Goal: Task Accomplishment & Management: Use online tool/utility

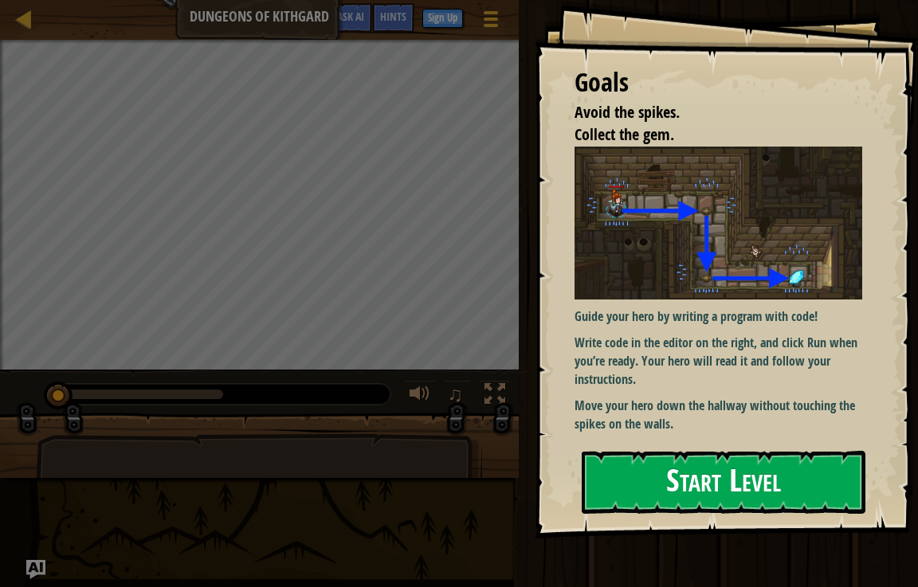
click at [777, 484] on button "Start Level" at bounding box center [723, 482] width 284 height 63
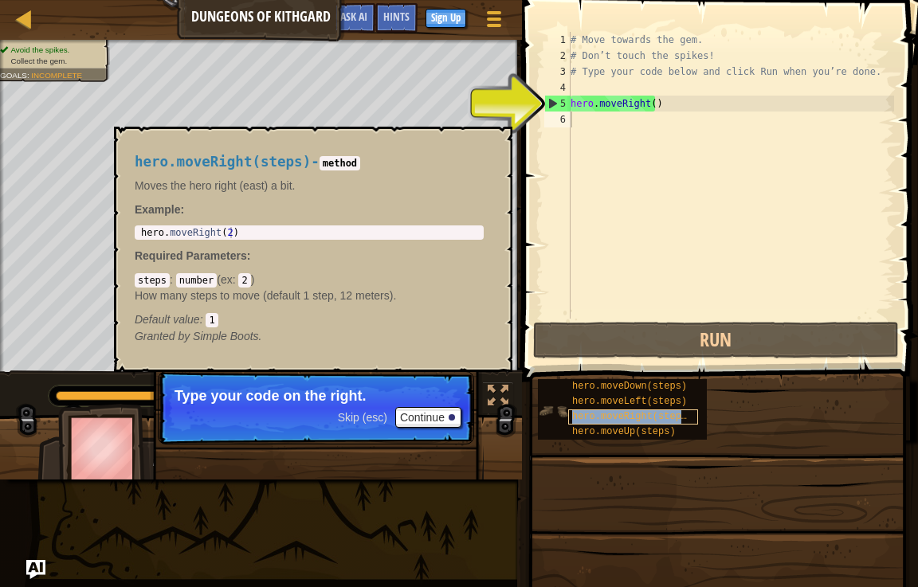
click at [624, 414] on span "hero.moveRight(steps)" at bounding box center [632, 416] width 120 height 11
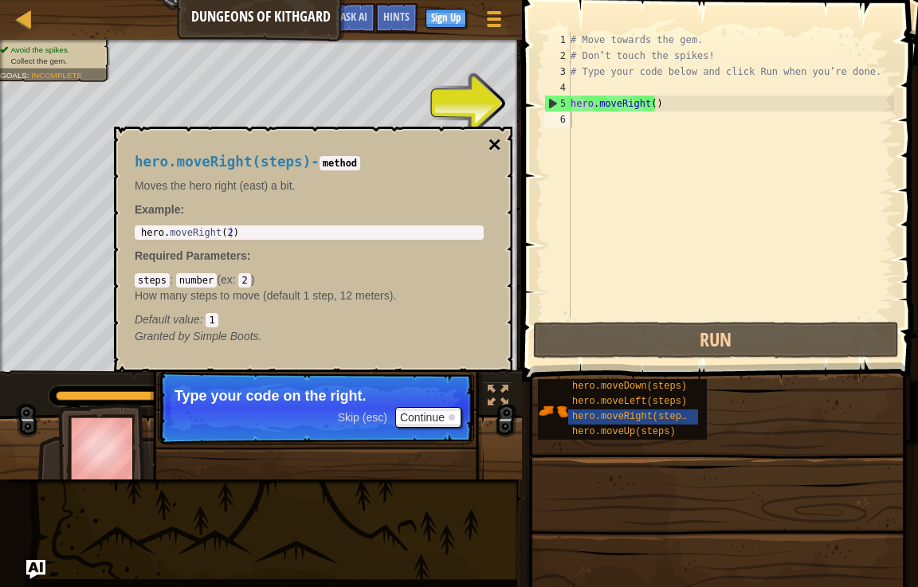
click at [491, 143] on button "×" at bounding box center [494, 145] width 13 height 22
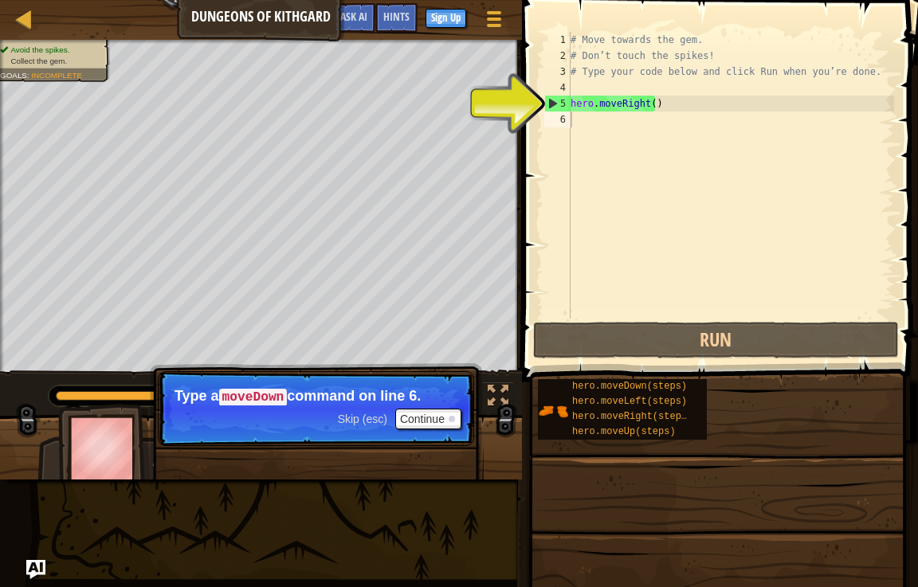
type textarea "hero.moveRight()"
click at [604, 110] on div "# Move towards the gem. # Don’t touch the spikes! # Type your code below and cl…" at bounding box center [730, 191] width 327 height 319
click at [605, 127] on div "# Move towards the gem. # Don’t touch the spikes! # Type your code below and cl…" at bounding box center [730, 191] width 327 height 319
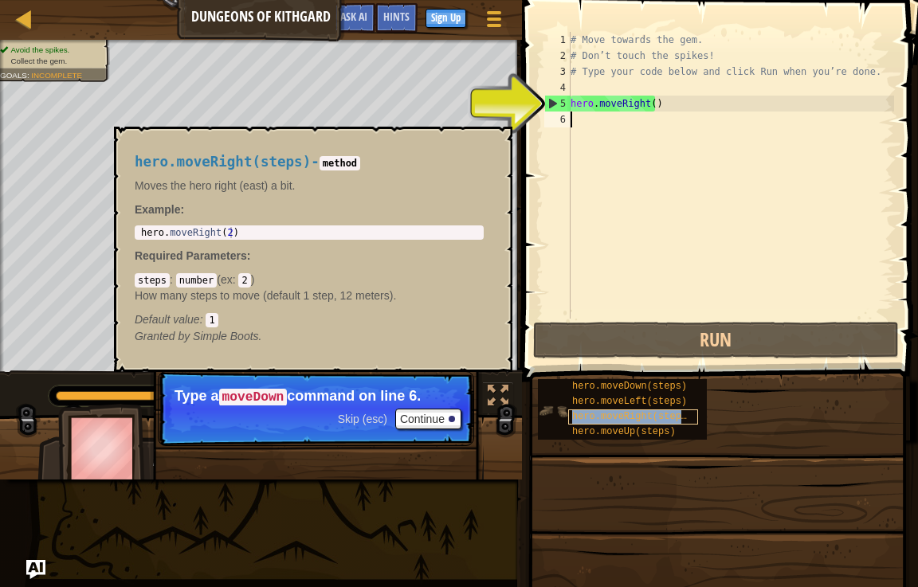
click at [639, 421] on span "hero.moveRight(steps)" at bounding box center [632, 416] width 120 height 11
click at [550, 96] on div "5" at bounding box center [557, 104] width 25 height 16
click at [678, 104] on div "# Move towards the gem. # Don’t touch the spikes! # Type your code below and cl…" at bounding box center [730, 191] width 327 height 319
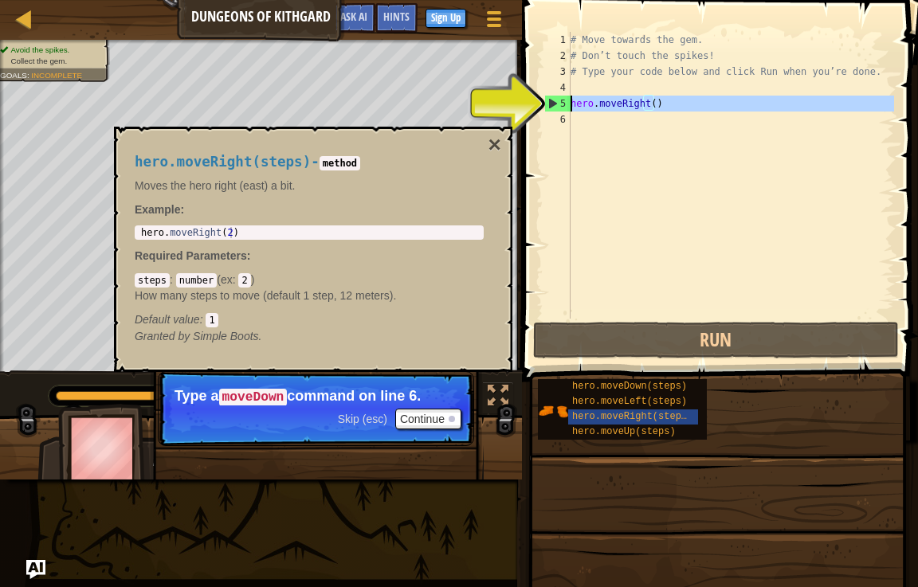
click at [568, 108] on div "5" at bounding box center [557, 104] width 25 height 16
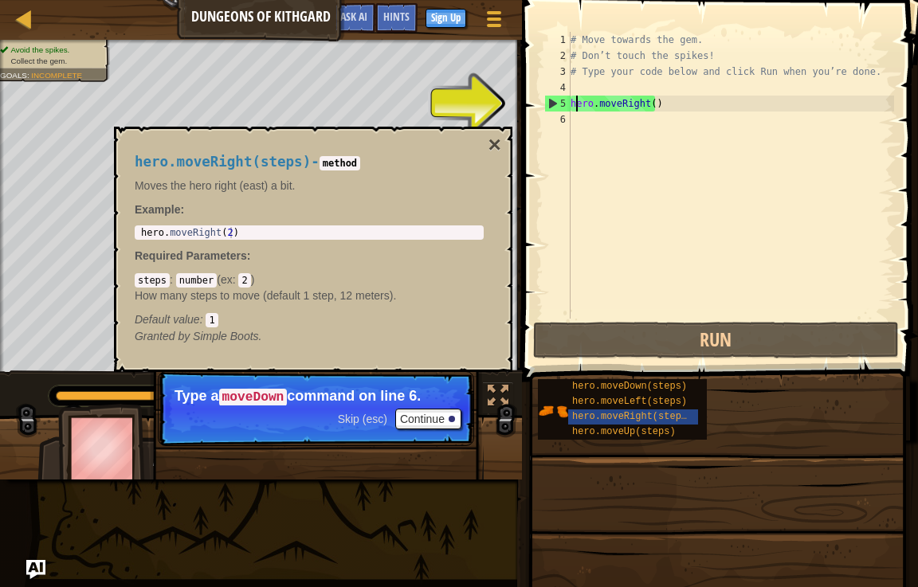
click at [574, 104] on div "# Move towards the gem. # Don’t touch the spikes! # Type your code below and cl…" at bounding box center [730, 191] width 327 height 319
click at [576, 104] on div "# Move towards the gem. # Don’t touch the spikes! # Type your code below and cl…" at bounding box center [730, 191] width 327 height 319
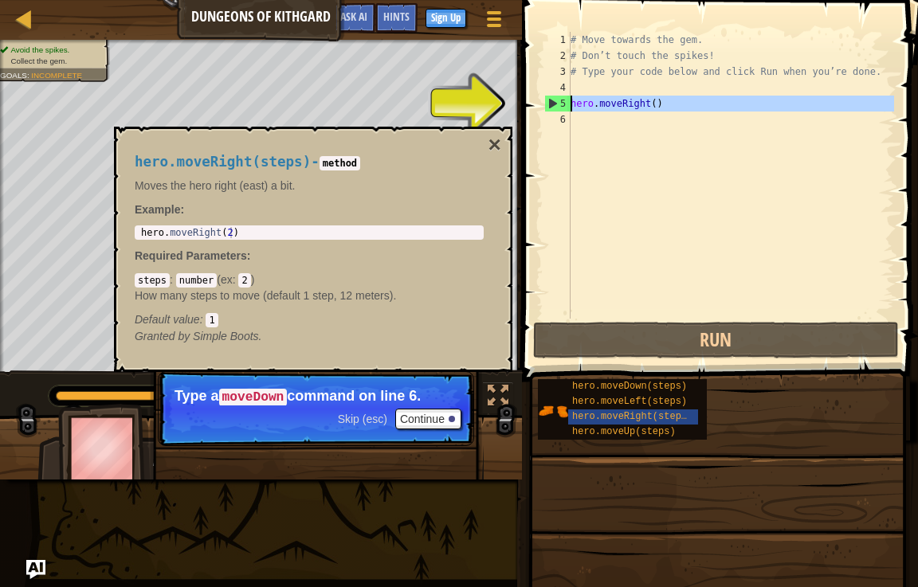
click at [549, 96] on div "5" at bounding box center [557, 104] width 25 height 16
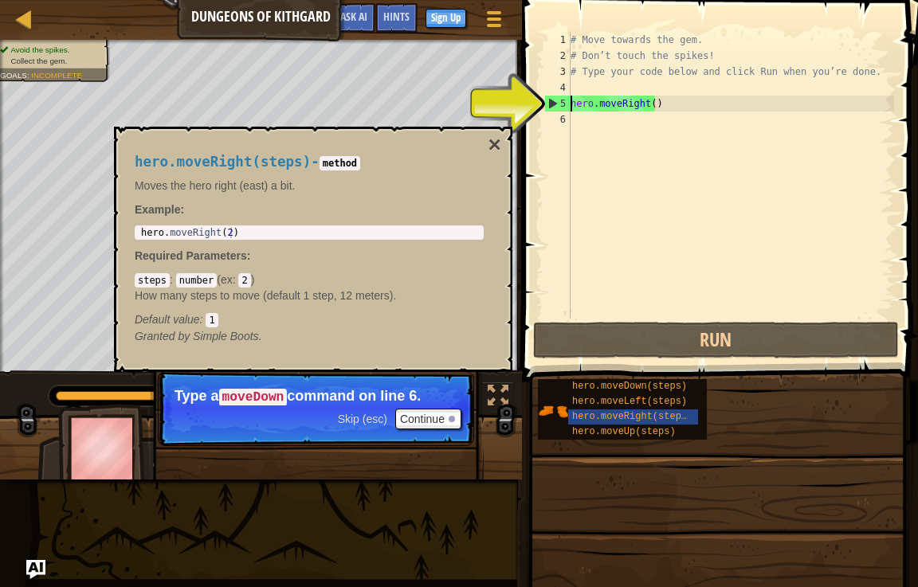
click at [561, 102] on div "5" at bounding box center [557, 104] width 25 height 16
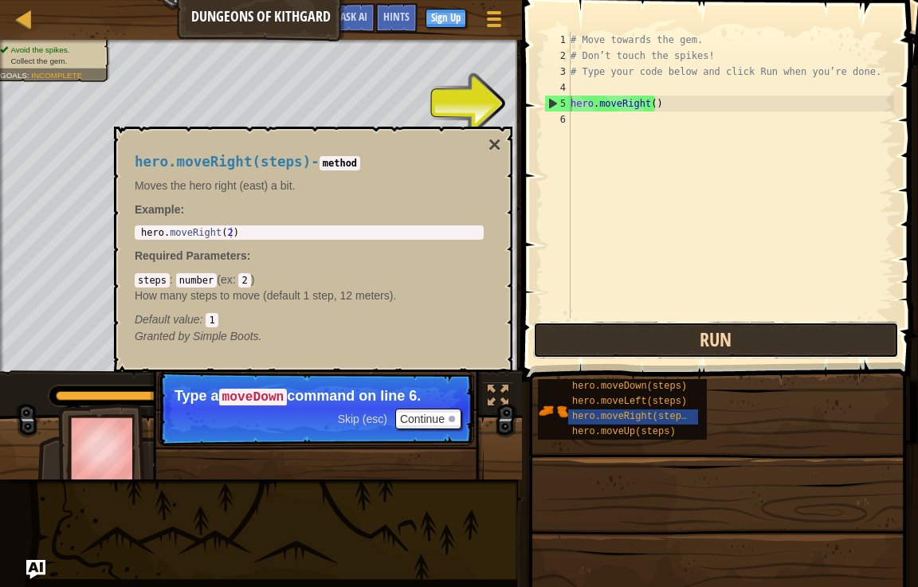
click at [781, 343] on button "Run" at bounding box center [716, 340] width 366 height 37
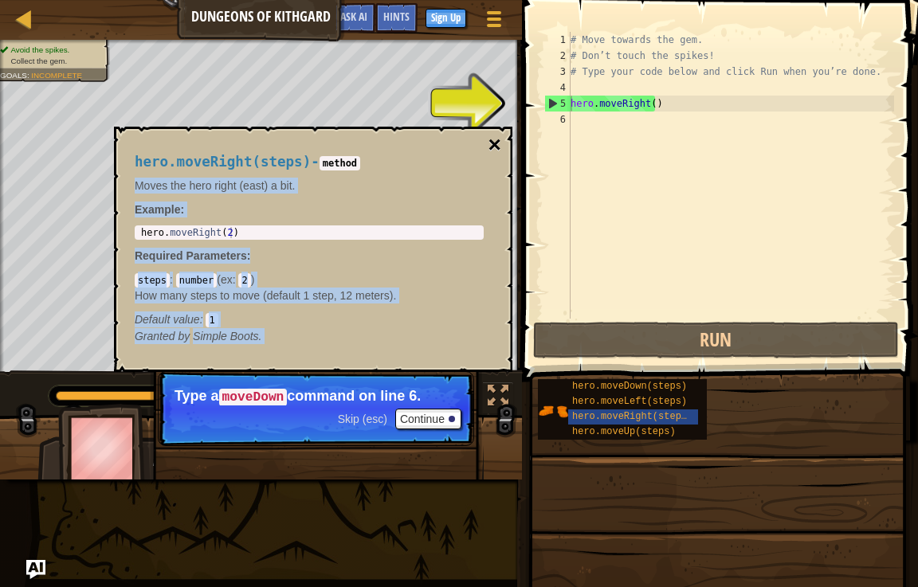
click at [490, 133] on div "hero.moveRight(steps) - method Moves the hero right (east) a bit. Example : 1 h…" at bounding box center [313, 249] width 398 height 245
click at [491, 135] on button "×" at bounding box center [494, 145] width 13 height 22
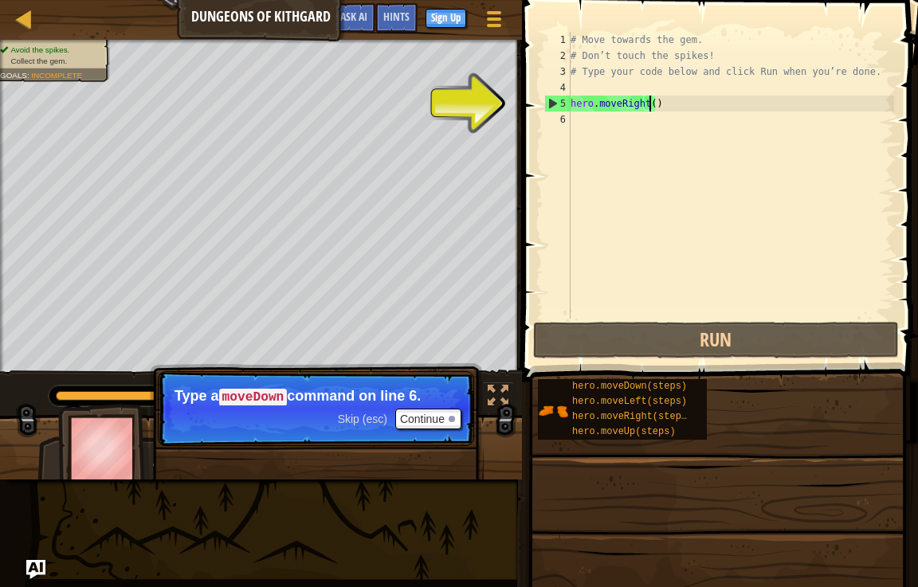
click at [648, 106] on div "# Move towards the gem. # Don’t touch the spikes! # Type your code below and cl…" at bounding box center [730, 191] width 327 height 319
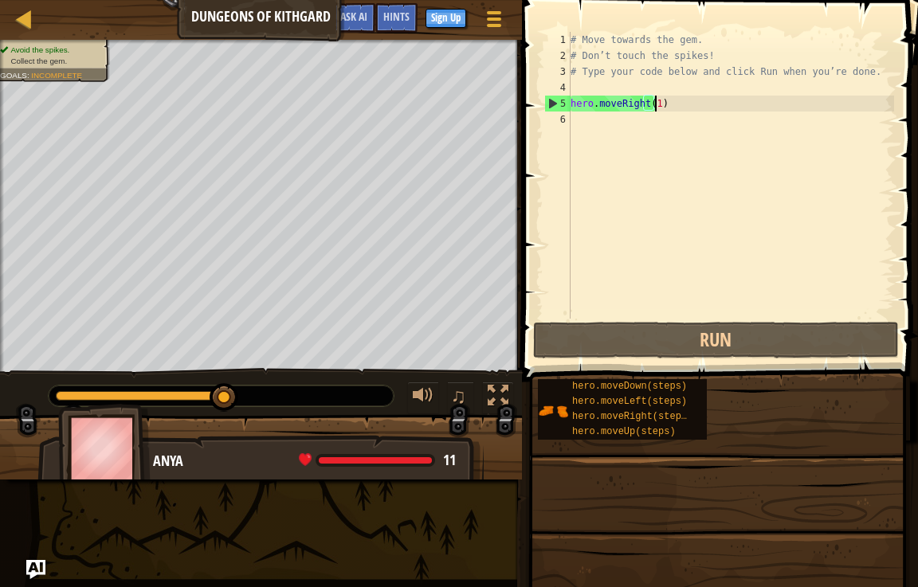
scroll to position [7, 6]
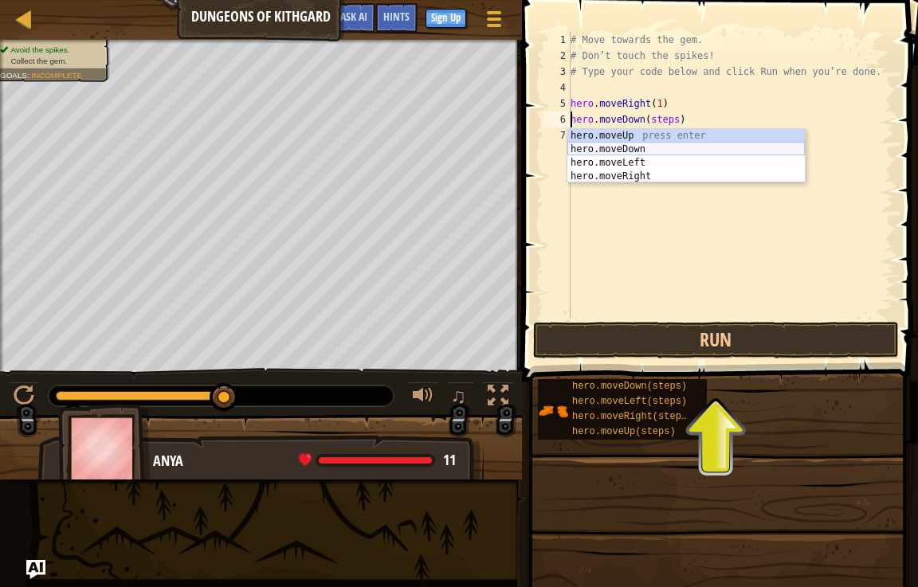
click at [619, 146] on div "hero.moveUp press enter hero.moveDown press enter hero.moveLeft press enter her…" at bounding box center [685, 169] width 237 height 81
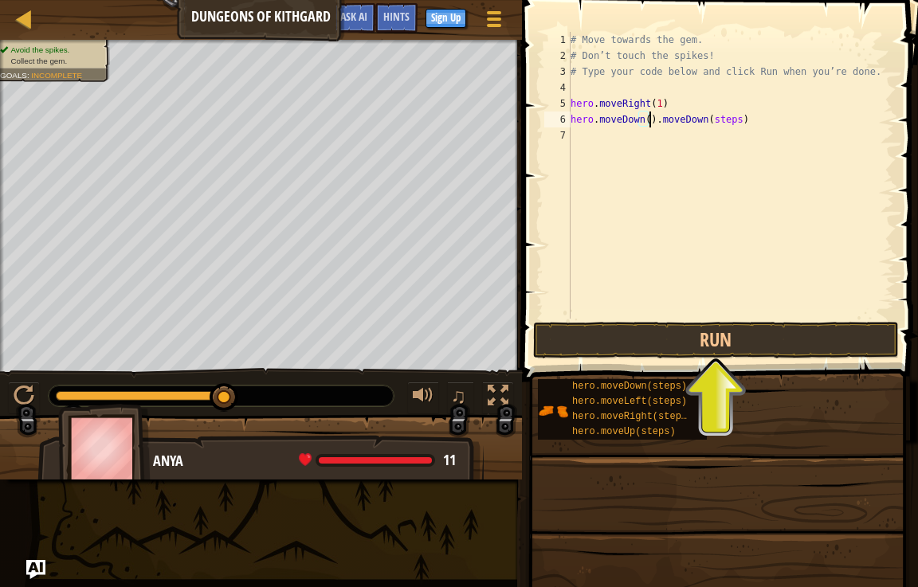
click at [757, 124] on div "# Move towards the gem. # Don’t touch the spikes! # Type your code below and cl…" at bounding box center [730, 191] width 327 height 319
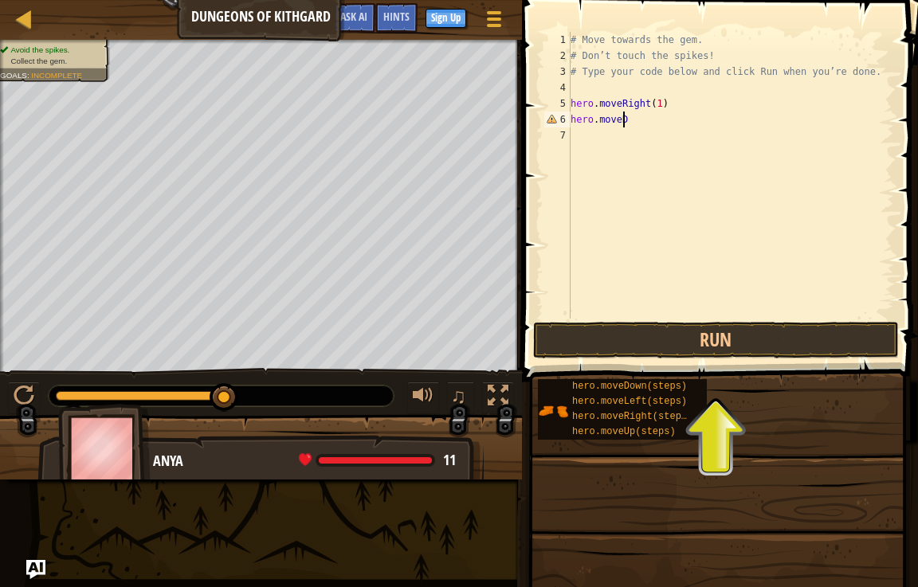
scroll to position [7, 2]
type textarea "h"
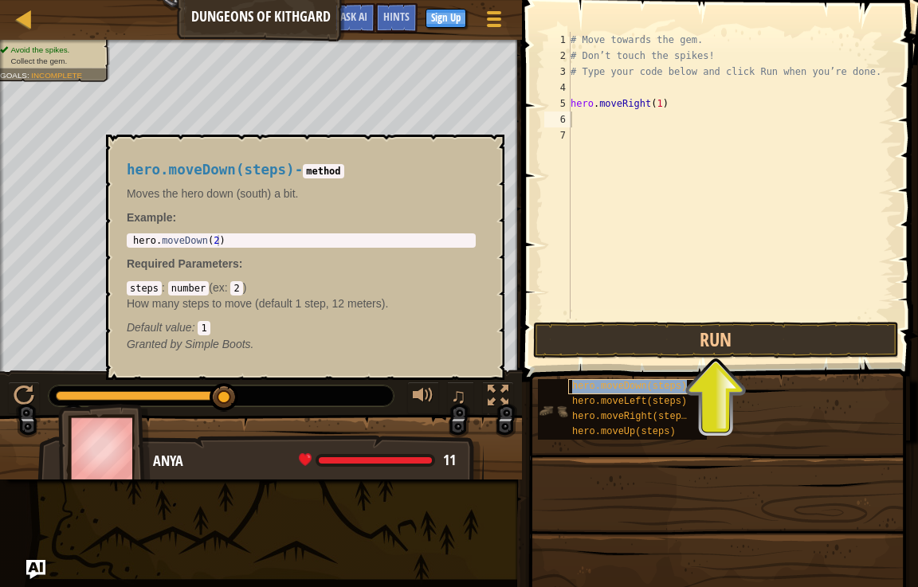
click at [620, 384] on span "hero.moveDown(steps)" at bounding box center [629, 386] width 115 height 11
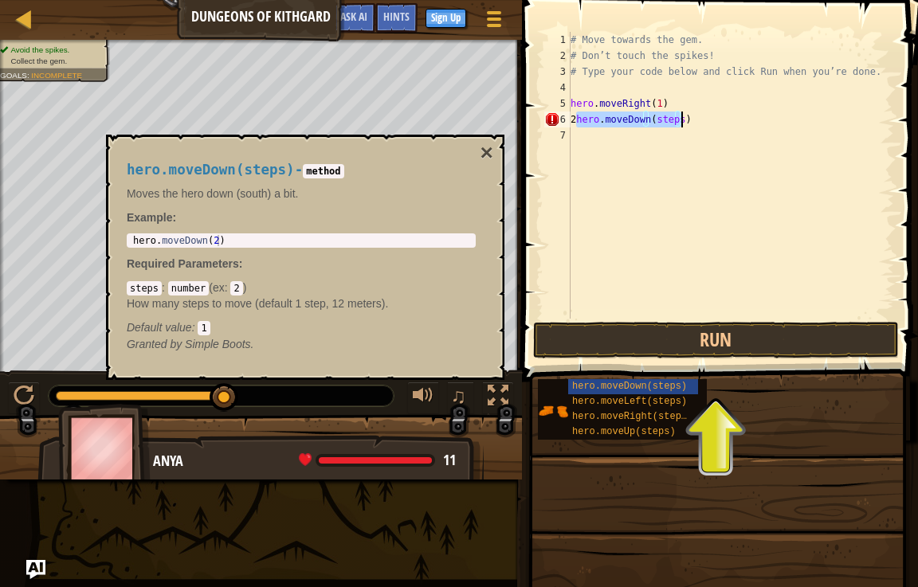
type textarea "2"
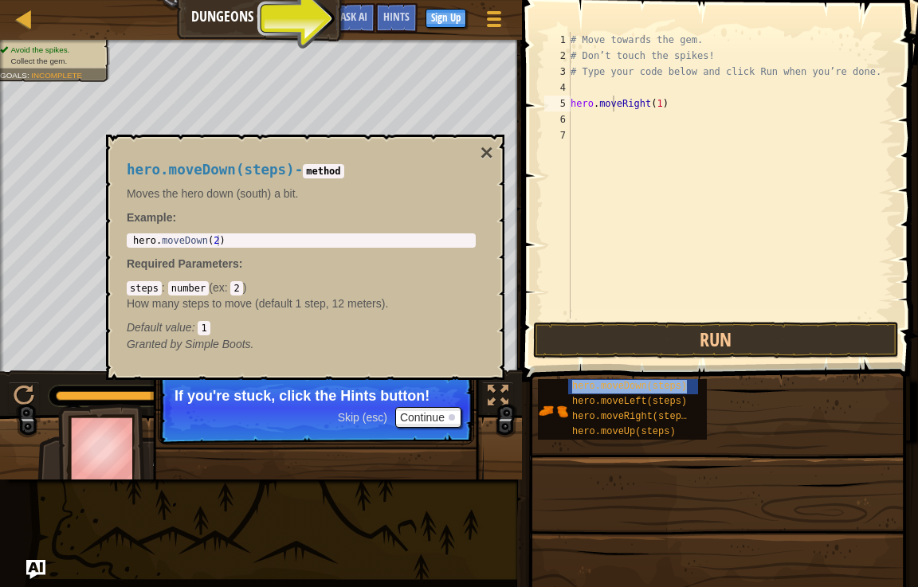
type textarea "hero.movhero.moveDown(steps)eRight(1)"
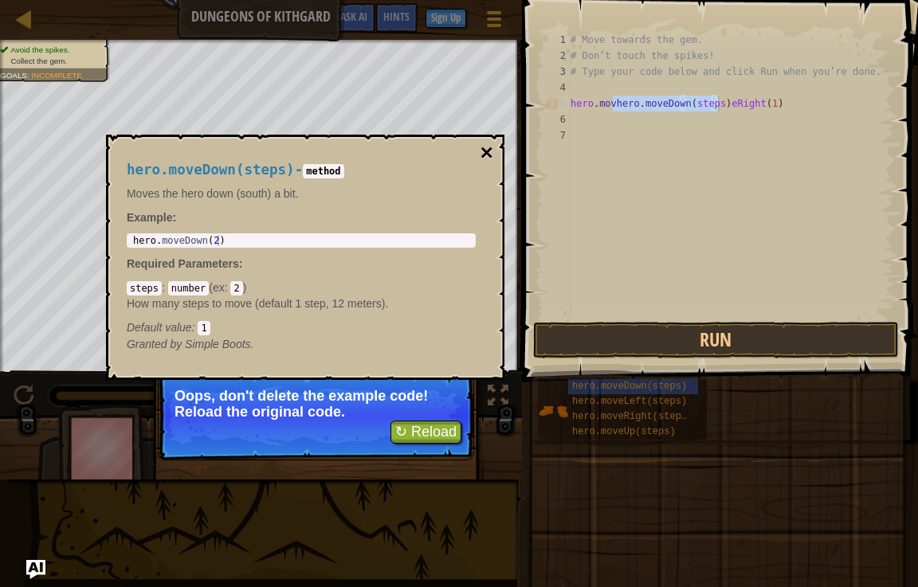
click at [481, 147] on button "×" at bounding box center [486, 153] width 13 height 22
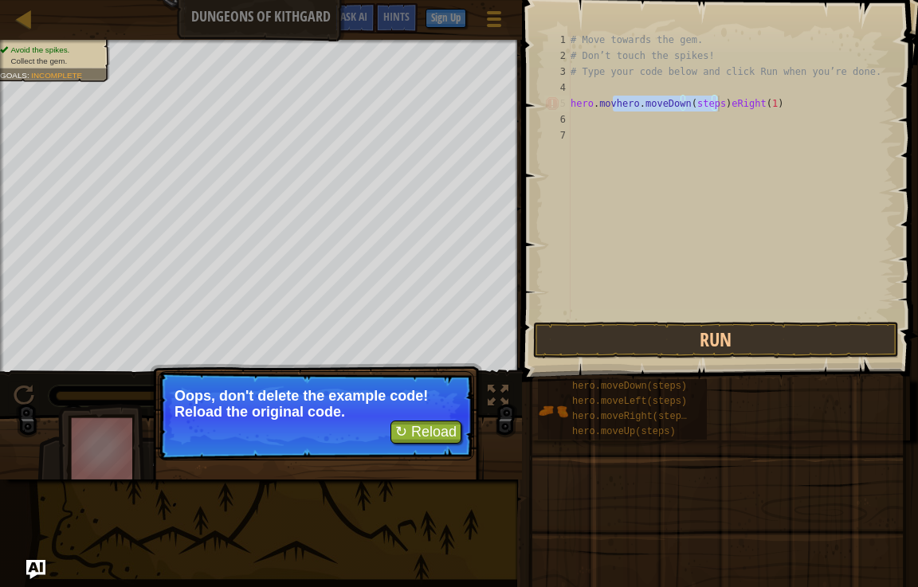
click at [772, 109] on div "# Move towards the gem. # Don’t touch the spikes! # Type your code below and cl…" at bounding box center [730, 191] width 327 height 319
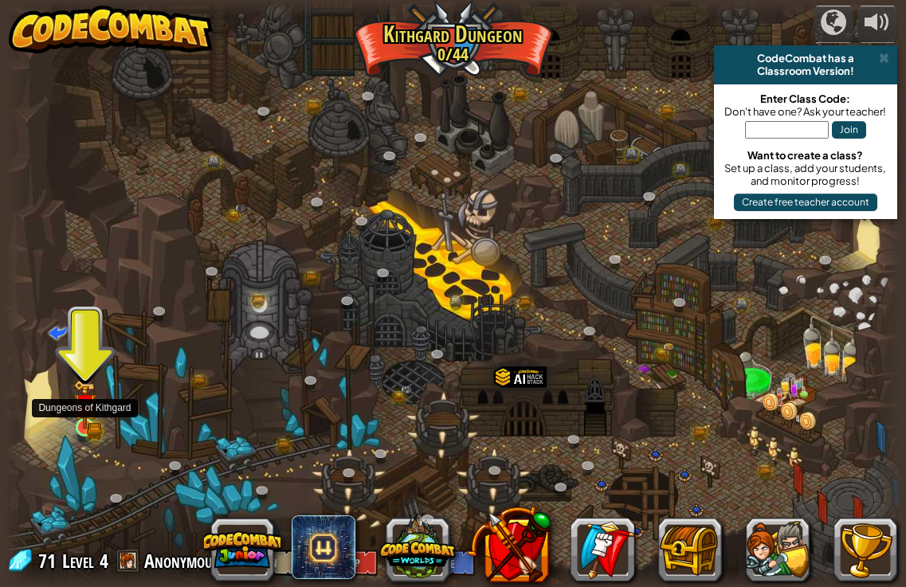
click at [93, 405] on img at bounding box center [84, 404] width 22 height 49
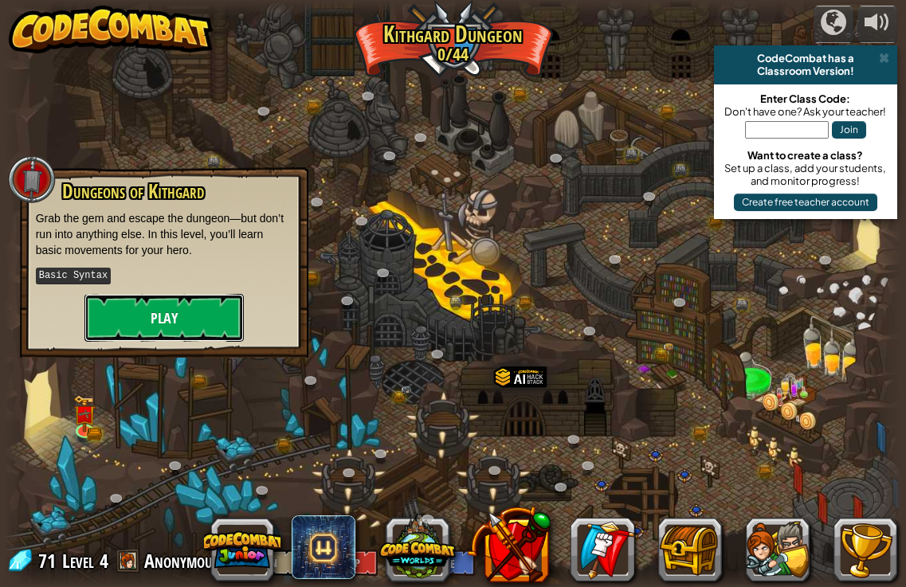
click at [184, 319] on button "Play" at bounding box center [163, 318] width 159 height 48
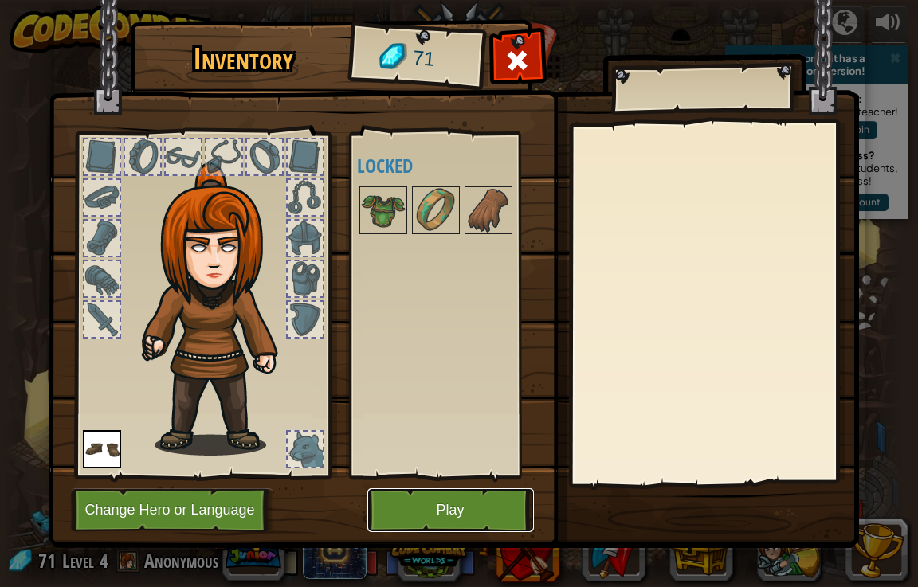
click at [491, 505] on button "Play" at bounding box center [450, 510] width 166 height 44
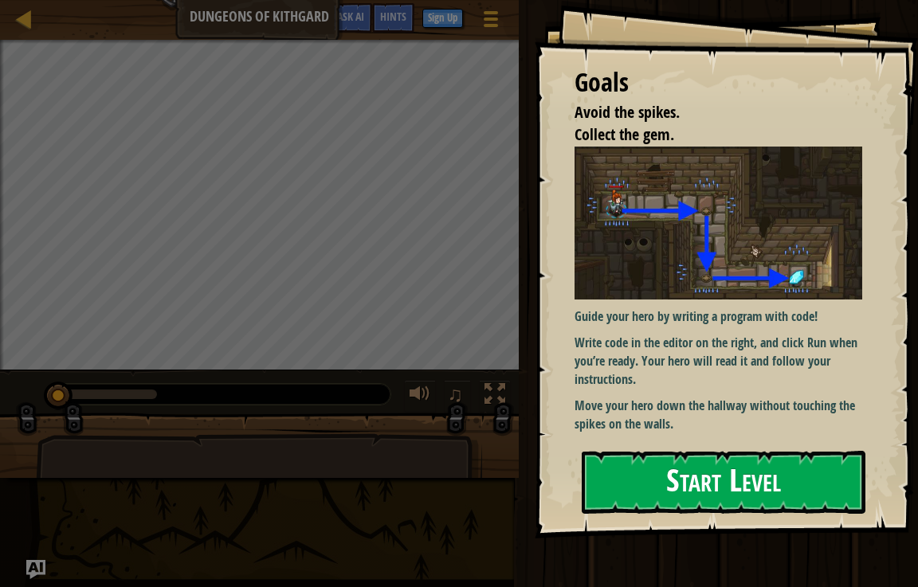
click at [715, 470] on button "Start Level" at bounding box center [723, 482] width 284 height 63
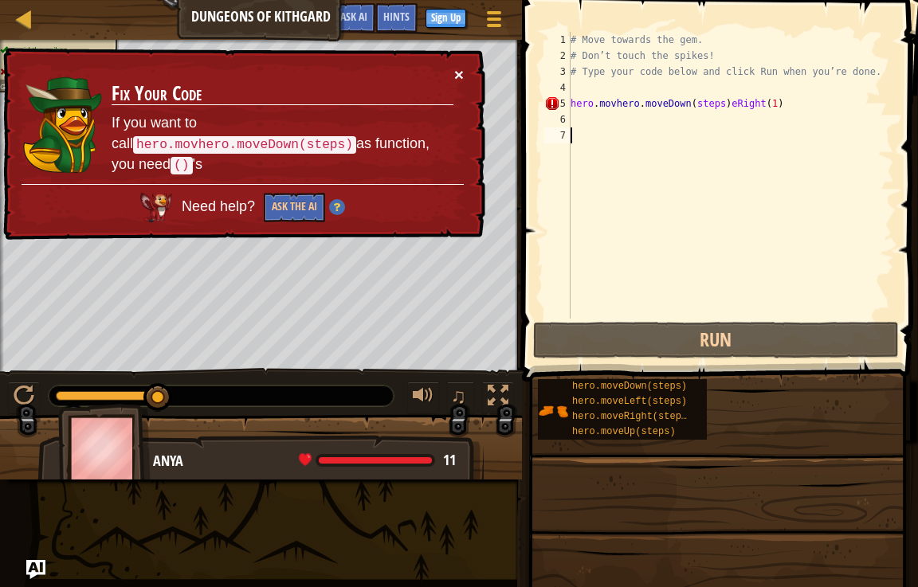
click at [460, 71] on button "×" at bounding box center [459, 74] width 10 height 17
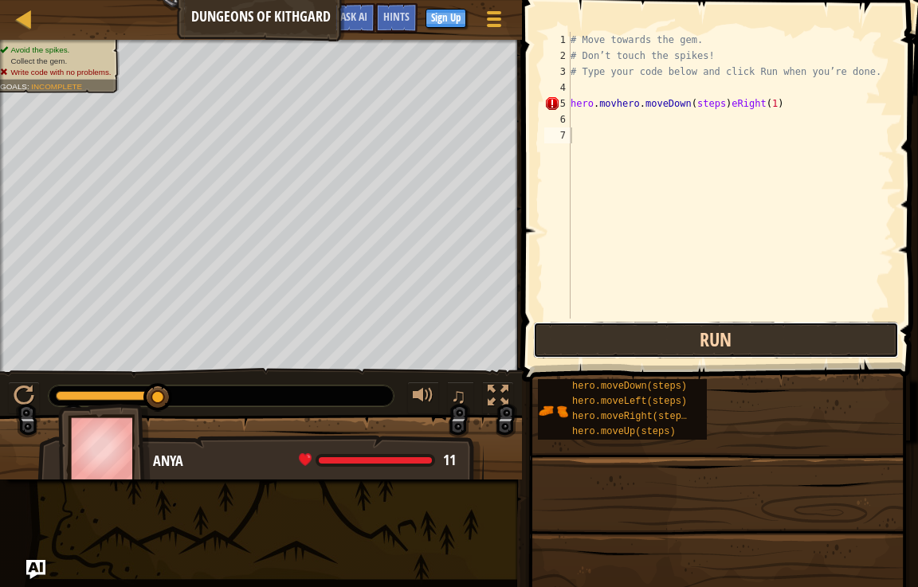
click at [633, 341] on button "Run" at bounding box center [716, 340] width 366 height 37
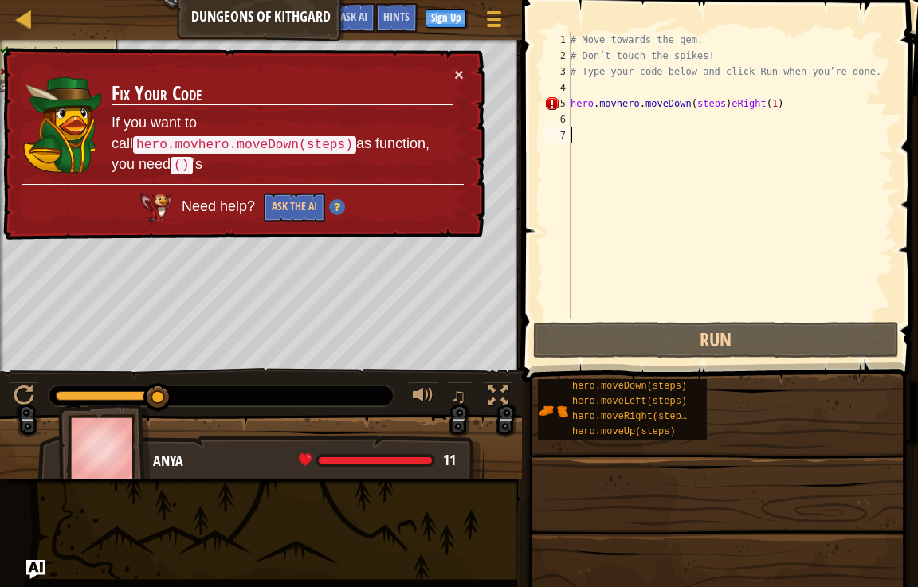
click at [413, 116] on p "If you want to call hero.movhero.moveDown(steps) as function, you need () 's" at bounding box center [283, 144] width 342 height 62
click at [455, 68] on button "×" at bounding box center [459, 74] width 10 height 17
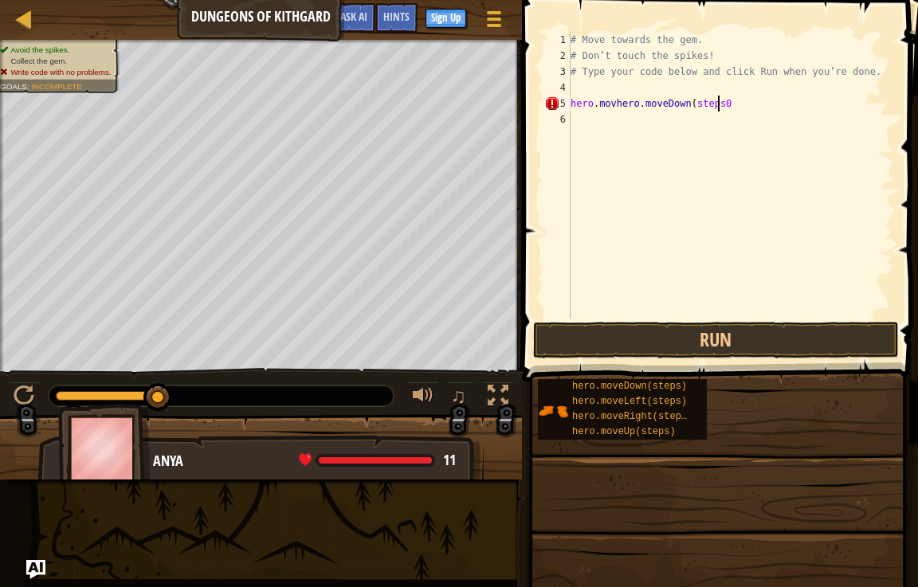
scroll to position [7, 11]
click at [711, 103] on div "# Move towards the gem. # Don’t touch the spikes! # Type your code below and cl…" at bounding box center [730, 191] width 327 height 319
type textarea "hero.movhero.moveDown(steps1)"
click at [790, 328] on button "Run" at bounding box center [716, 340] width 366 height 37
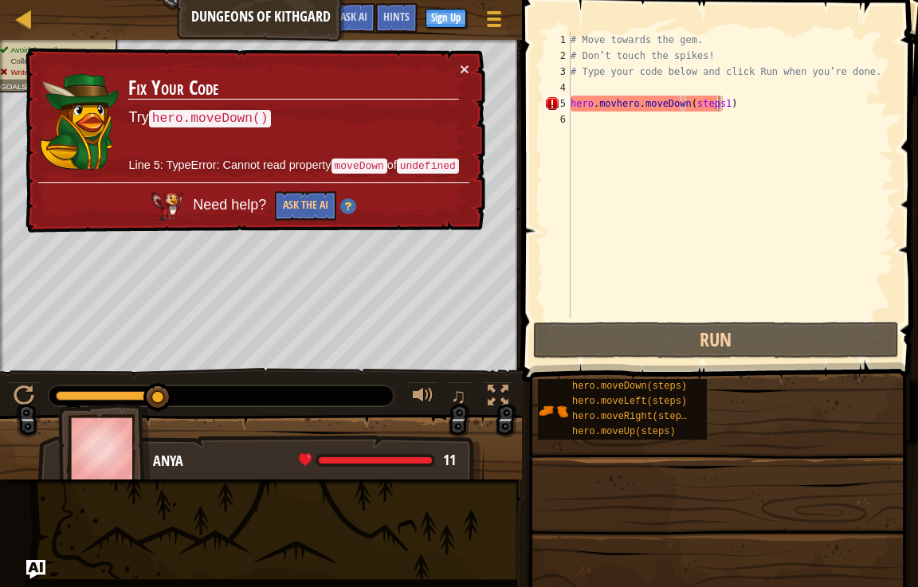
click at [456, 58] on div "× Fix Your Code Try hero.moveDown() Line 5: TypeError: Cannot read property mov…" at bounding box center [253, 141] width 463 height 186
click at [460, 64] on button "×" at bounding box center [465, 69] width 10 height 17
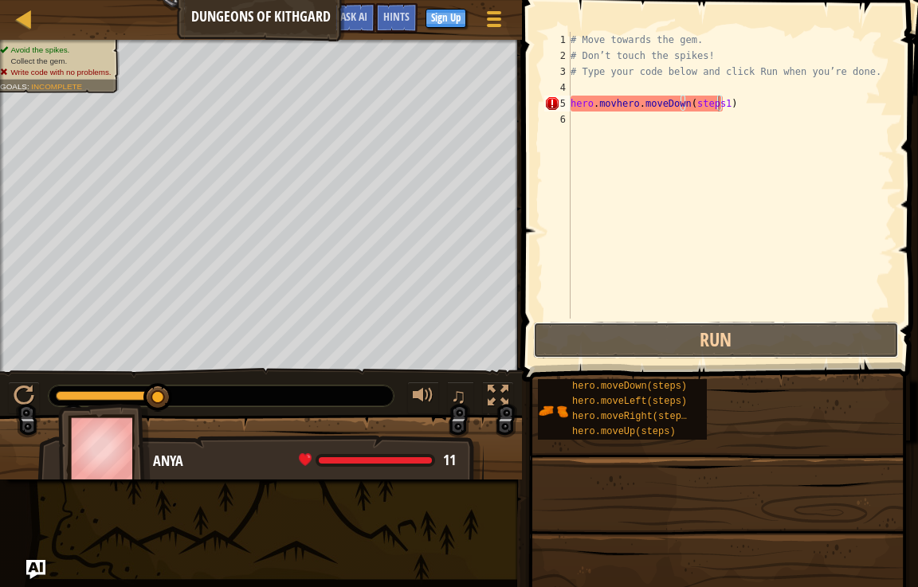
drag, startPoint x: 673, startPoint y: 340, endPoint x: 664, endPoint y: 292, distance: 49.4
click at [673, 339] on button "Run" at bounding box center [716, 340] width 366 height 37
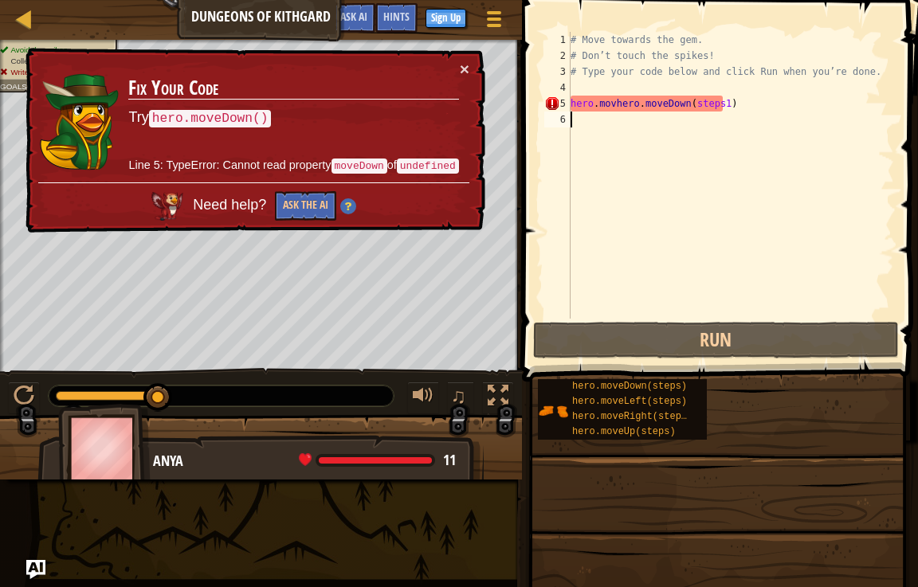
click at [571, 118] on div "# Move towards the gem. # Don’t touch the spikes! # Type your code below and cl…" at bounding box center [730, 191] width 327 height 319
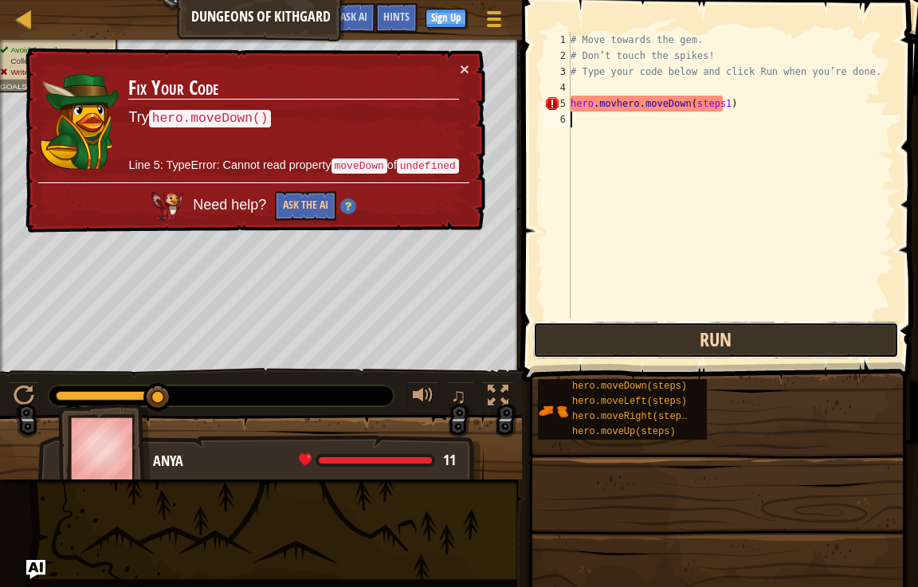
click at [678, 339] on button "Run" at bounding box center [716, 340] width 366 height 37
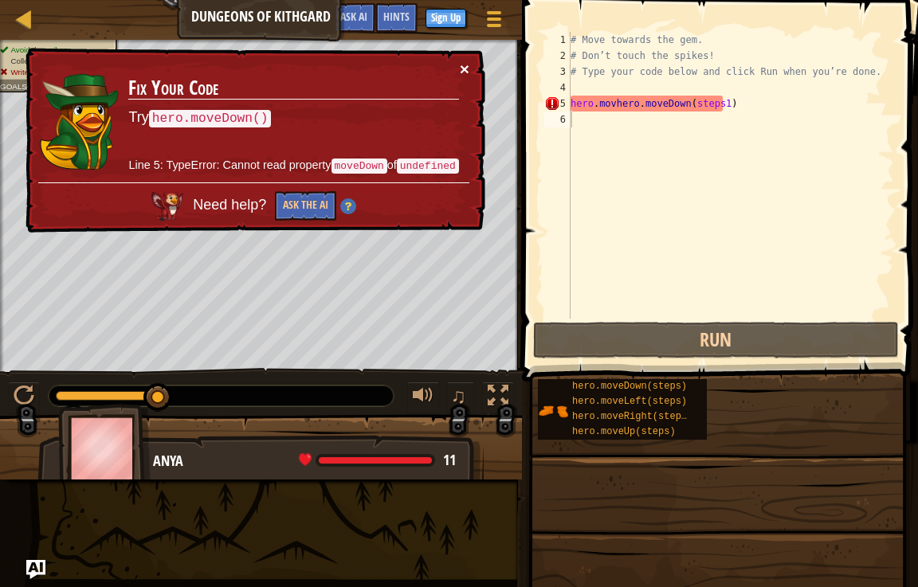
click at [466, 61] on button "×" at bounding box center [465, 69] width 10 height 17
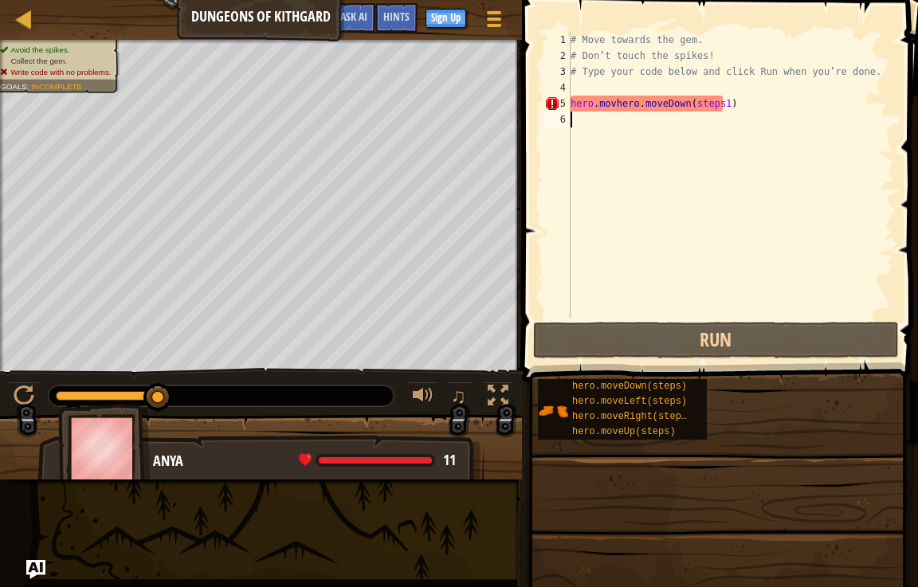
click at [714, 102] on div "# Move towards the gem. # Don’t touch the spikes! # Type your code below and cl…" at bounding box center [730, 191] width 327 height 319
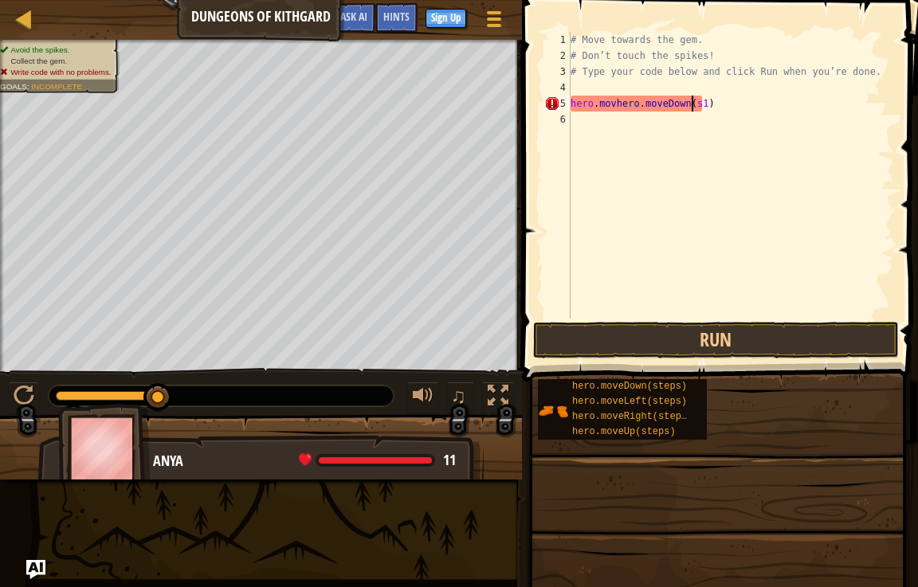
type textarea "hero.movhero.moveDown(1)"
drag, startPoint x: 584, startPoint y: 112, endPoint x: 611, endPoint y: 197, distance: 88.7
click at [584, 116] on div "# Move towards the gem. # Don’t touch the spikes! # Type your code below and cl…" at bounding box center [730, 191] width 327 height 319
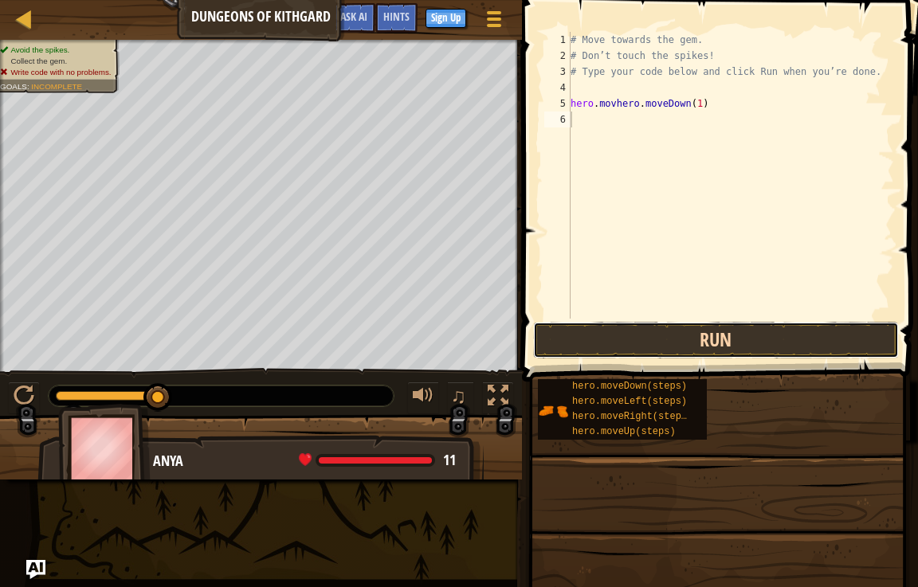
click at [654, 328] on button "Run" at bounding box center [716, 340] width 366 height 37
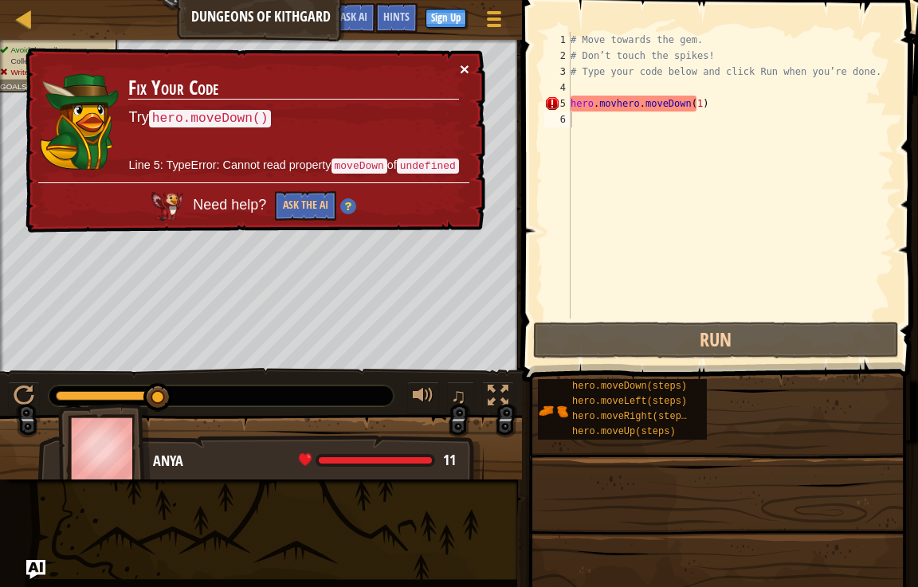
click at [461, 65] on button "×" at bounding box center [465, 69] width 10 height 17
click at [465, 73] on button "×" at bounding box center [465, 69] width 10 height 17
click at [465, 57] on div "× Fix Your Code Try hero.moveDown() Line 5: TypeError: Cannot read property mov…" at bounding box center [253, 141] width 463 height 186
click at [460, 64] on button "×" at bounding box center [465, 69] width 10 height 17
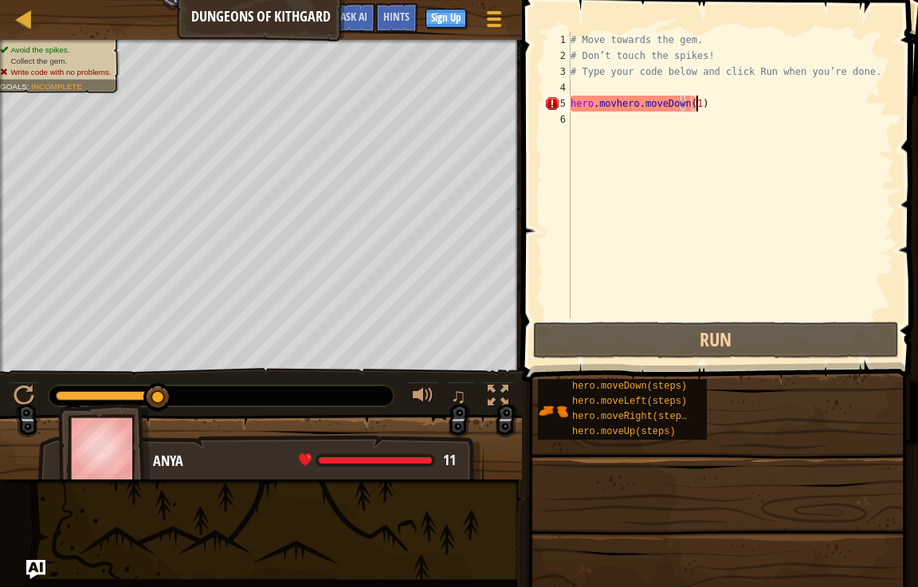
click at [741, 101] on div "# Move towards the gem. # Don’t touch the spikes! # Type your code below and cl…" at bounding box center [730, 191] width 327 height 319
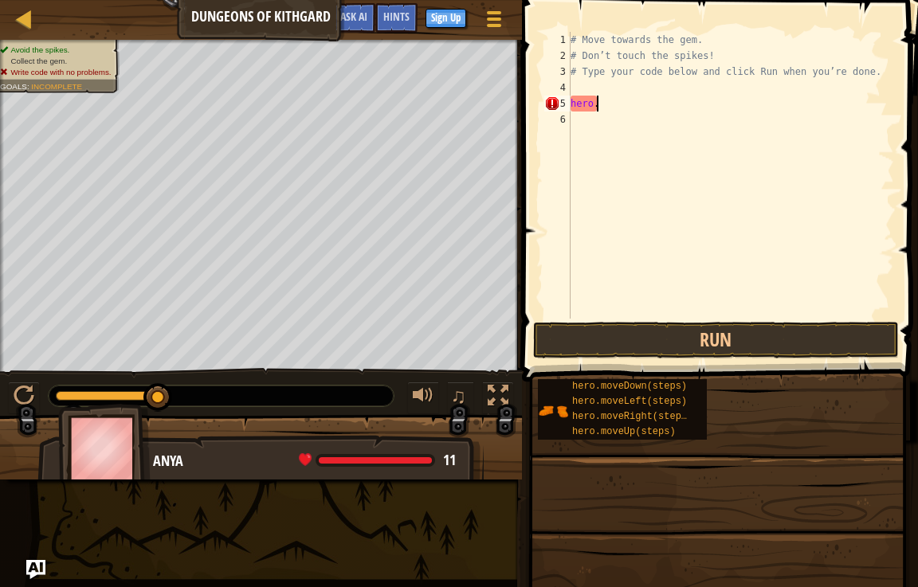
type textarea "h"
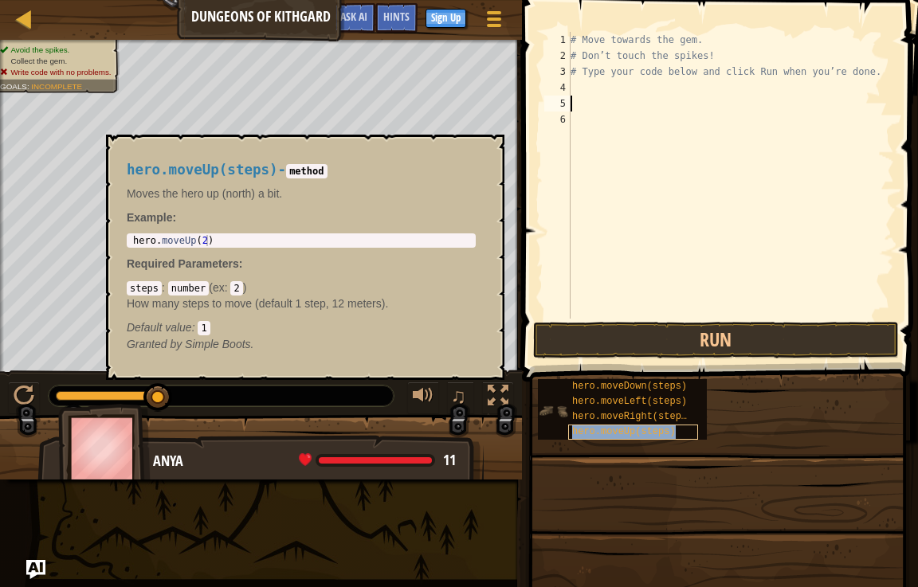
click at [620, 429] on span "hero.moveUp(steps)" at bounding box center [624, 431] width 104 height 11
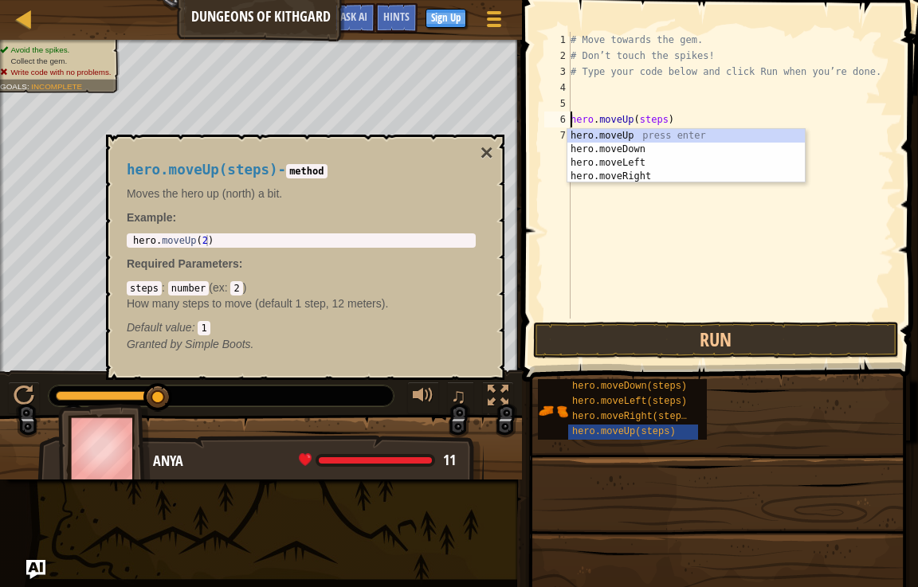
click at [659, 119] on div "# Move towards the gem. # Don’t touch the spikes! # Type your code below and cl…" at bounding box center [730, 191] width 327 height 319
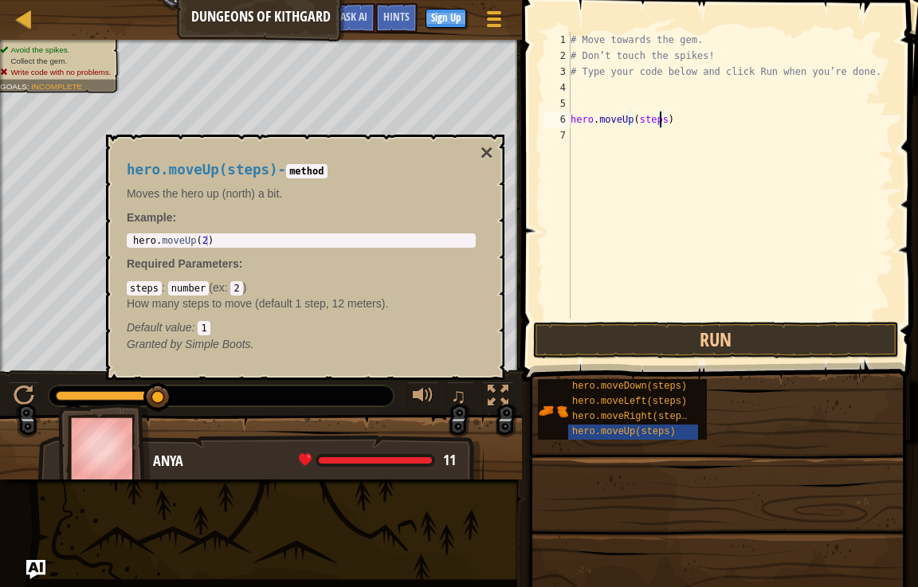
type textarea "hero.moveUp(steps1)"
click at [582, 141] on div "# Move towards the gem. # Don’t touch the spikes! # Type your code below and cl…" at bounding box center [730, 191] width 327 height 319
click at [601, 339] on button "Run" at bounding box center [716, 340] width 366 height 37
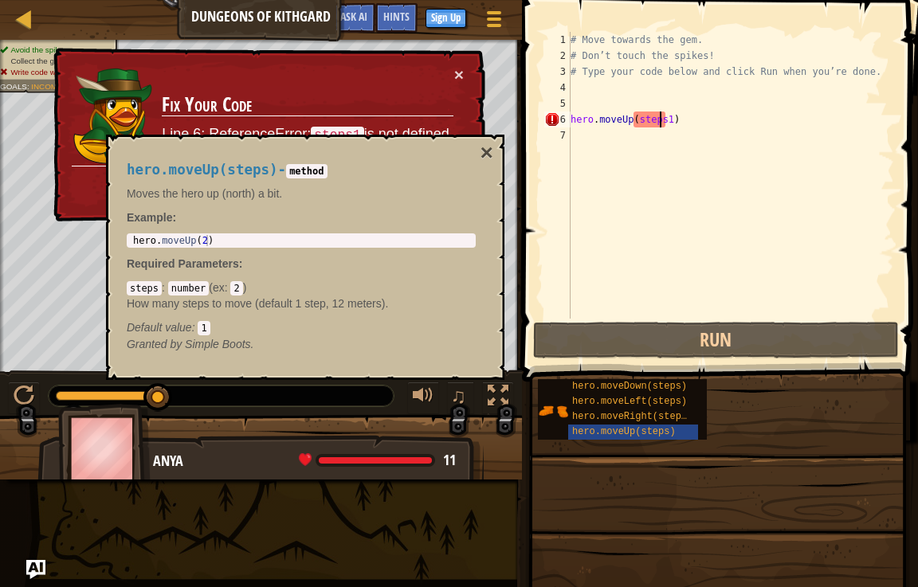
click at [658, 119] on div "# Move towards the gem. # Don’t touch the spikes! # Type your code below and cl…" at bounding box center [730, 191] width 327 height 319
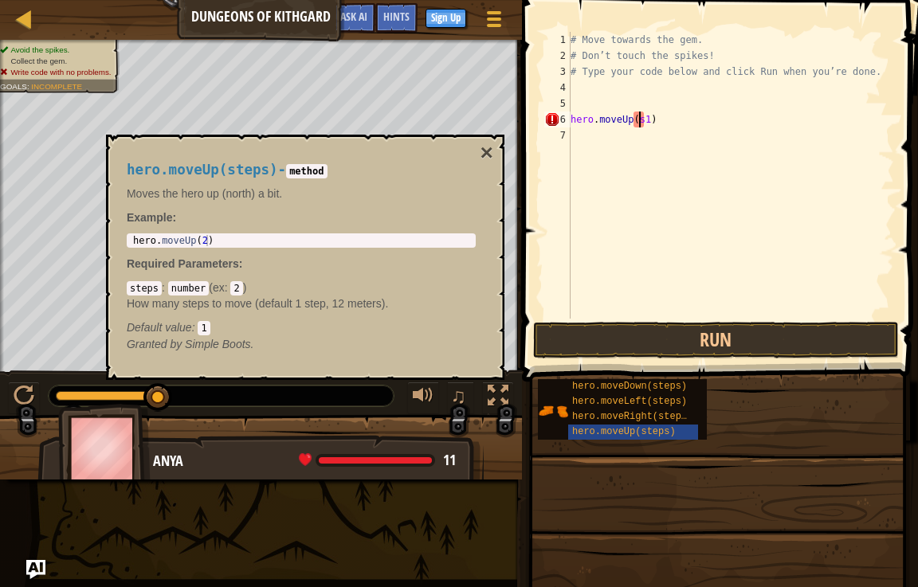
type textarea "hero.moveUp(1)"
click at [616, 343] on button "Run" at bounding box center [716, 340] width 366 height 37
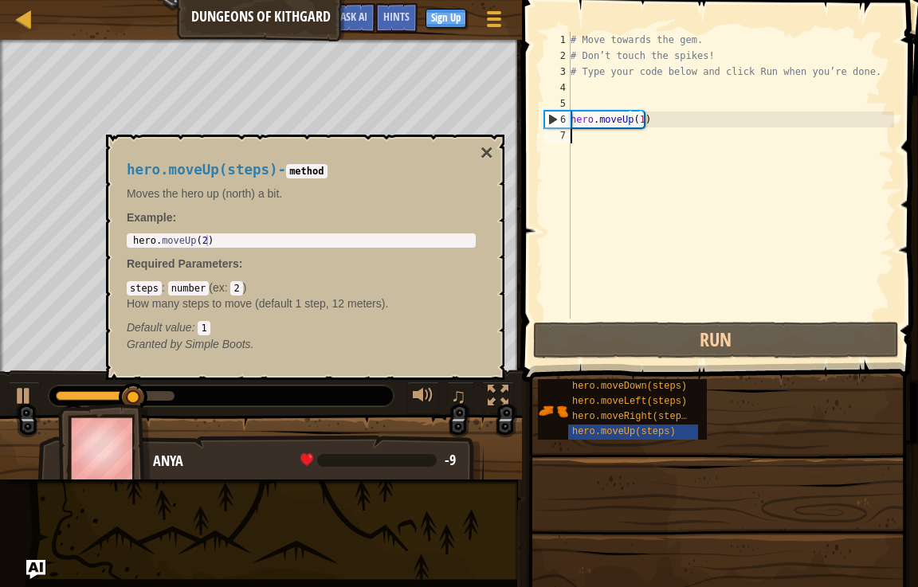
click at [581, 139] on div "# Move towards the gem. # Don’t touch the spikes! # Type your code below and cl…" at bounding box center [730, 191] width 327 height 319
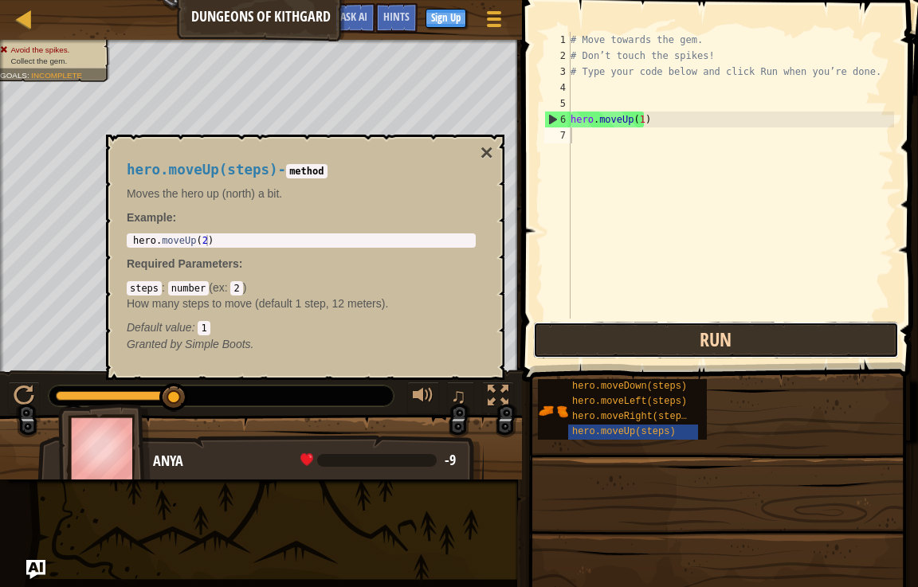
click at [596, 333] on button "Run" at bounding box center [716, 340] width 366 height 37
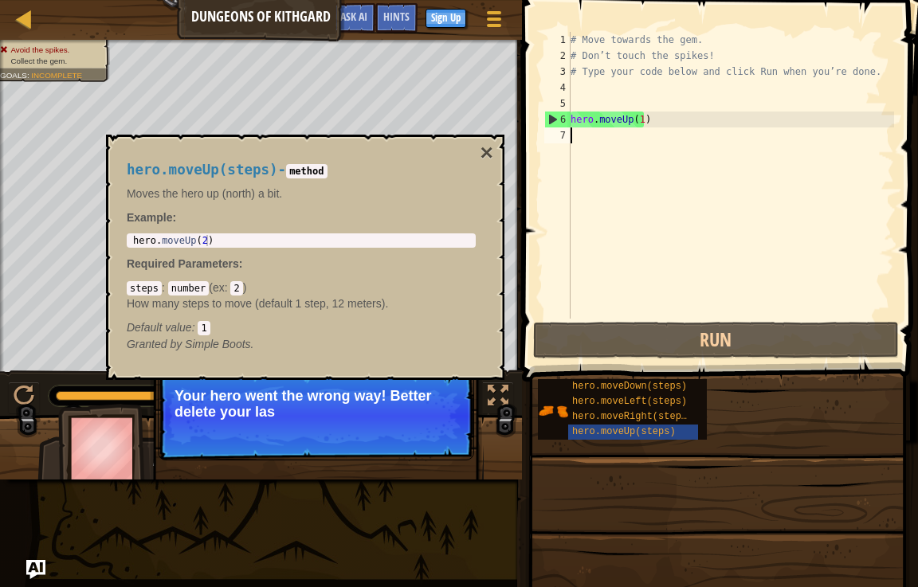
click at [550, 122] on div "6" at bounding box center [557, 120] width 25 height 16
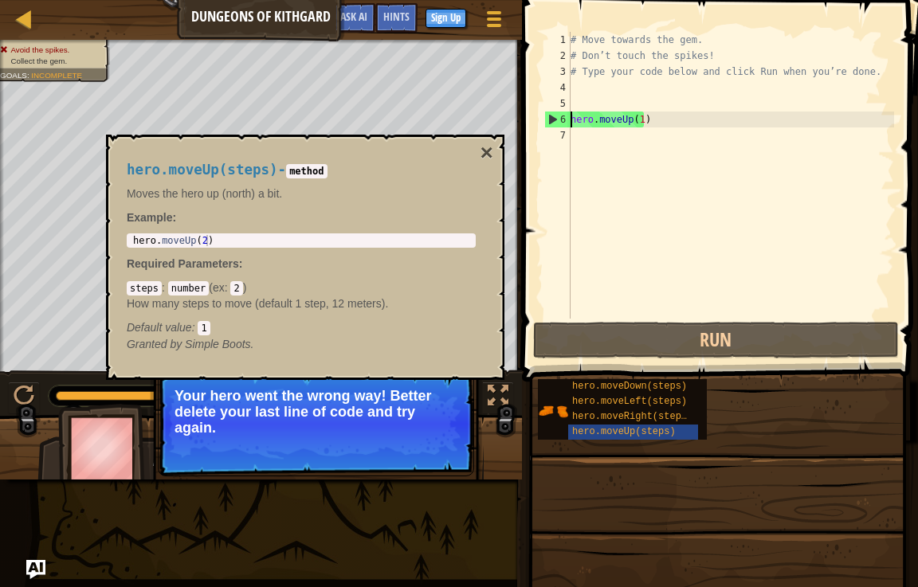
click at [550, 114] on div "6" at bounding box center [557, 120] width 25 height 16
type textarea "hero.moveUp(1)"
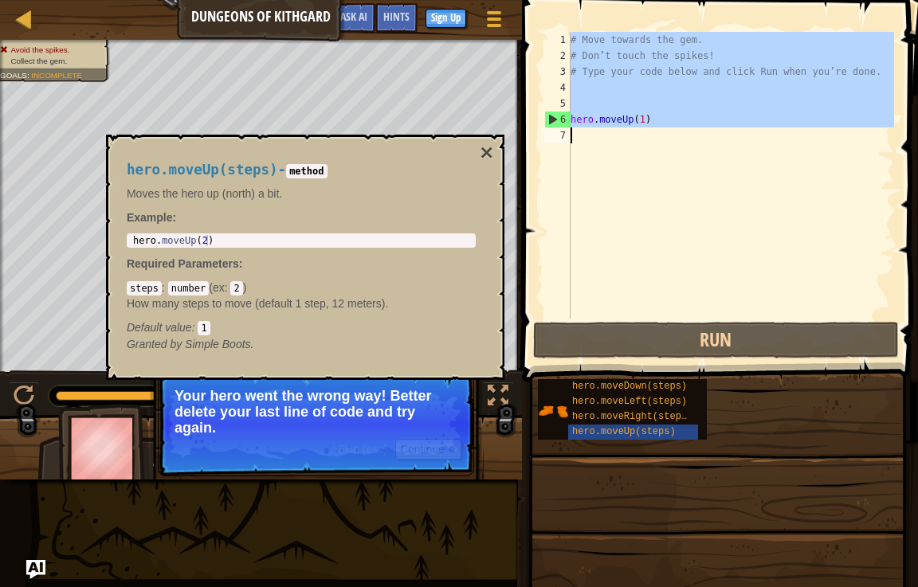
click at [550, 114] on div "6" at bounding box center [557, 120] width 25 height 16
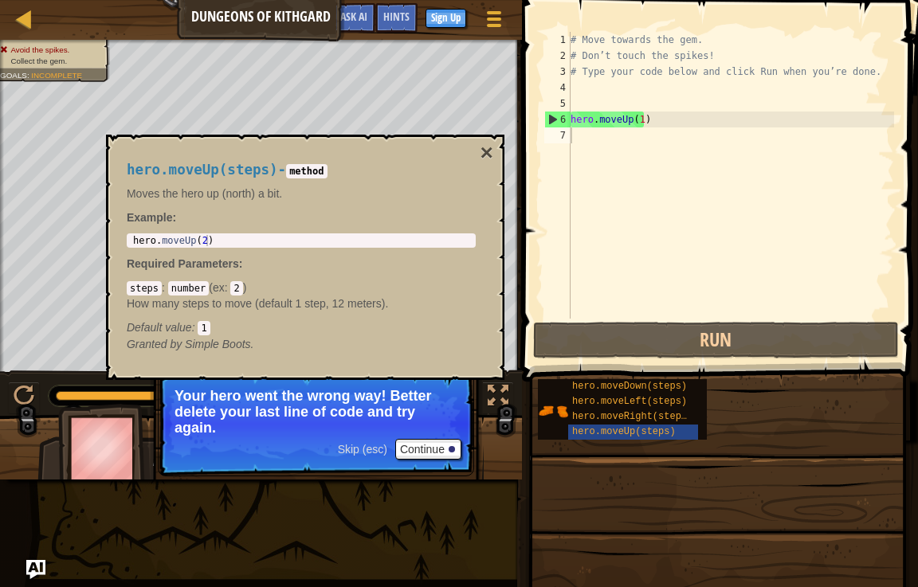
drag, startPoint x: 300, startPoint y: 159, endPoint x: 352, endPoint y: 194, distance: 63.2
click at [301, 161] on div "hero.moveUp(steps) - method Moves the hero up (north) a bit. Example : 1 hero .…" at bounding box center [300, 257] width 371 height 220
click at [490, 153] on button "×" at bounding box center [486, 153] width 13 height 22
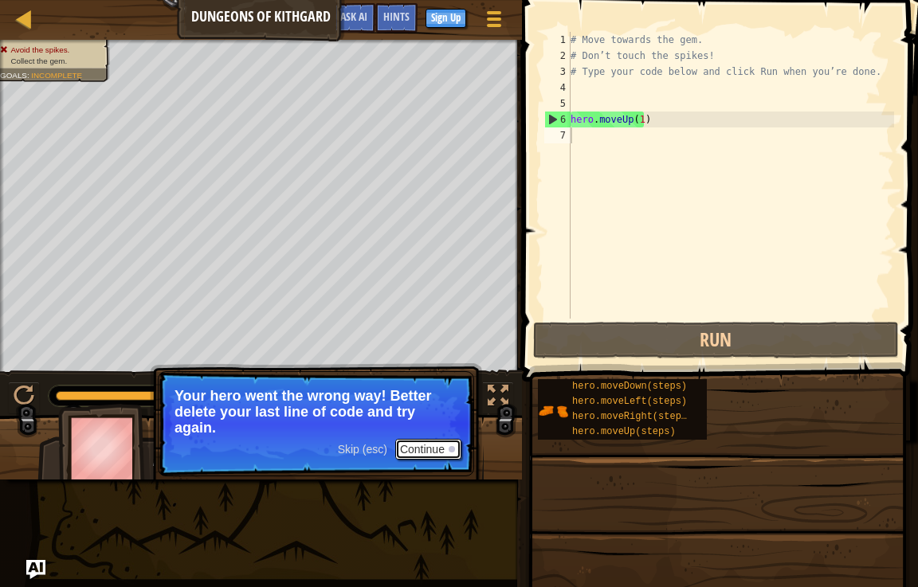
click at [423, 447] on button "Continue" at bounding box center [428, 449] width 66 height 21
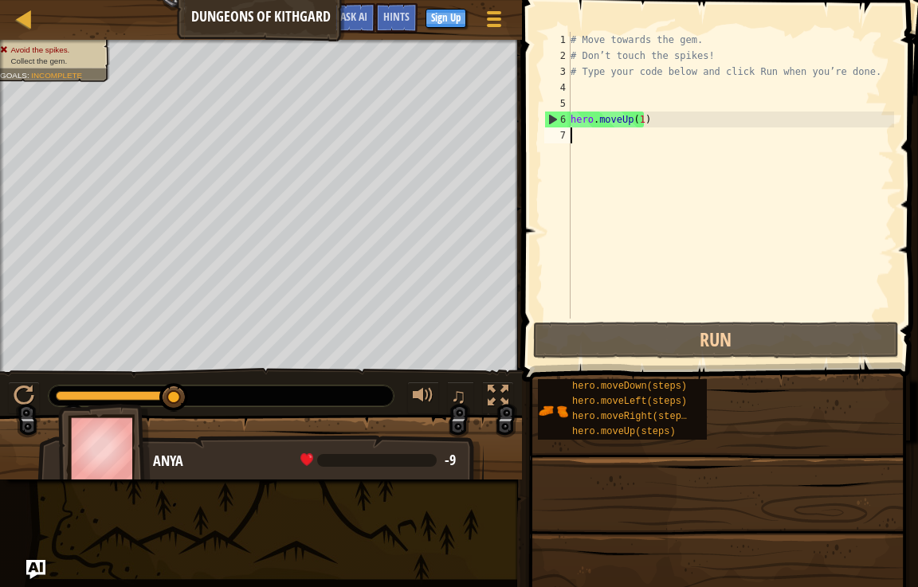
click at [354, 450] on div "Anya -9 x: 6 y: 17 x: 6 y: 30" at bounding box center [260, 501] width 446 height 132
drag, startPoint x: 307, startPoint y: 456, endPoint x: 431, endPoint y: 446, distance: 123.8
click at [326, 452] on div "Anya -9 x: 6 y: 17 x: 6 y: 30" at bounding box center [260, 501] width 446 height 132
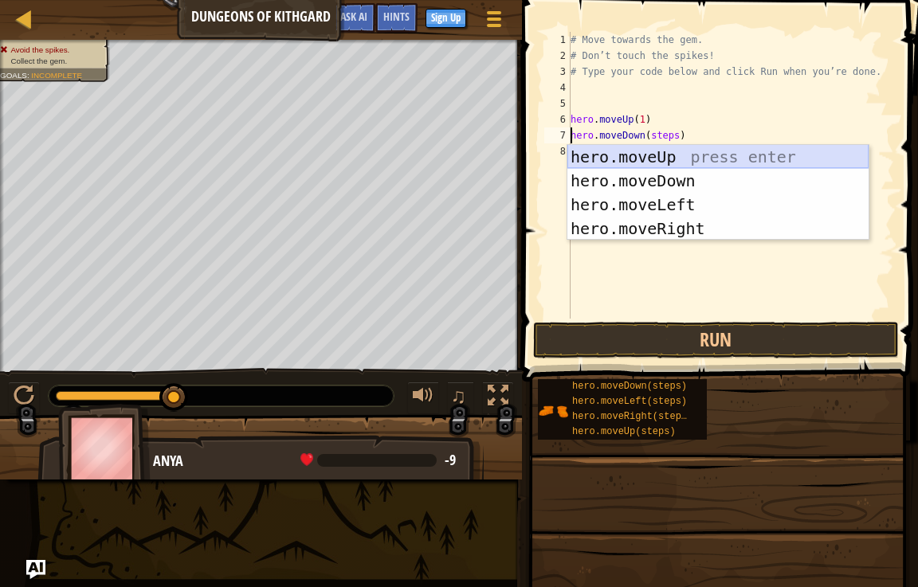
click at [613, 159] on div "hero.moveUp press enter hero.moveDown press enter hero.moveLeft press enter her…" at bounding box center [717, 216] width 301 height 143
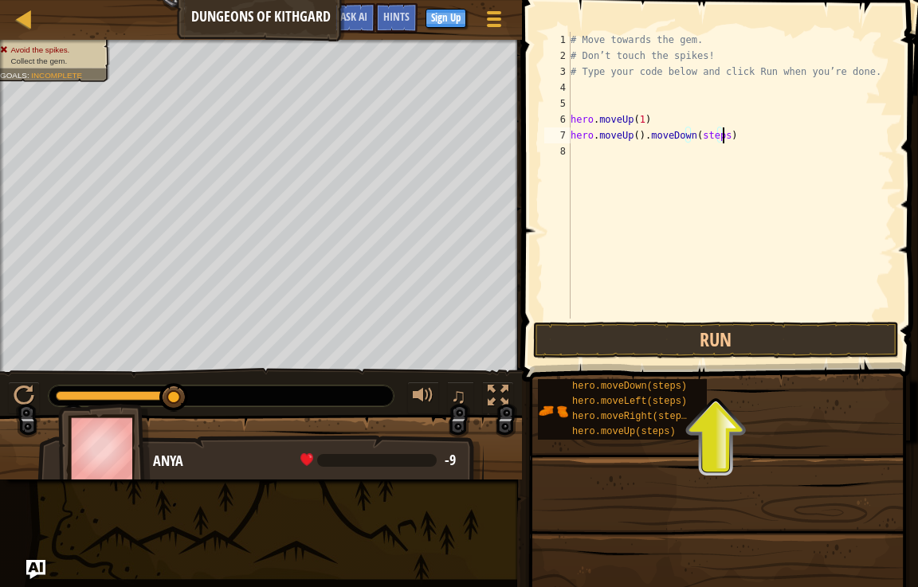
click at [729, 141] on div "# Move towards the gem. # Don’t touch the spikes! # Type your code below and cl…" at bounding box center [730, 191] width 327 height 319
type textarea "h"
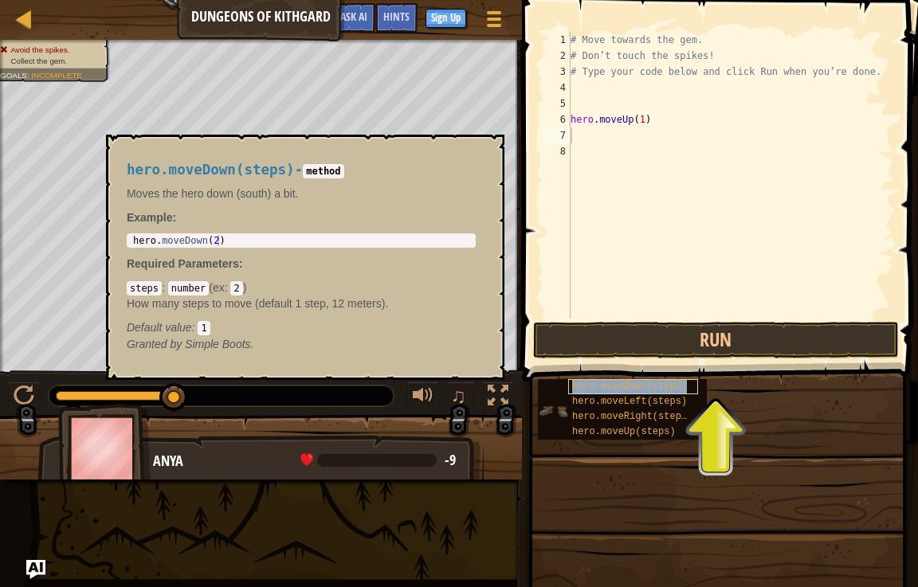
click at [644, 381] on span "hero.moveDown(steps)" at bounding box center [629, 386] width 115 height 11
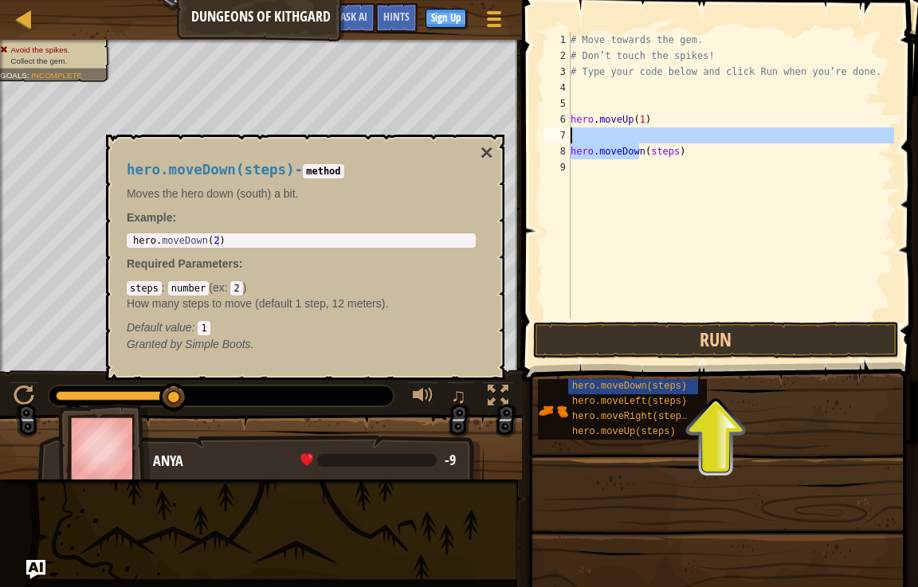
drag, startPoint x: 639, startPoint y: 158, endPoint x: 644, endPoint y: 142, distance: 16.9
click at [644, 142] on div "# Move towards the gem. # Don’t touch the spikes! # Type your code below and cl…" at bounding box center [730, 191] width 327 height 319
type textarea "hero.moveDown(steps)"
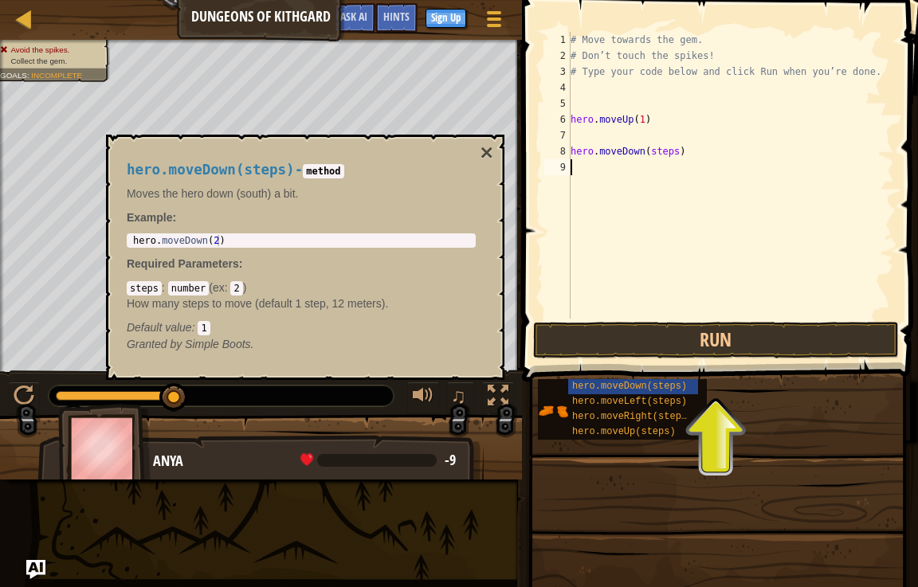
drag, startPoint x: 656, startPoint y: 160, endPoint x: 665, endPoint y: 159, distance: 9.6
click at [665, 159] on div "# Move towards the gem. # Don’t touch the spikes! # Type your code below and cl…" at bounding box center [730, 191] width 327 height 319
drag, startPoint x: 677, startPoint y: 157, endPoint x: 613, endPoint y: 164, distance: 64.9
click at [613, 164] on div "# Move towards the gem. # Don’t touch the spikes! # Type your code below and cl…" at bounding box center [730, 191] width 327 height 319
type textarea "hero.moveDown(steps)"
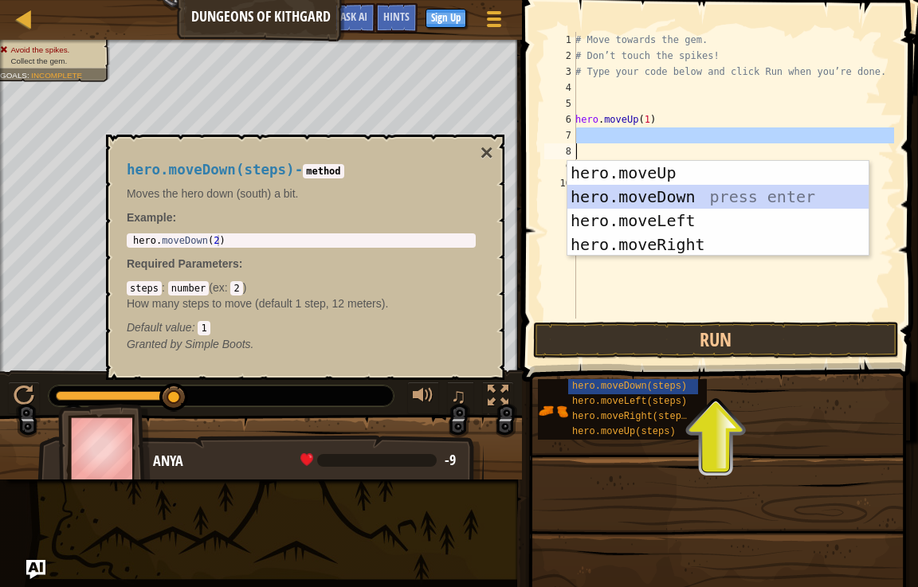
click at [664, 190] on div "hero.moveUp press enter hero.moveDown press enter hero.moveLeft press enter her…" at bounding box center [717, 232] width 301 height 143
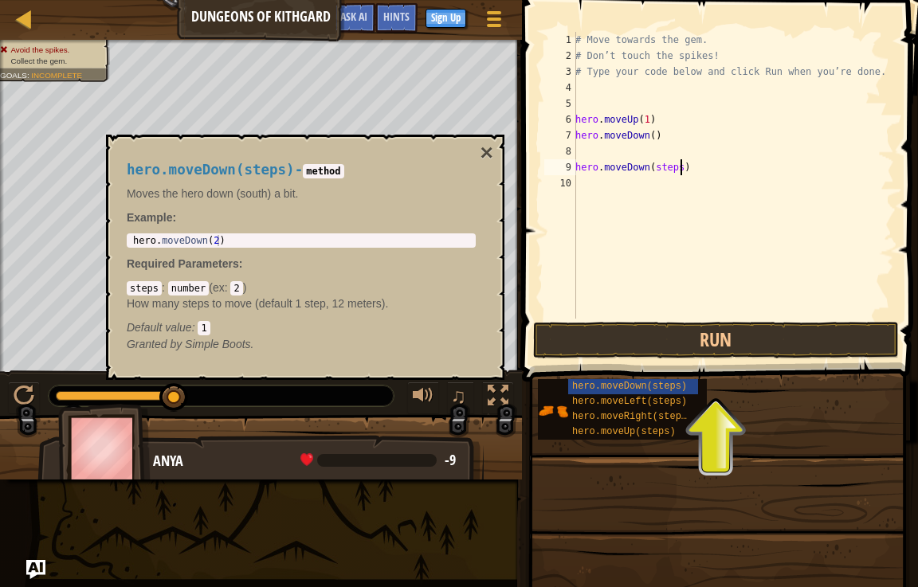
click at [700, 170] on div "# Move towards the gem. # Don’t touch the spikes! # Type your code below and cl…" at bounding box center [733, 191] width 322 height 319
type textarea "h"
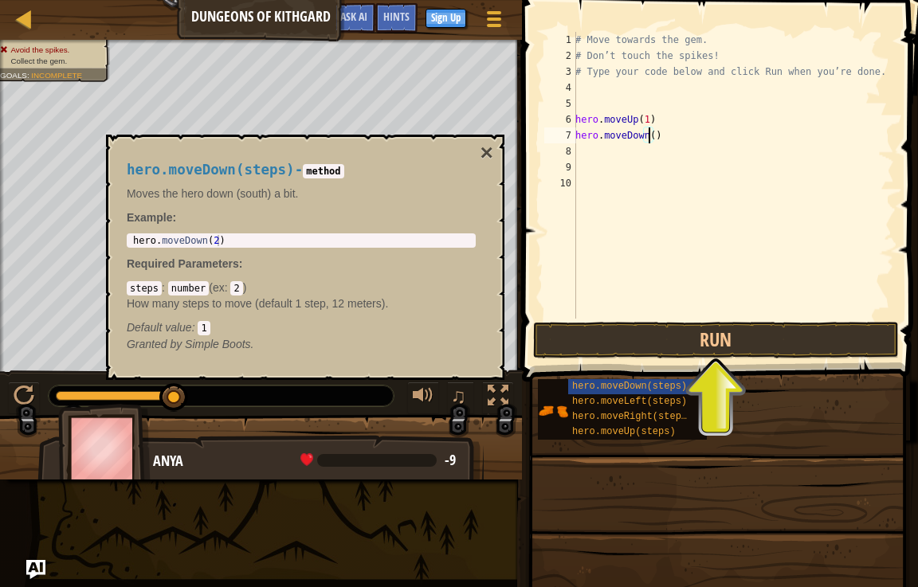
click at [648, 136] on div "# Move towards the gem. # Don’t touch the spikes! # Type your code below and cl…" at bounding box center [733, 191] width 322 height 319
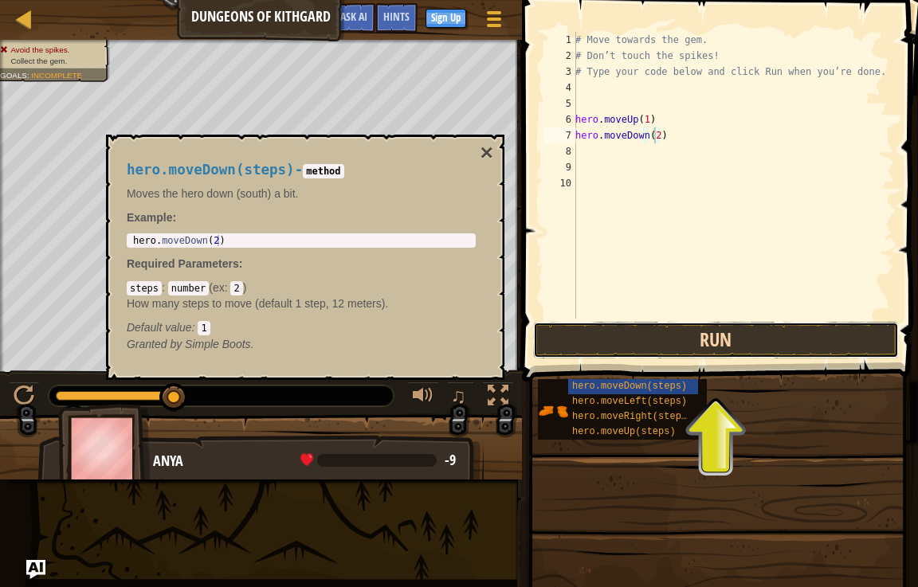
click at [711, 340] on button "Run" at bounding box center [716, 340] width 366 height 37
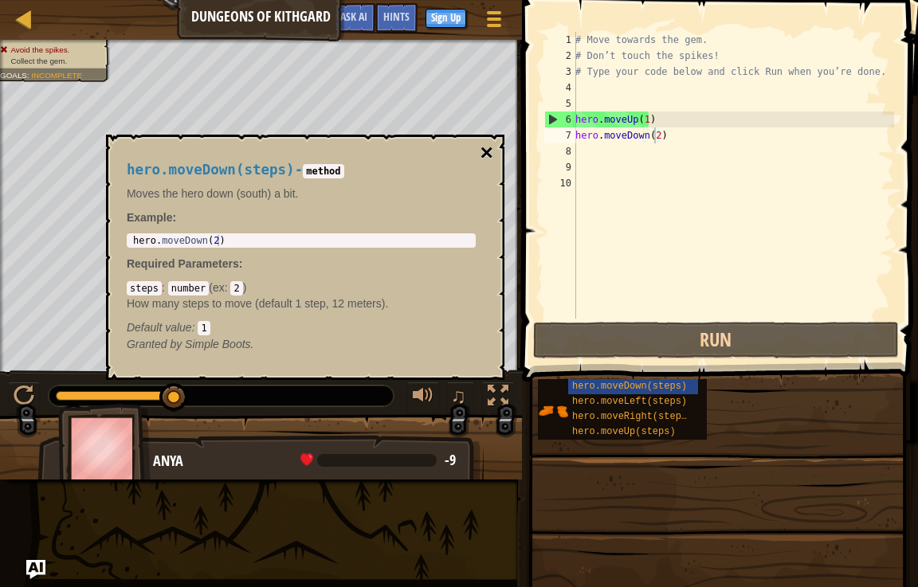
click at [484, 150] on button "×" at bounding box center [486, 153] width 13 height 22
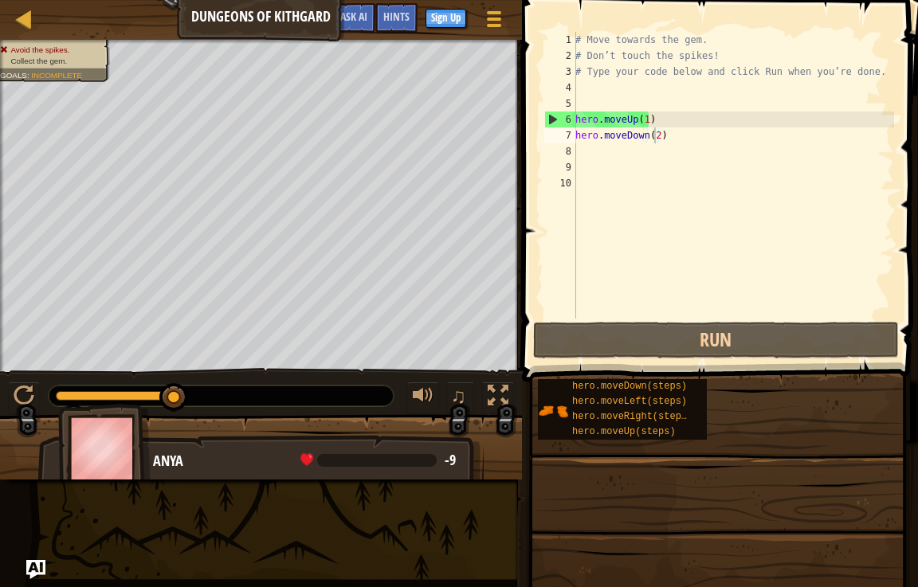
drag, startPoint x: 280, startPoint y: 393, endPoint x: 295, endPoint y: 399, distance: 16.4
click at [280, 392] on div at bounding box center [221, 396] width 345 height 21
click at [22, 387] on div at bounding box center [24, 396] width 21 height 21
click at [22, 386] on div at bounding box center [24, 396] width 21 height 21
click at [32, 387] on div at bounding box center [24, 396] width 21 height 21
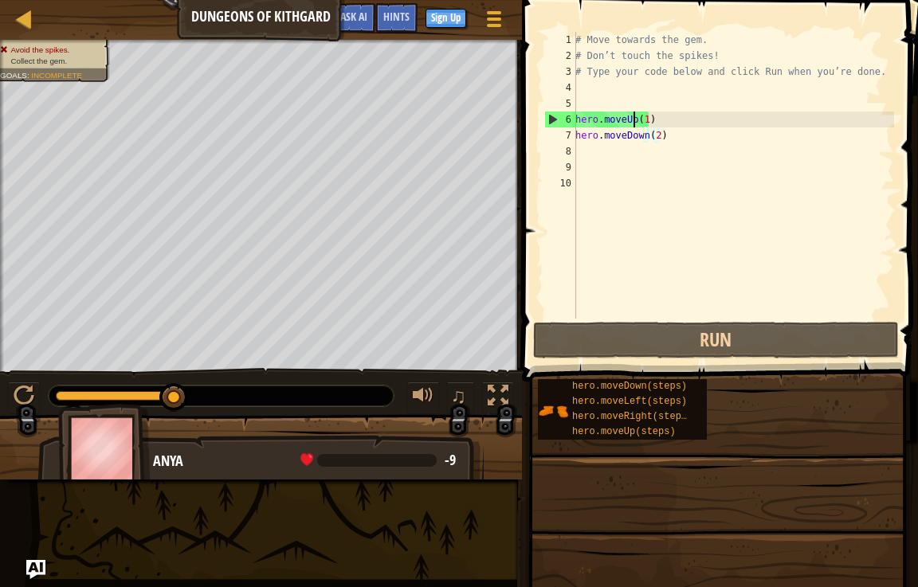
click at [632, 118] on div "# Move towards the gem. # Don’t touch the spikes! # Type your code below and cl…" at bounding box center [733, 191] width 322 height 319
click at [679, 120] on div "# Move towards the gem. # Don’t touch the spikes! # Type your code below and cl…" at bounding box center [733, 191] width 322 height 319
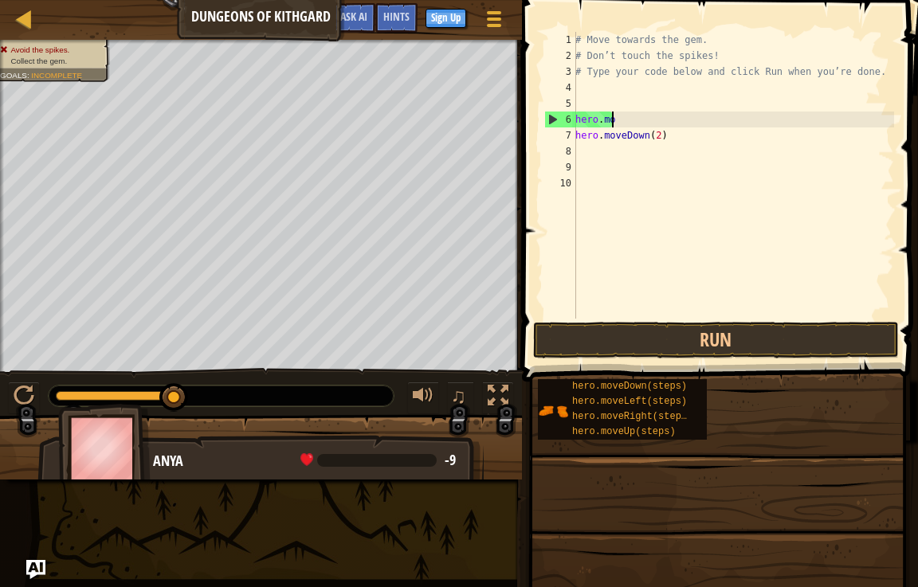
scroll to position [7, 1]
type textarea "h"
click at [683, 131] on div "# Move towards the gem. # Don’t touch the spikes! # Type your code below and cl…" at bounding box center [733, 191] width 322 height 319
type textarea "h"
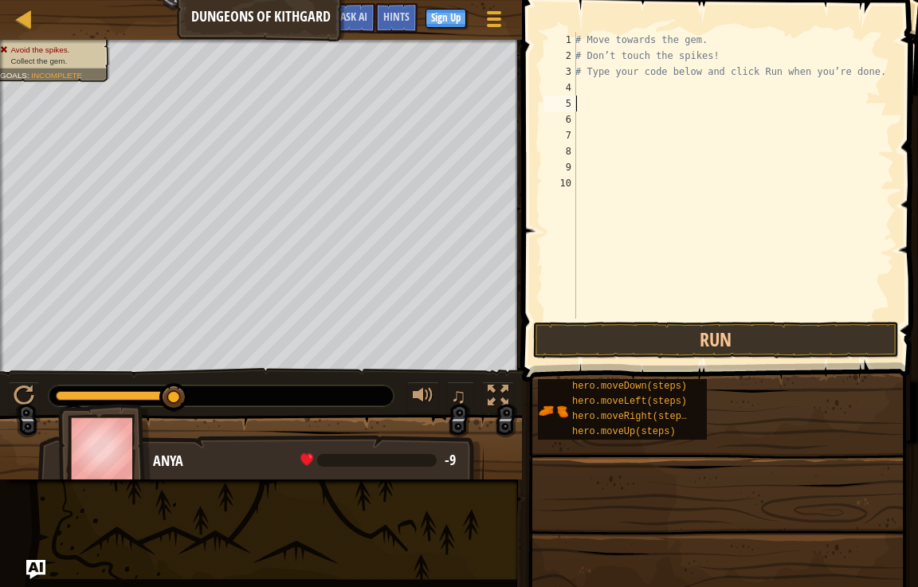
click at [580, 106] on div "# Move towards the gem. # Don’t touch the spikes! # Type your code below and cl…" at bounding box center [733, 191] width 322 height 319
click at [592, 111] on div "# Move towards the gem. # Don’t touch the spikes! # Type your code below and cl…" at bounding box center [733, 175] width 322 height 287
click at [679, 122] on div "# Move towards the gem. # Don’t touch the spikes! # Type your code below and cl…" at bounding box center [733, 191] width 322 height 319
drag, startPoint x: 632, startPoint y: 346, endPoint x: 611, endPoint y: 180, distance: 167.1
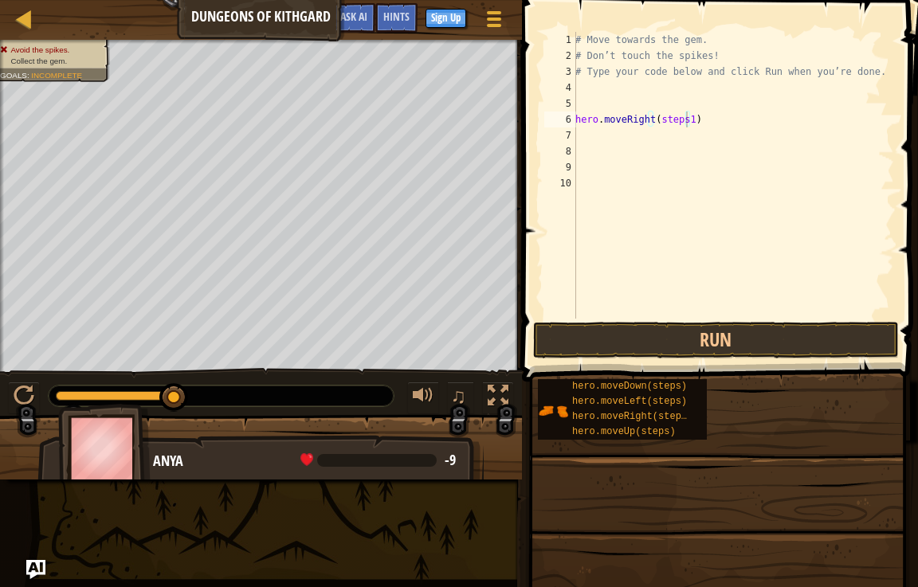
click at [611, 180] on div "Hints hero.moveRight(steps1) 1 2 3 4 5 6 7 8 9 10 # Move towards the gem. # Don…" at bounding box center [717, 289] width 401 height 579
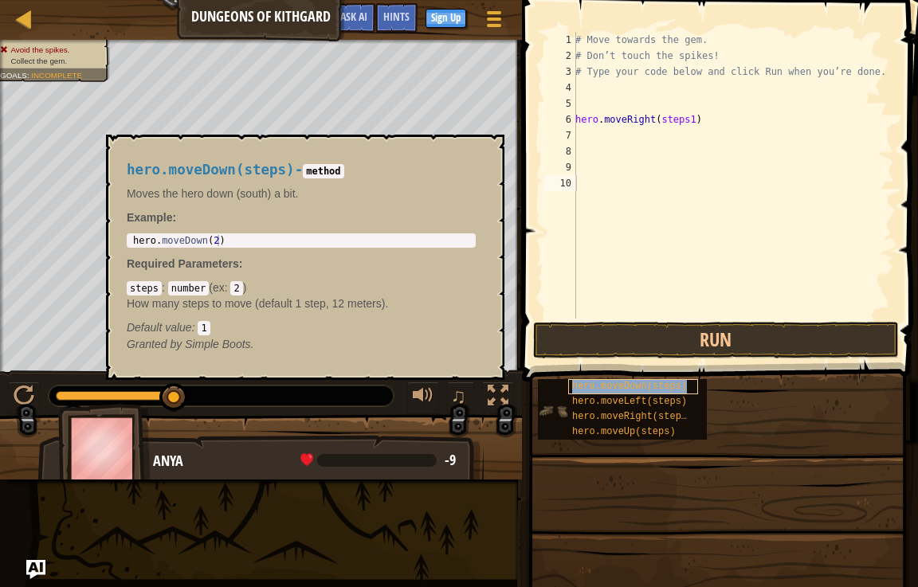
type textarea "hero.moveDown(steps)"
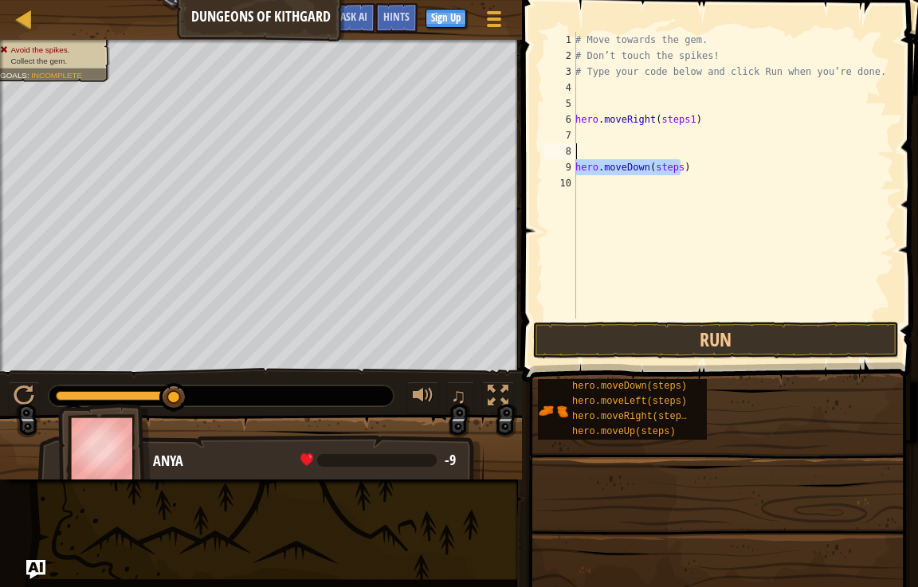
scroll to position [7, 0]
type textarea "hero.moveDown(steps)"
click at [675, 131] on div "# Move towards the gem. # Don’t touch the spikes! # Type your code below and cl…" at bounding box center [733, 175] width 322 height 287
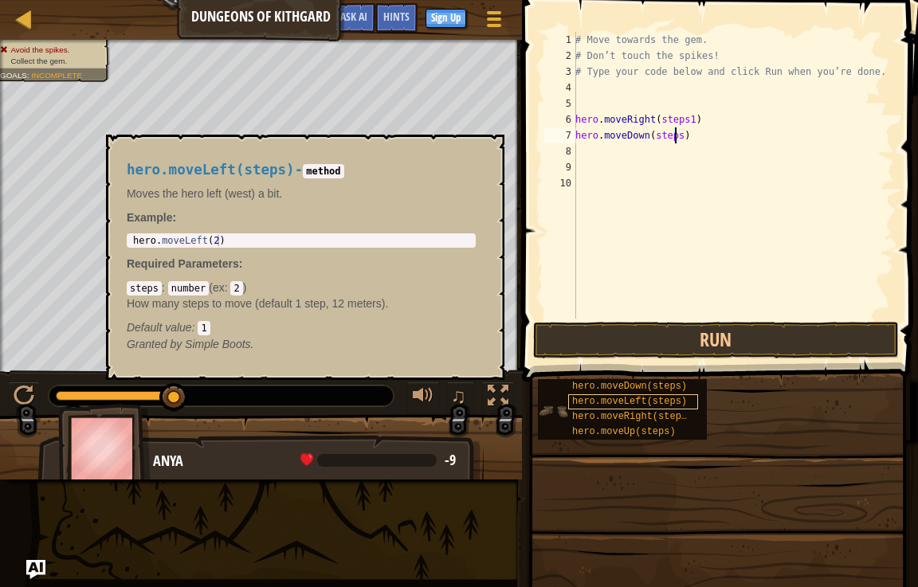
scroll to position [7, 8]
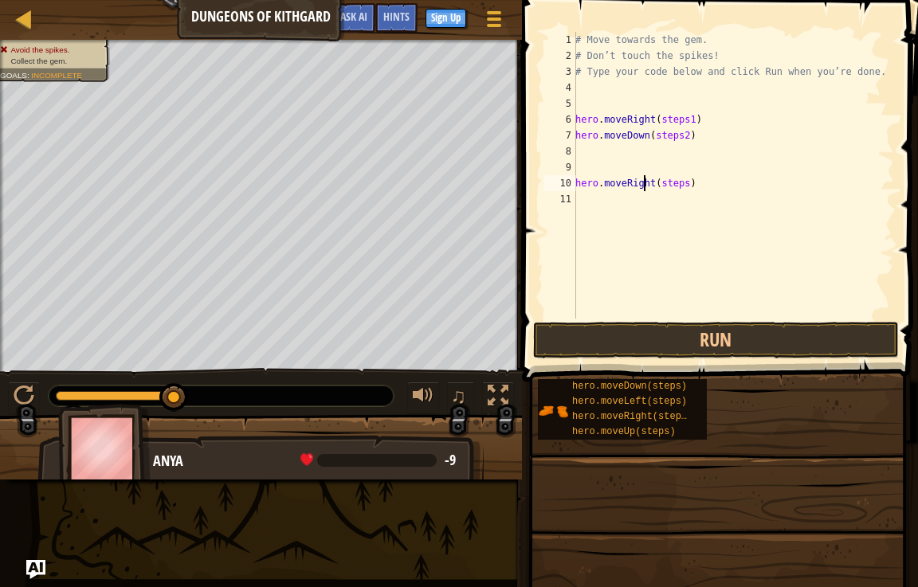
click at [643, 168] on div "# Move towards the gem. # Don’t touch the spikes! # Type your code below and cl…" at bounding box center [733, 191] width 322 height 319
type textarea "hero.moveRight(steps)"
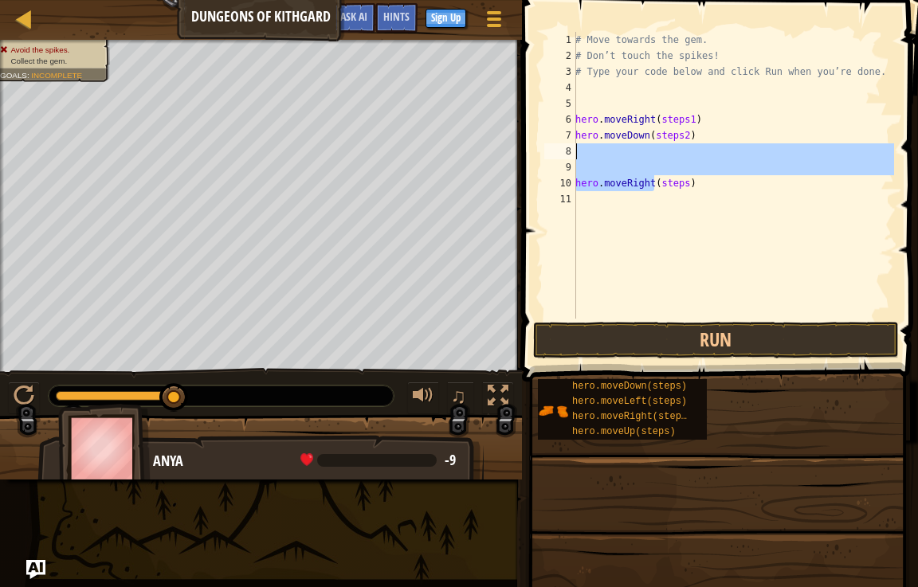
drag, startPoint x: 654, startPoint y: 189, endPoint x: 640, endPoint y: 146, distance: 45.1
click at [640, 146] on div "# Move towards the gem. # Don’t touch the spikes! # Type your code below and cl…" at bounding box center [733, 191] width 322 height 319
click at [635, 152] on div "# Move towards the gem. # Don’t touch the spikes! # Type your code below and cl…" at bounding box center [733, 175] width 322 height 287
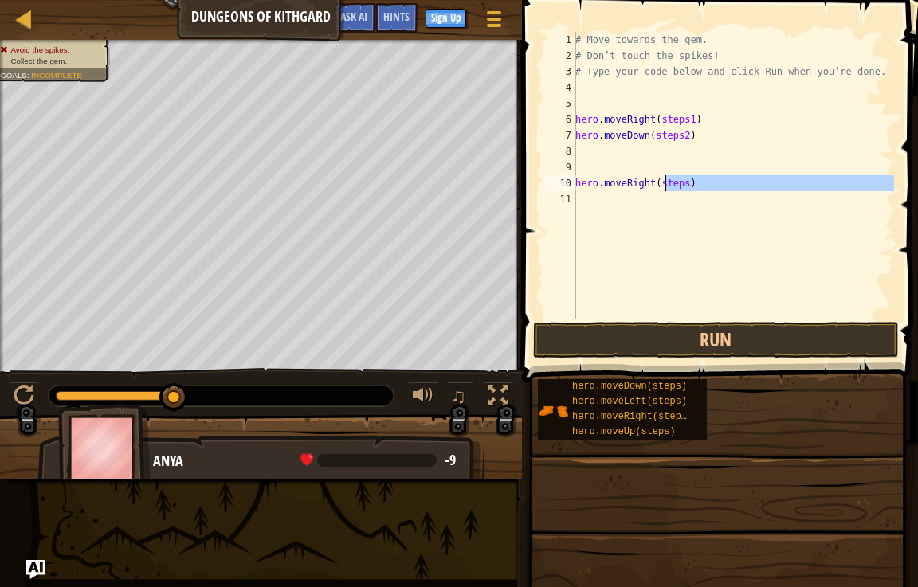
drag, startPoint x: 662, startPoint y: 194, endPoint x: 664, endPoint y: 186, distance: 8.1
click at [664, 186] on div "# Move towards the gem. # Don’t touch the spikes! # Type your code below and cl…" at bounding box center [733, 191] width 322 height 319
click at [664, 186] on div "# Move towards the gem. # Don’t touch the spikes! # Type your code below and cl…" at bounding box center [733, 175] width 322 height 287
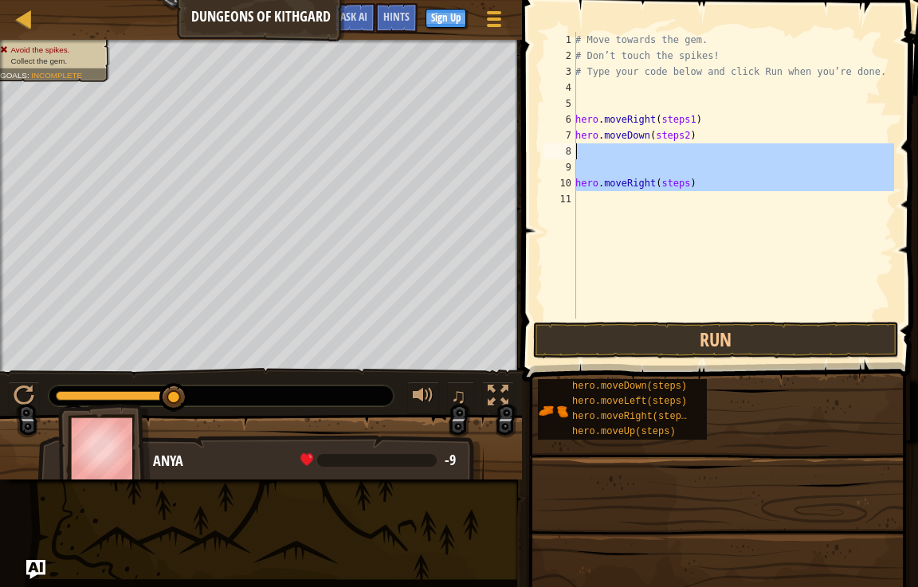
drag, startPoint x: 629, startPoint y: 191, endPoint x: 629, endPoint y: 138, distance: 53.4
click at [629, 139] on div "# Move towards the gem. # Don’t touch the spikes! # Type your code below and cl…" at bounding box center [733, 191] width 322 height 319
type textarea "hero.moveDown(steps2)"
click at [721, 221] on div "# Move towards the gem. # Don’t touch the spikes! # Type your code below and cl…" at bounding box center [733, 175] width 322 height 287
drag, startPoint x: 674, startPoint y: 190, endPoint x: 683, endPoint y: 154, distance: 37.1
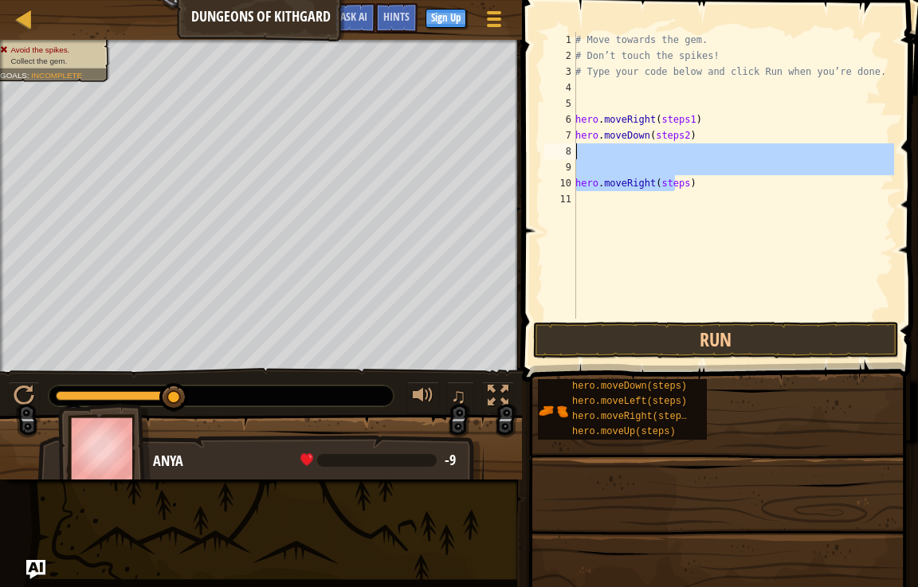
click at [683, 154] on div "# Move towards the gem. # Don’t touch the spikes! # Type your code below and cl…" at bounding box center [733, 191] width 322 height 319
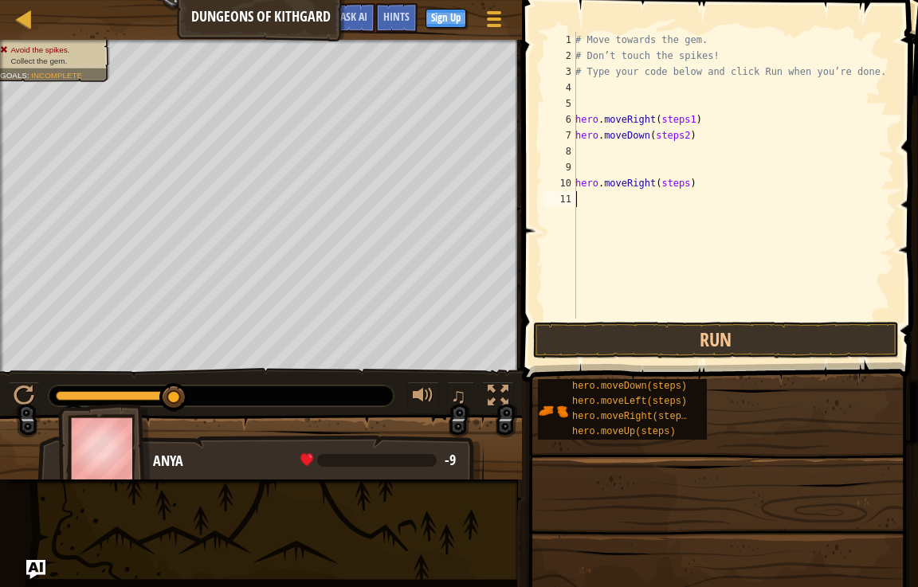
click at [675, 216] on div "# Move towards the gem. # Don’t touch the spikes! # Type your code below and cl…" at bounding box center [733, 191] width 322 height 319
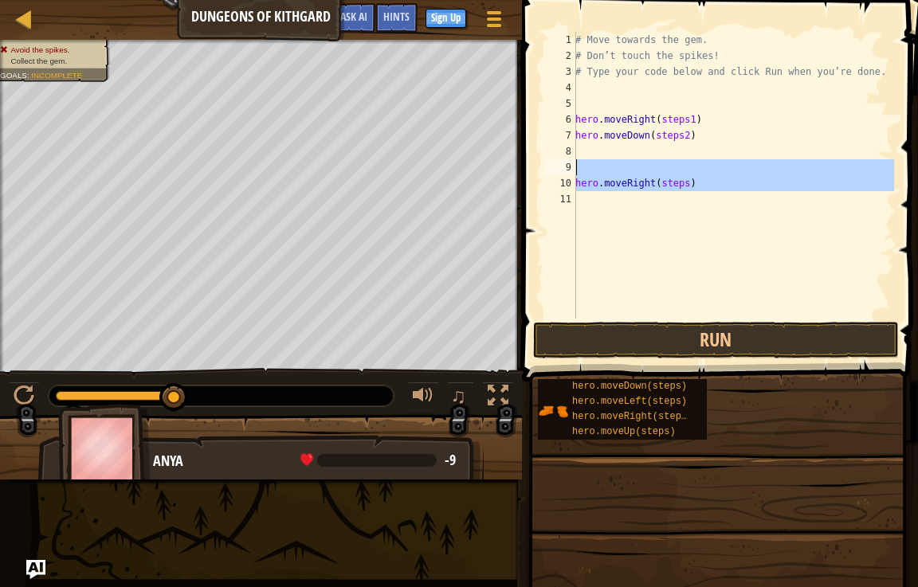
drag, startPoint x: 660, startPoint y: 192, endPoint x: 678, endPoint y: 146, distance: 49.4
click at [676, 147] on div "# Move towards the gem. # Don’t touch the spikes! # Type your code below and cl…" at bounding box center [733, 191] width 322 height 319
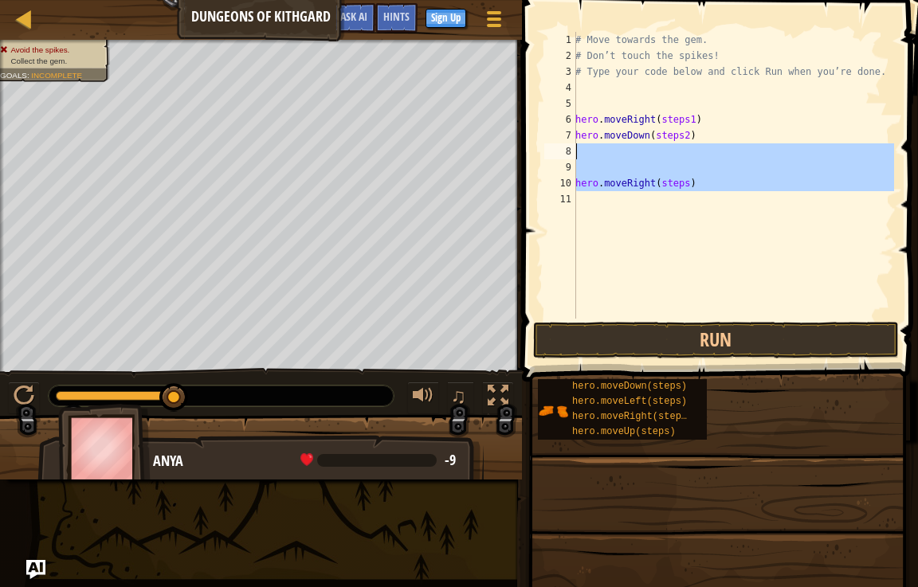
type textarea "hero.moveRight(steps)"
click at [703, 157] on div "# Move towards the gem. # Don’t touch the spikes! # Type your code below and cl…" at bounding box center [733, 191] width 322 height 319
drag, startPoint x: 695, startPoint y: 182, endPoint x: 699, endPoint y: 149, distance: 32.9
click at [699, 149] on div "# Move towards the gem. # Don’t touch the spikes! # Type your code below and cl…" at bounding box center [733, 191] width 322 height 319
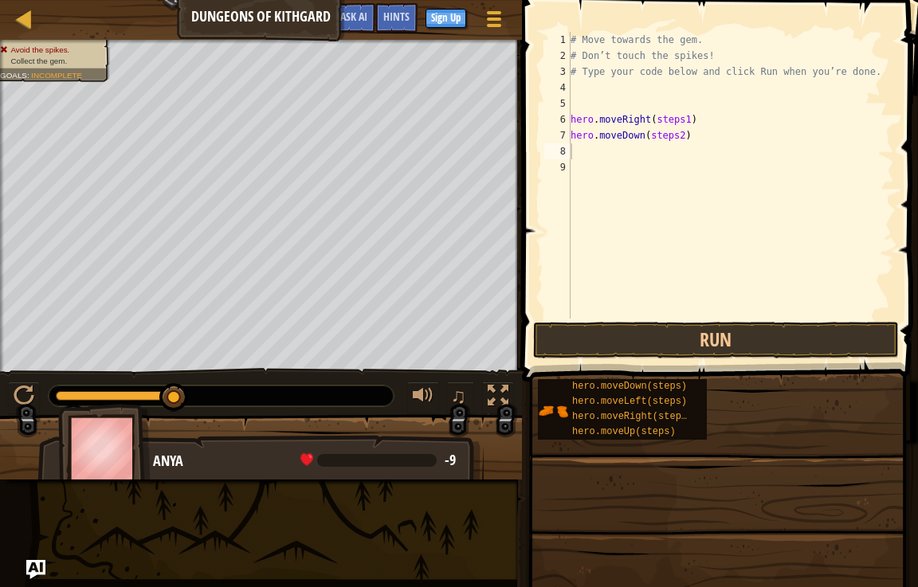
drag, startPoint x: 542, startPoint y: 523, endPoint x: 550, endPoint y: 528, distance: 9.1
drag, startPoint x: 550, startPoint y: 528, endPoint x: 853, endPoint y: 270, distance: 398.4
click at [853, 270] on div "# Move towards the gem. # Don’t touch the spikes! # Type your code below and cl…" at bounding box center [730, 191] width 327 height 319
click at [675, 151] on div "# Move towards the gem. # Don’t touch the spikes! # Type your code below and cl…" at bounding box center [730, 175] width 327 height 287
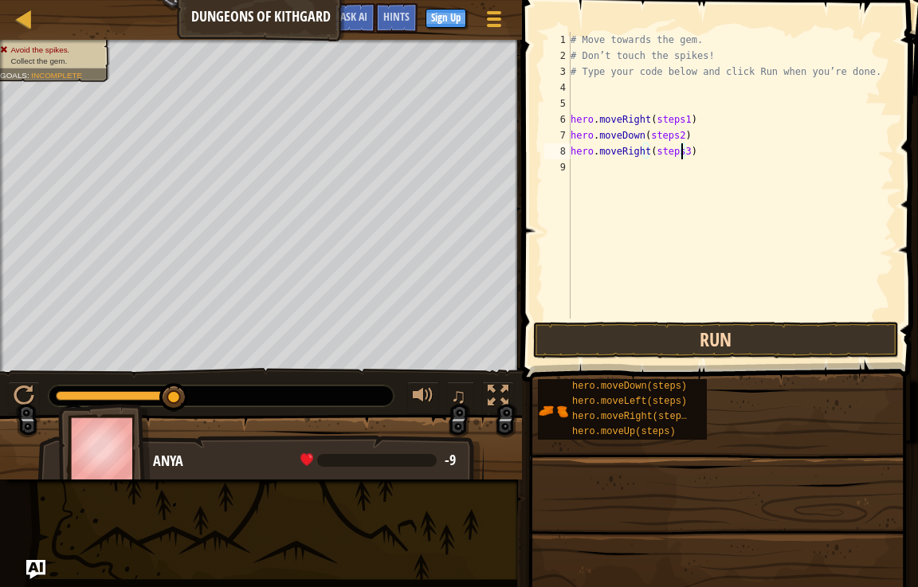
type textarea "hero.moveRight(steps3)"
drag, startPoint x: 668, startPoint y: 338, endPoint x: 718, endPoint y: 443, distance: 116.9
click at [679, 367] on div "Hints hero.moveRight(steps3) 1 2 3 4 5 6 7 8 9 # Move towards the gem. # Don’t …" at bounding box center [717, 289] width 401 height 579
click at [593, 335] on button "Run" at bounding box center [716, 340] width 366 height 37
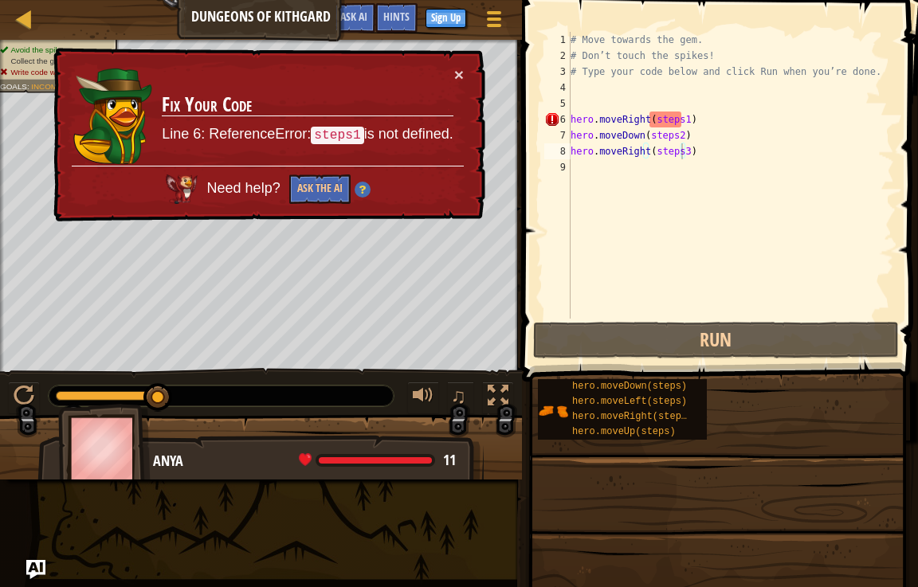
click at [455, 65] on div "× Fix Your Code Line 6: ReferenceError: steps1 is not defined. Need help? Ask t…" at bounding box center [267, 135] width 435 height 174
click at [451, 69] on div "× Fix Your Code Line 6: ReferenceError: steps1 is not defined. Need help? Ask t…" at bounding box center [267, 135] width 435 height 174
click at [458, 71] on button "×" at bounding box center [459, 74] width 10 height 17
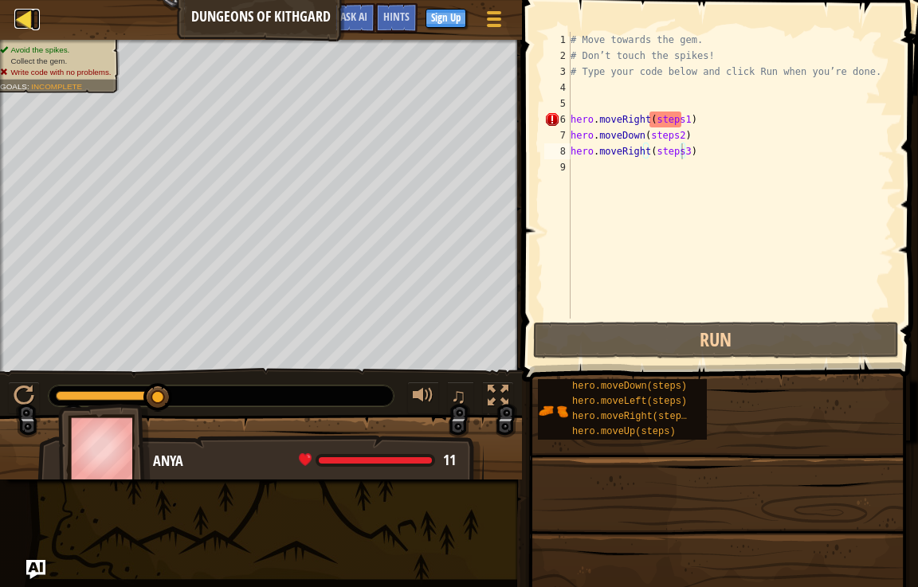
click at [25, 12] on div at bounding box center [24, 19] width 20 height 20
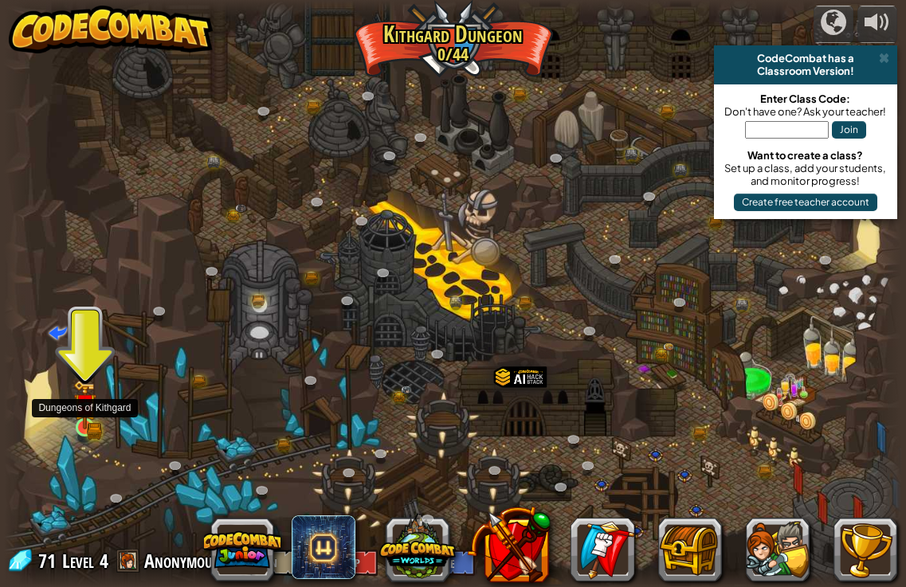
click at [92, 406] on img at bounding box center [84, 404] width 22 height 49
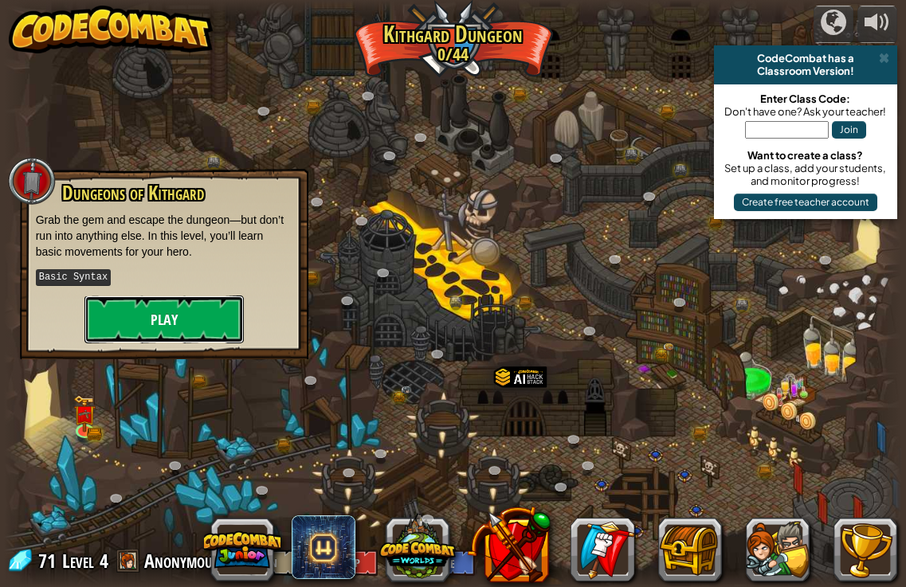
click at [163, 315] on button "Play" at bounding box center [163, 320] width 159 height 48
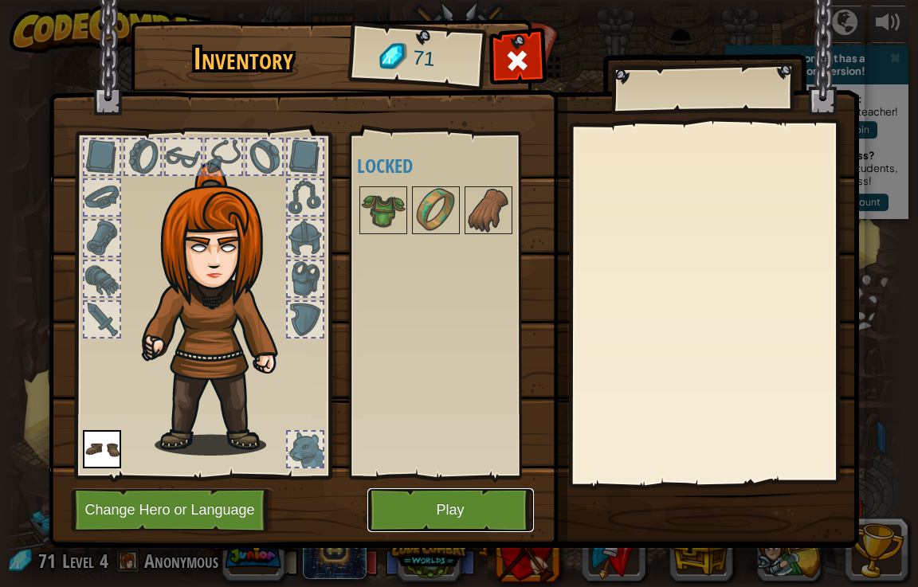
click at [487, 503] on button "Play" at bounding box center [450, 510] width 166 height 44
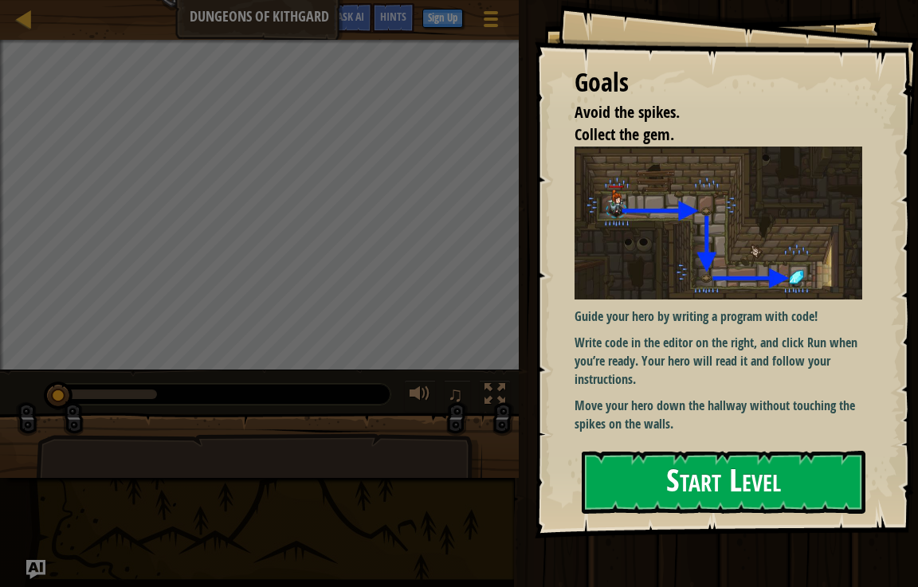
click at [651, 474] on button "Start Level" at bounding box center [723, 482] width 284 height 63
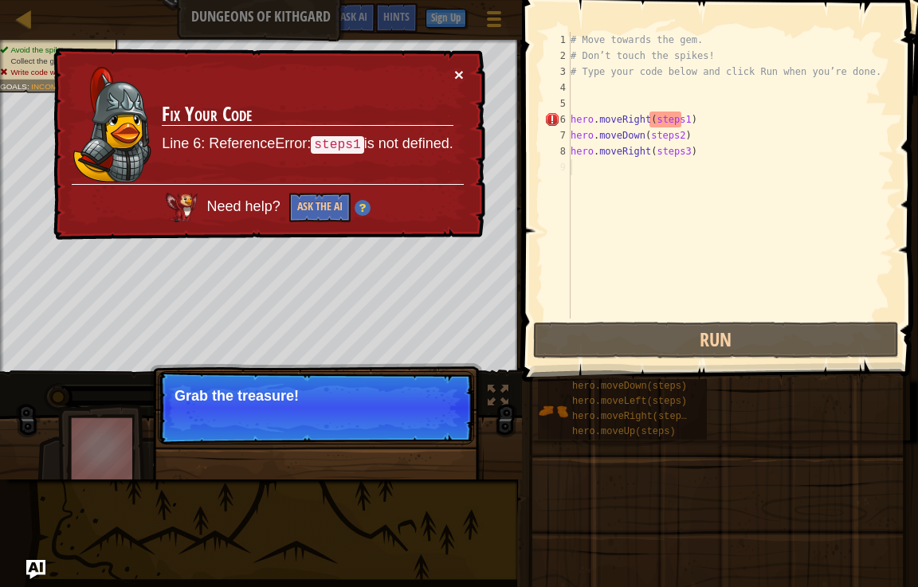
click at [460, 70] on button "×" at bounding box center [459, 74] width 10 height 17
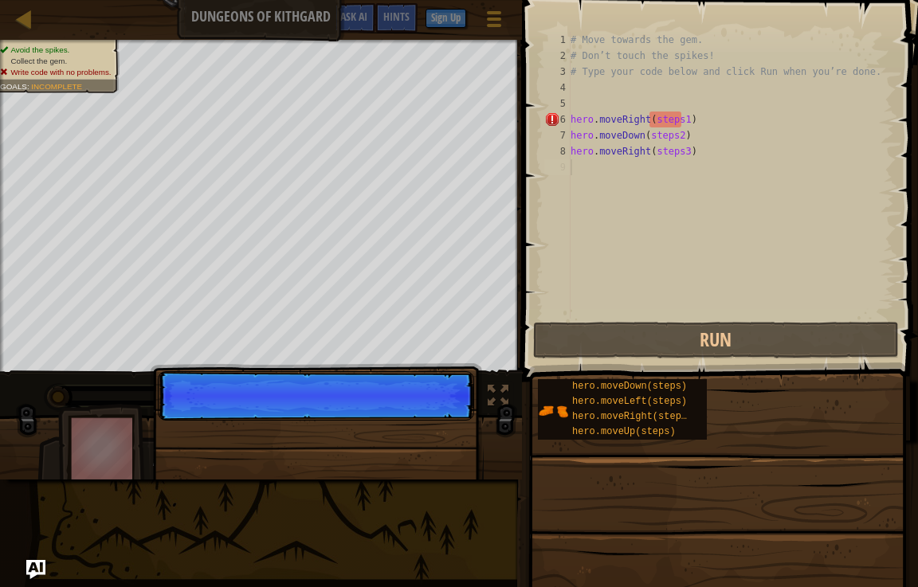
scroll to position [7, 0]
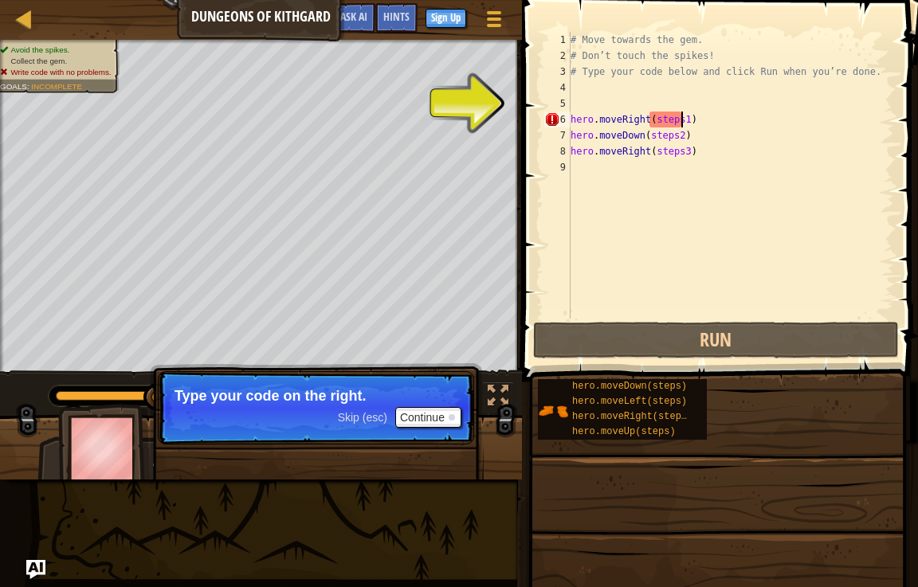
click at [679, 118] on div "# Move towards the gem. # Don’t touch the spikes! # Type your code below and cl…" at bounding box center [730, 191] width 327 height 319
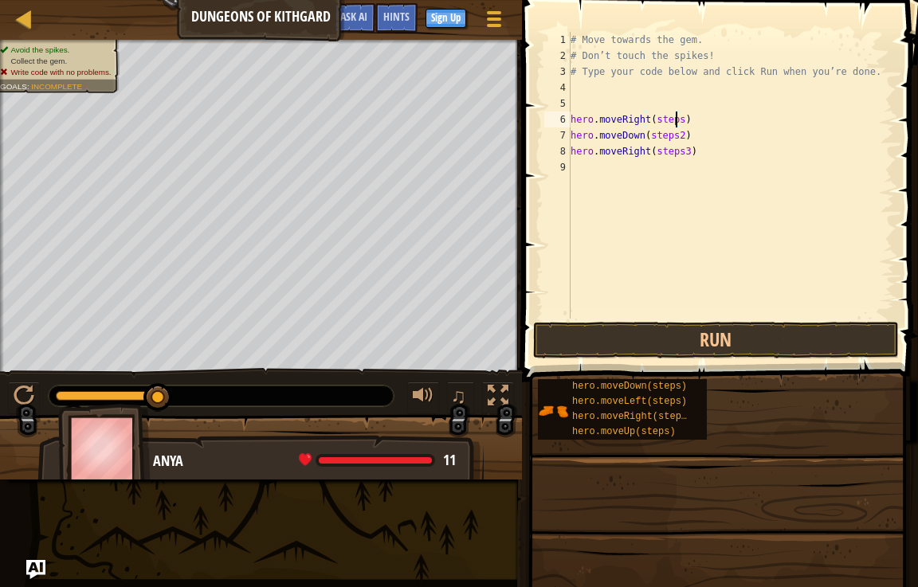
scroll to position [7, 9]
click at [674, 137] on div "# Move towards the gem. # Don’t touch the spikes! # Type your code below and cl…" at bounding box center [730, 191] width 327 height 319
click at [677, 154] on div "# Move towards the gem. # Don’t touch the spikes! # Type your code below and cl…" at bounding box center [730, 191] width 327 height 319
click at [680, 152] on div "# Move towards the gem. # Don’t touch the spikes! # Type your code below and cl…" at bounding box center [730, 191] width 327 height 319
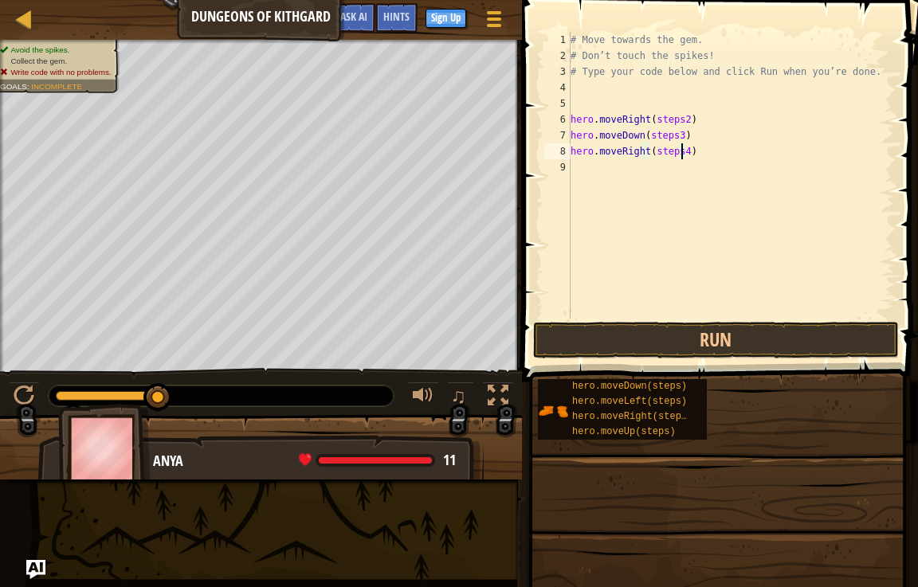
scroll to position [7, 9]
type textarea "hero.moveRight(steps4)"
click at [666, 332] on button "Run" at bounding box center [716, 340] width 366 height 37
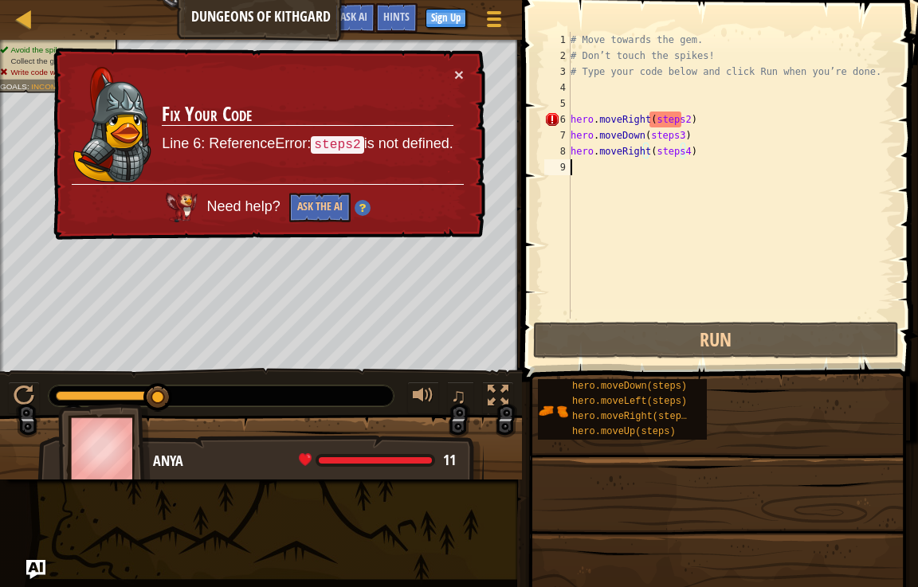
click at [581, 170] on div "# Move towards the gem. # Don’t touch the spikes! # Type your code below and cl…" at bounding box center [730, 191] width 327 height 319
click at [315, 205] on button "Ask the AI" at bounding box center [319, 207] width 61 height 29
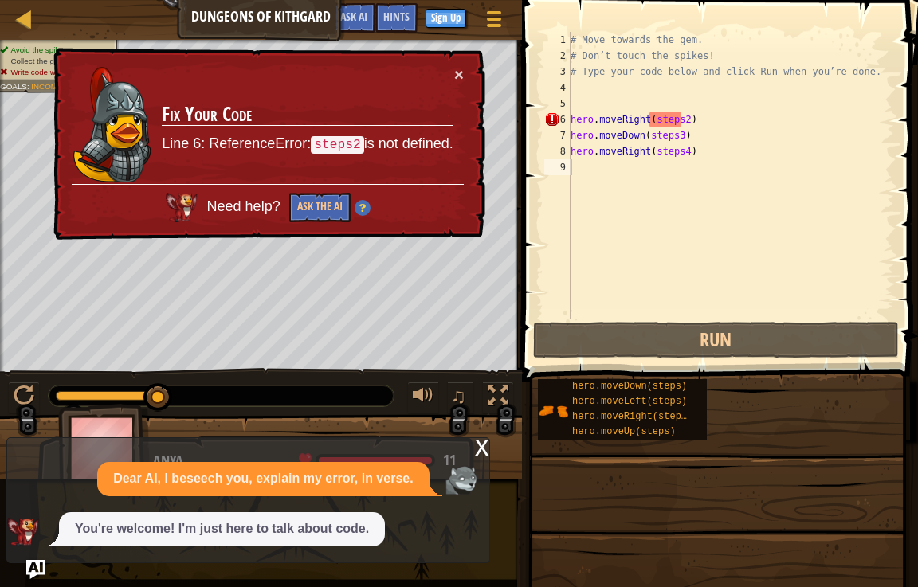
click at [317, 520] on p "You're welcome! I'm just here to talk about code." at bounding box center [222, 529] width 294 height 18
click at [320, 194] on button "Ask the AI" at bounding box center [319, 207] width 61 height 29
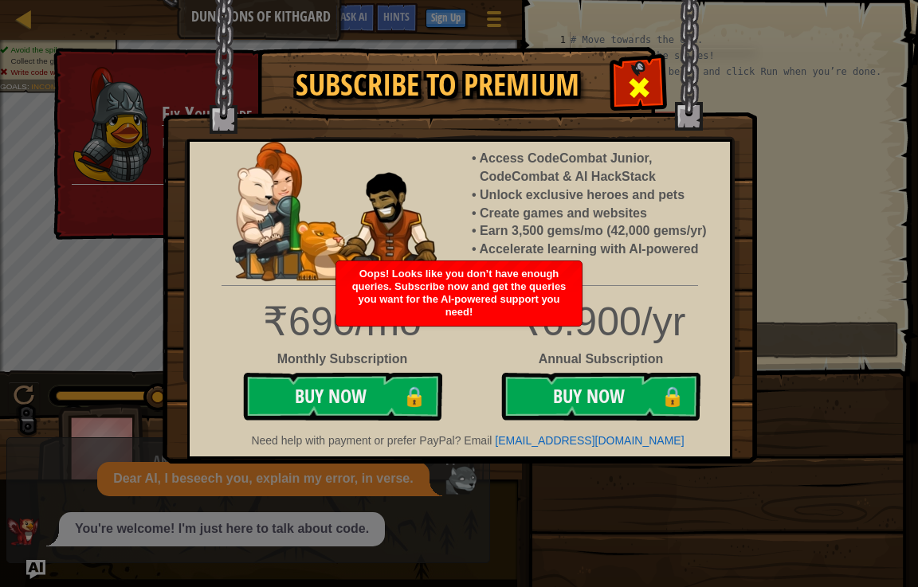
click at [648, 84] on span at bounding box center [638, 87] width 25 height 25
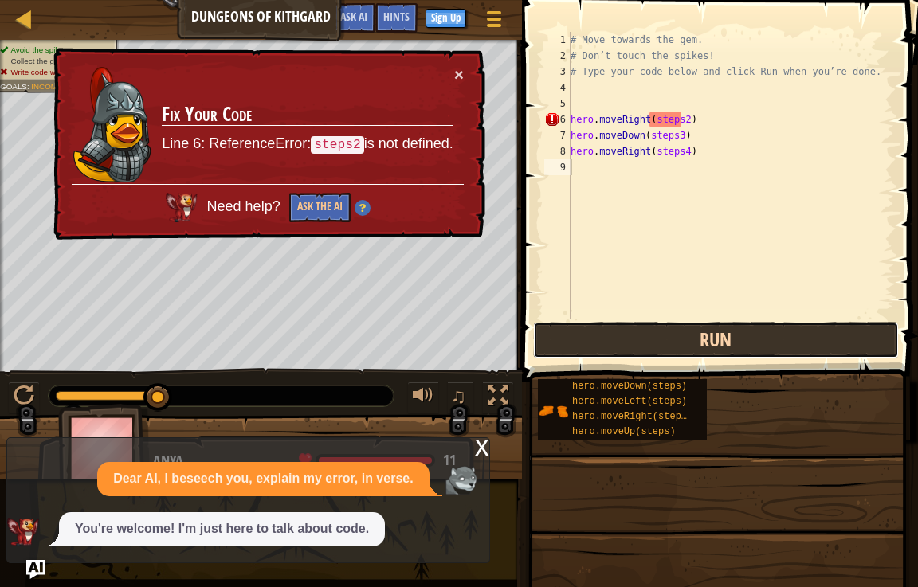
click at [731, 326] on button "Run" at bounding box center [716, 340] width 366 height 37
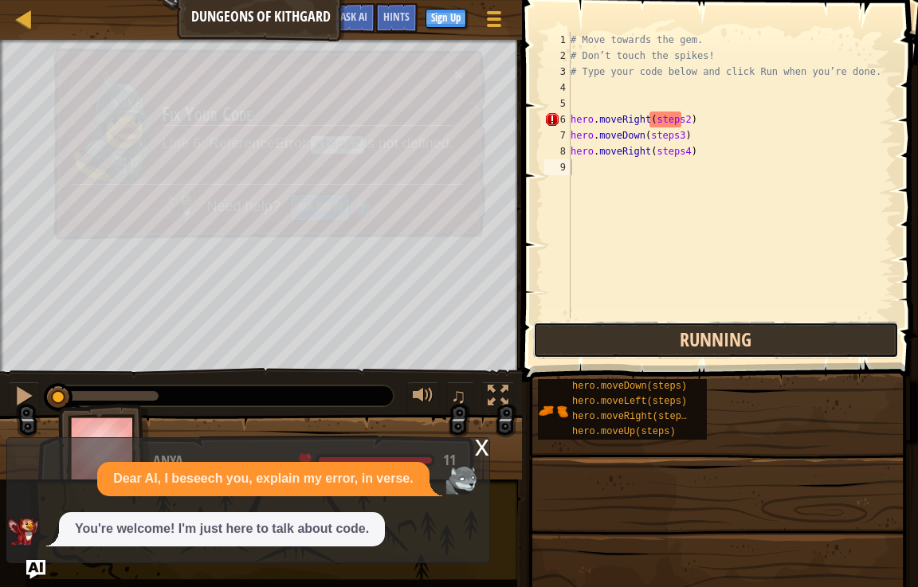
click at [731, 326] on button "Running" at bounding box center [716, 340] width 366 height 37
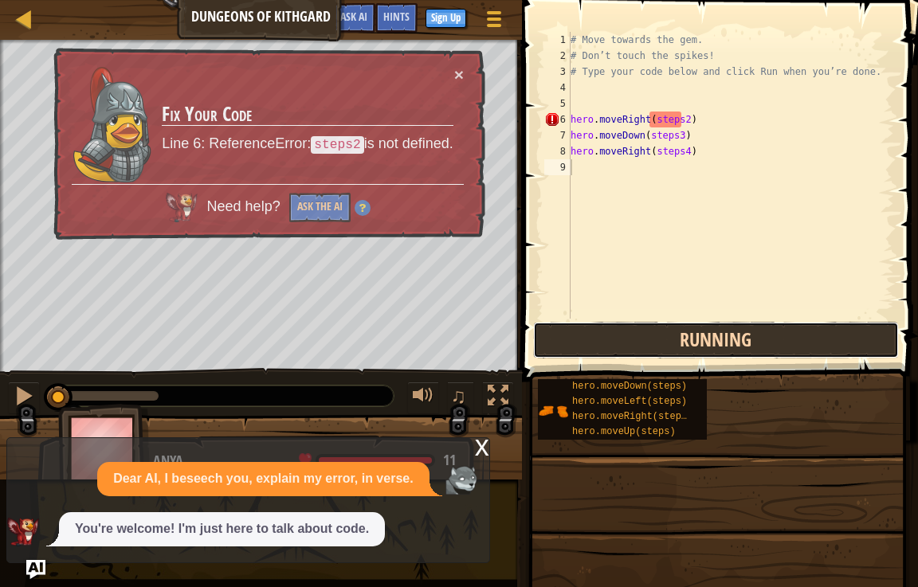
click at [731, 326] on button "Running" at bounding box center [716, 340] width 366 height 37
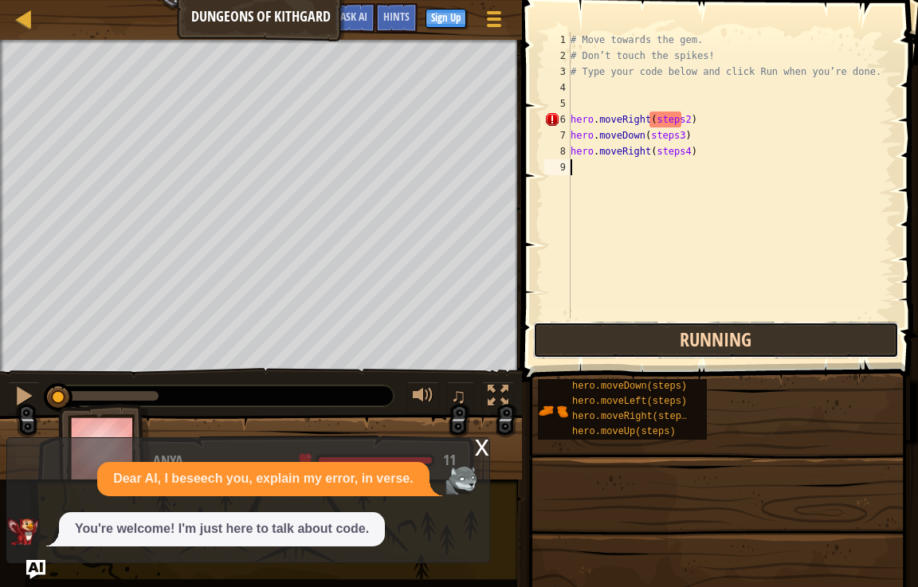
click at [731, 326] on button "Running" at bounding box center [716, 340] width 366 height 37
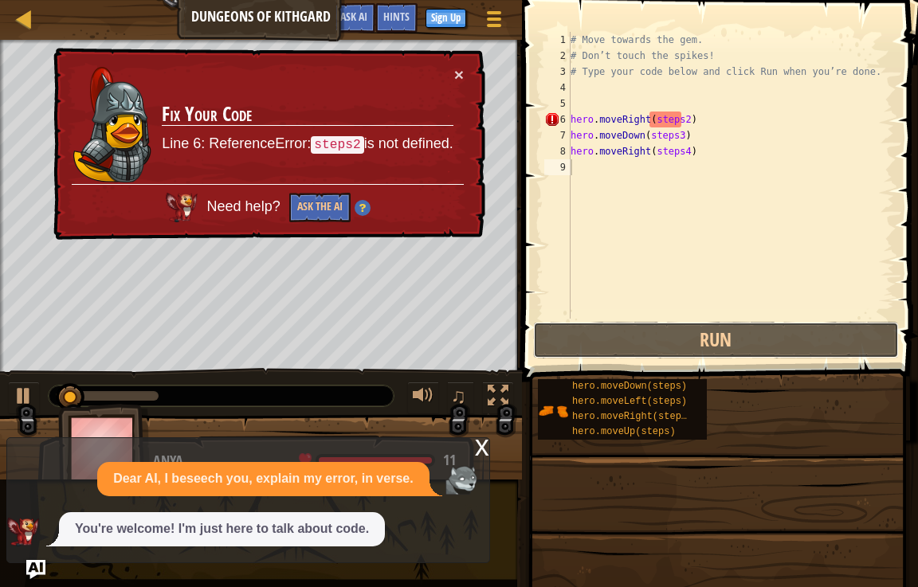
drag, startPoint x: 731, startPoint y: 326, endPoint x: 406, endPoint y: 102, distance: 394.6
click at [532, 192] on div "1 2 3 4 5 6 7 8 9 # Move towards the gem. # Don’t touch the spikes! # Type your…" at bounding box center [717, 222] width 401 height 429
click at [299, 12] on div "Map Dungeons of Kithgard Game Menu Done Sign Up Hints Ask AI" at bounding box center [261, 20] width 522 height 40
drag, startPoint x: 450, startPoint y: 10, endPoint x: 453, endPoint y: 18, distance: 9.3
click at [451, 13] on div "Game Menu Done Sign Up Hints Ask AI" at bounding box center [419, 21] width 190 height 37
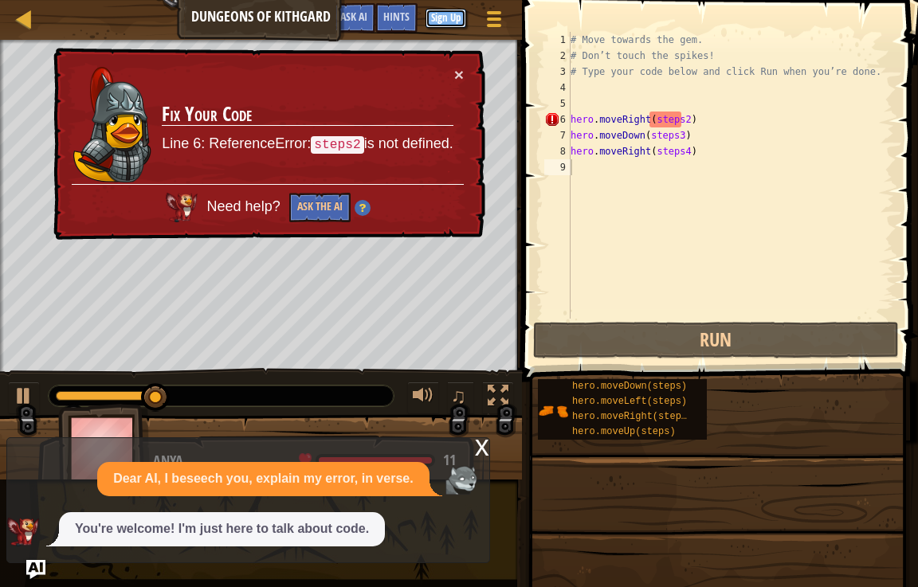
click at [455, 20] on button "Sign Up" at bounding box center [445, 18] width 41 height 19
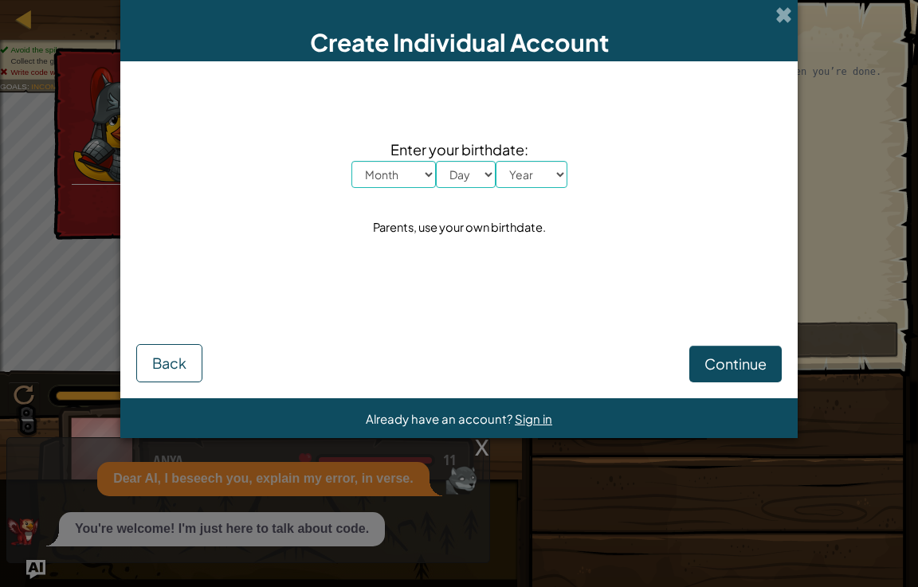
drag, startPoint x: 781, startPoint y: 5, endPoint x: 785, endPoint y: 58, distance: 53.5
click at [782, 9] on span at bounding box center [783, 14] width 17 height 17
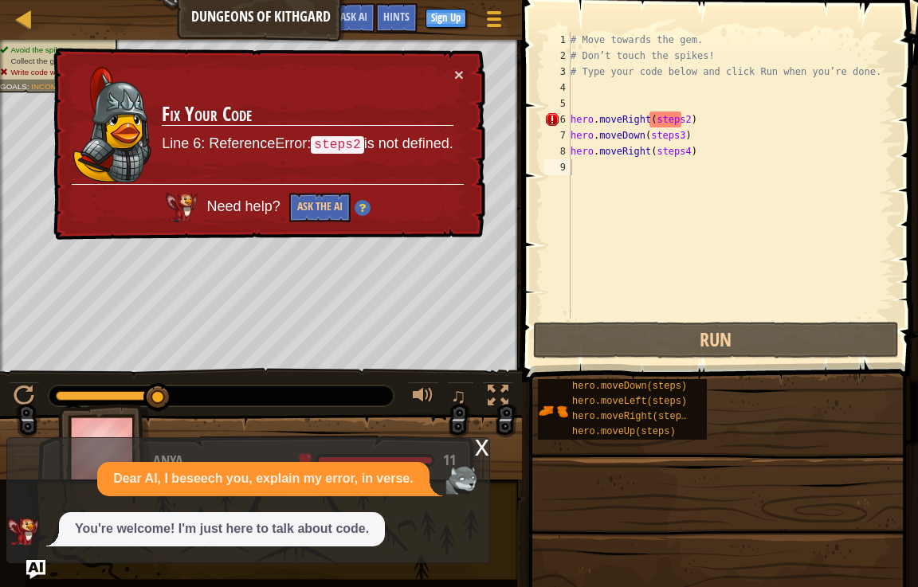
click at [486, 439] on div "x" at bounding box center [482, 446] width 14 height 16
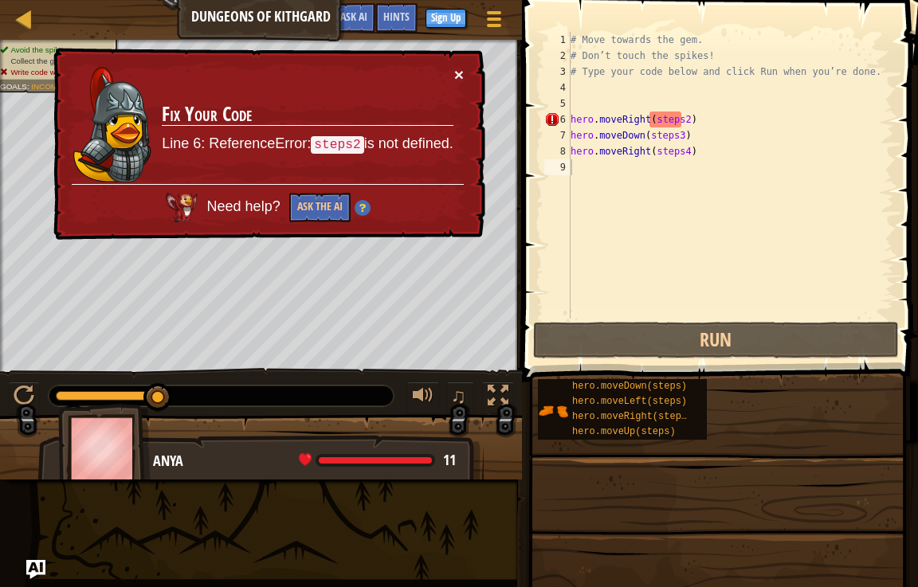
click at [454, 70] on button "×" at bounding box center [459, 74] width 10 height 17
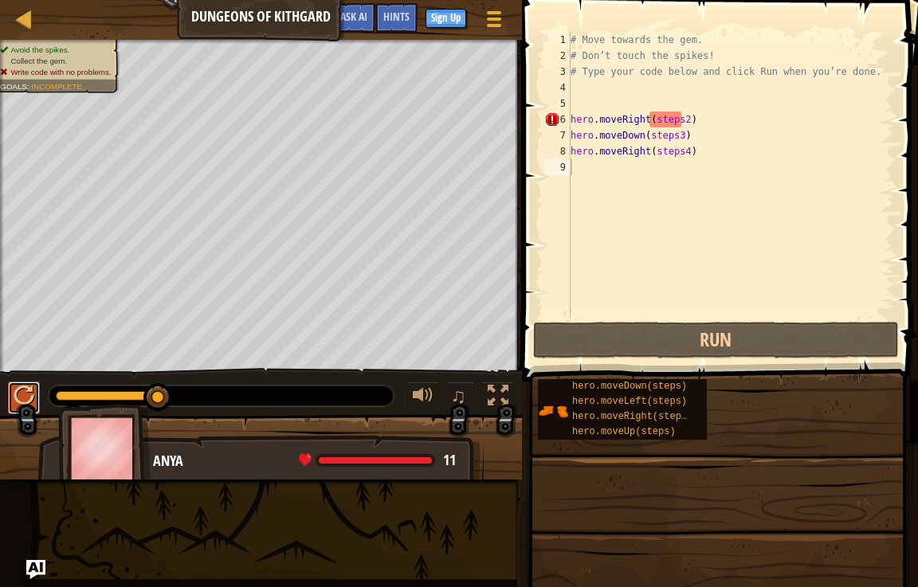
click at [26, 393] on div at bounding box center [24, 396] width 21 height 21
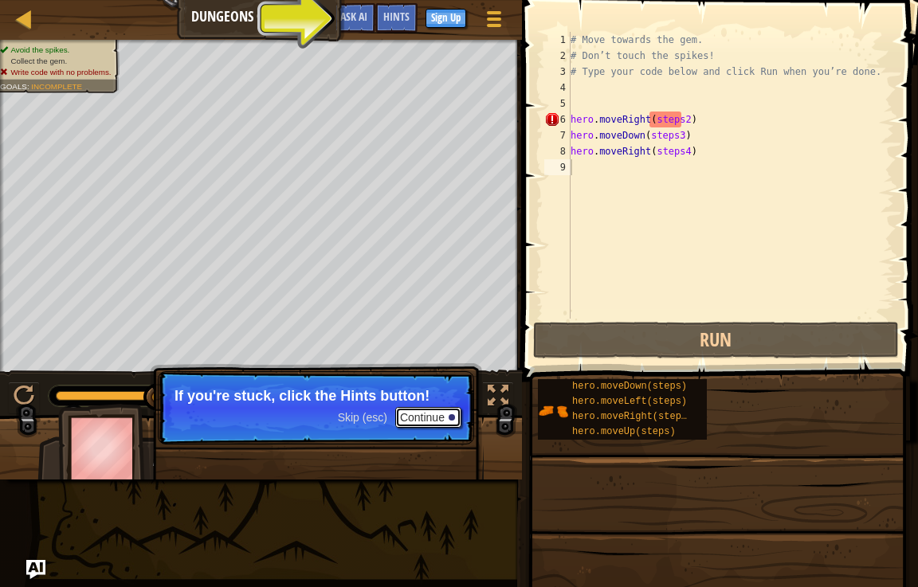
click at [414, 414] on button "Continue" at bounding box center [428, 417] width 66 height 21
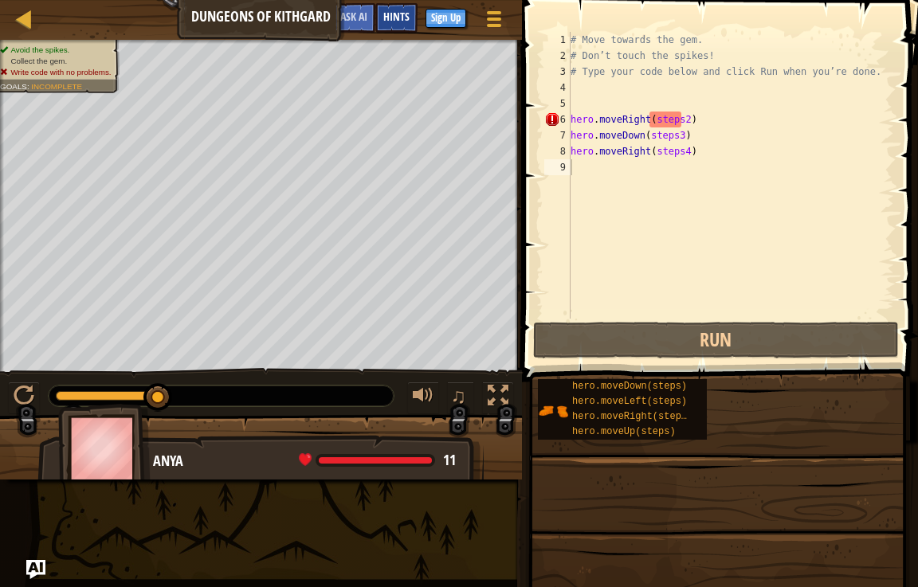
click at [383, 10] on div "Hints" at bounding box center [396, 17] width 42 height 29
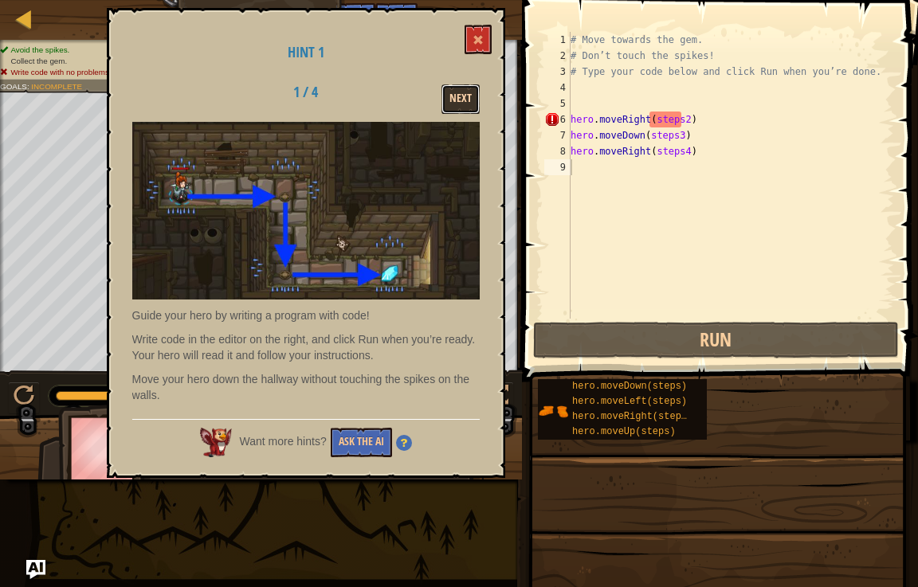
click at [460, 100] on button "Next" at bounding box center [460, 98] width 38 height 29
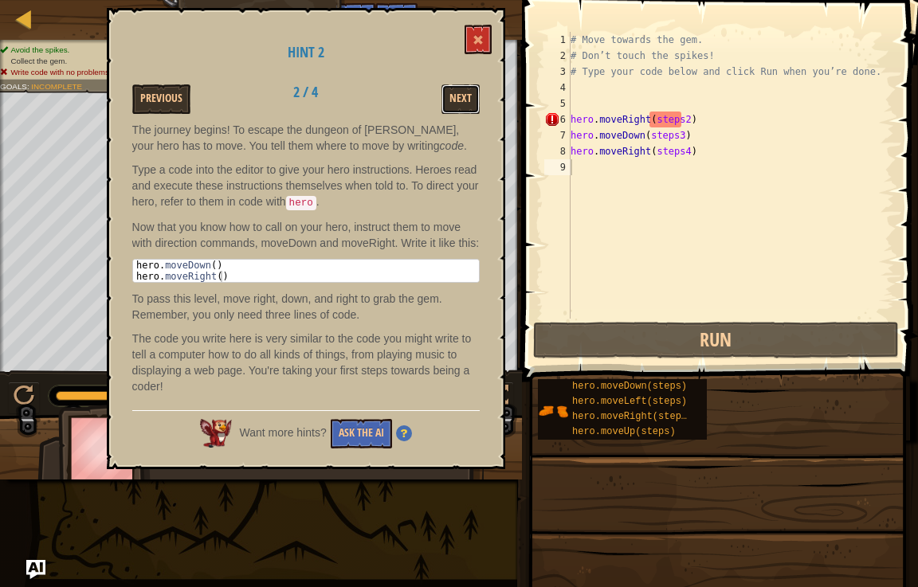
click at [460, 100] on button "Next" at bounding box center [460, 98] width 38 height 29
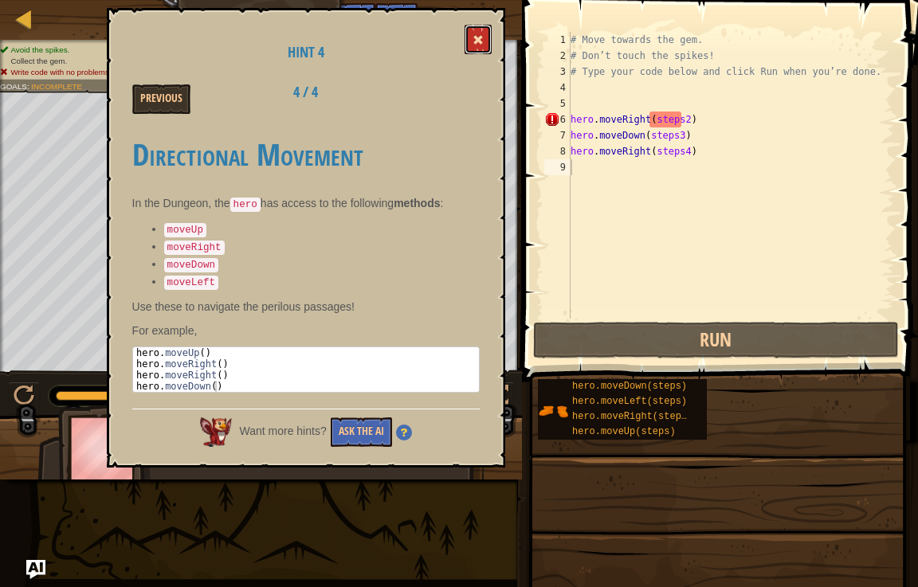
click at [477, 36] on span at bounding box center [477, 39] width 11 height 11
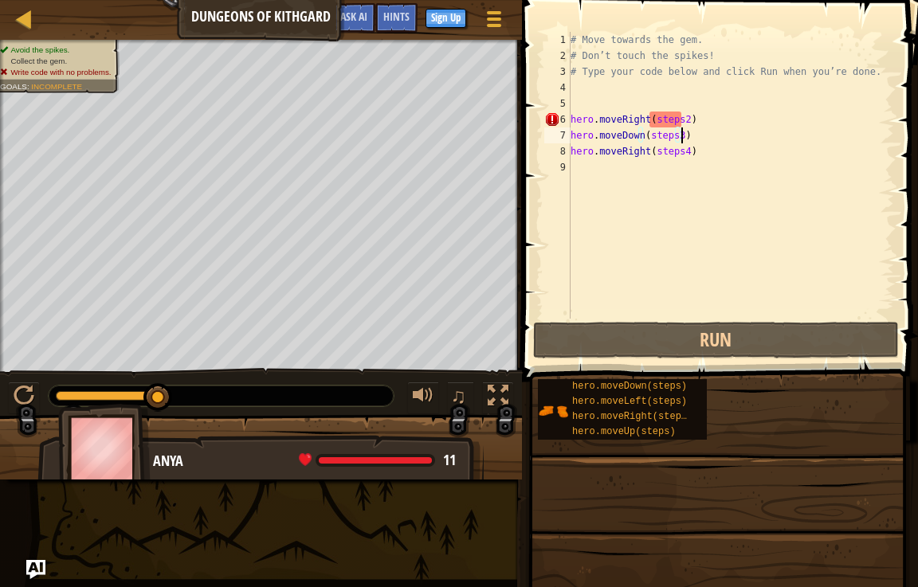
click at [695, 131] on div "# Move towards the gem. # Don’t touch the spikes! # Type your code below and cl…" at bounding box center [730, 191] width 327 height 319
click at [709, 123] on div "# Move towards the gem. # Don’t touch the spikes! # Type your code below and cl…" at bounding box center [730, 191] width 327 height 319
type textarea "hero.moveRight(steps2)"
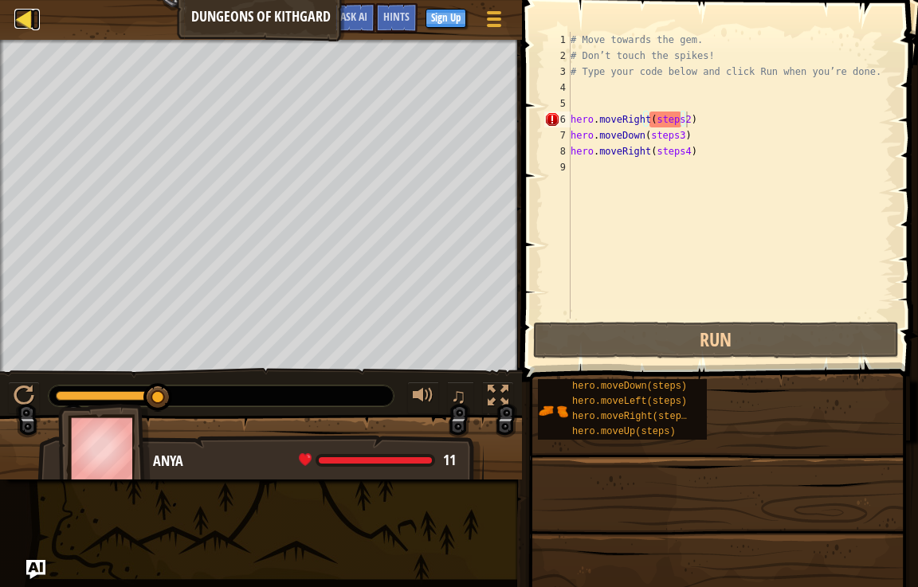
click at [29, 18] on div at bounding box center [24, 19] width 20 height 20
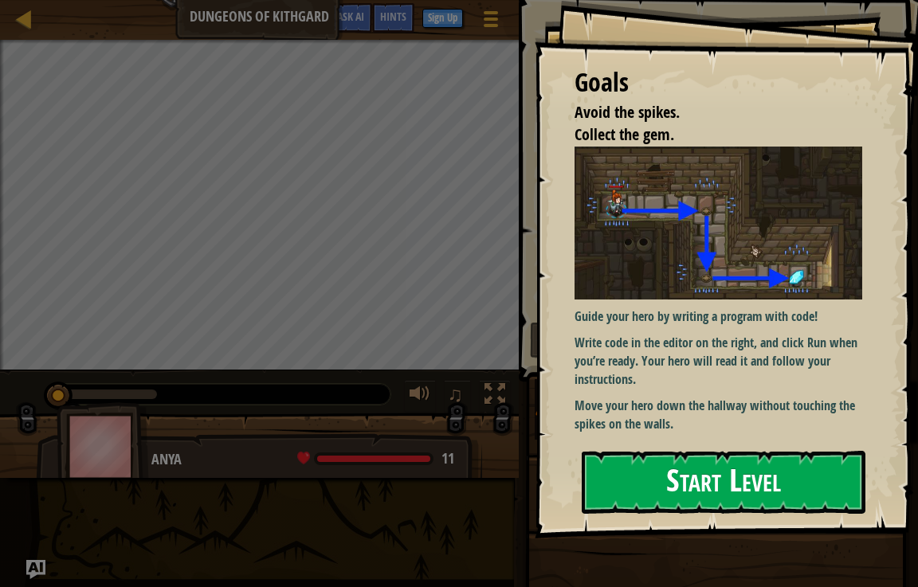
click at [612, 454] on button "Start Level" at bounding box center [723, 482] width 284 height 63
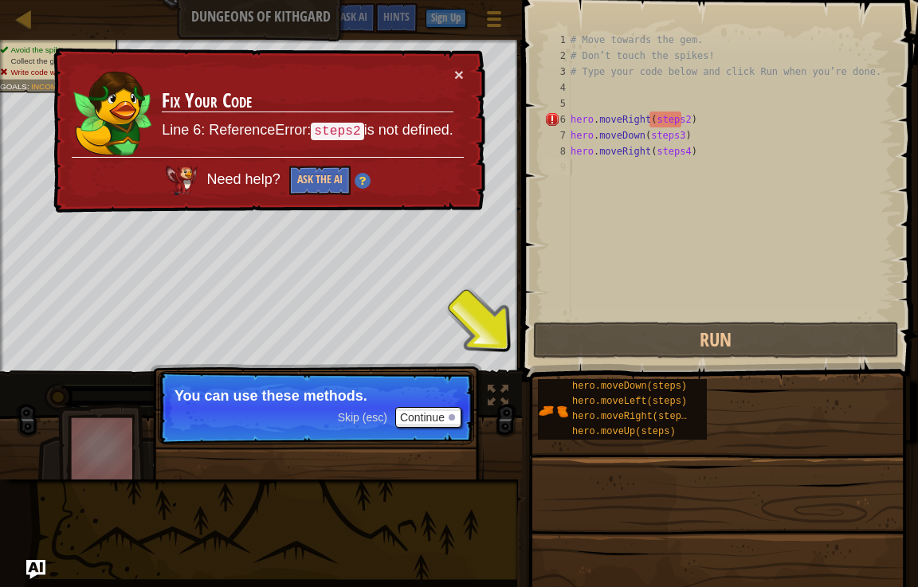
click at [917, 59] on span at bounding box center [721, 168] width 409 height 429
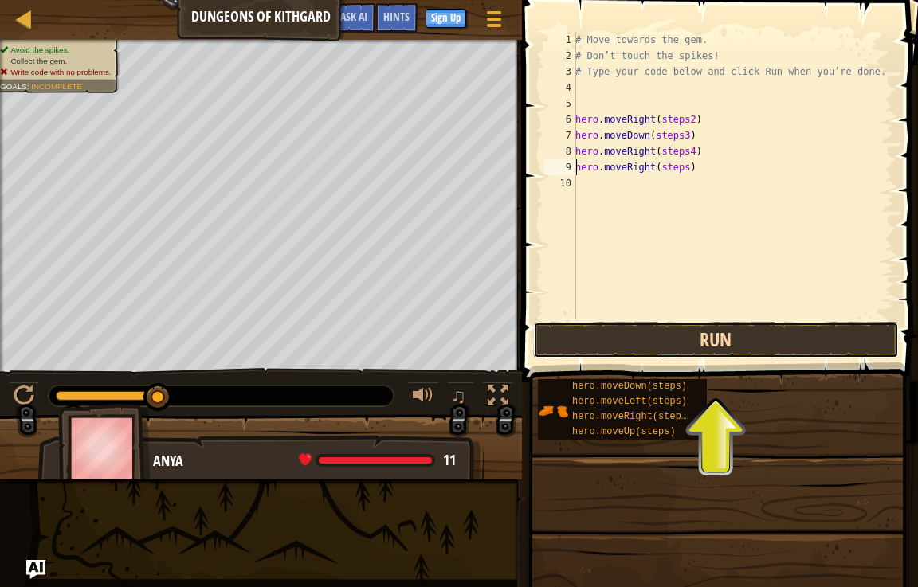
click at [656, 343] on button "Run" at bounding box center [716, 340] width 366 height 37
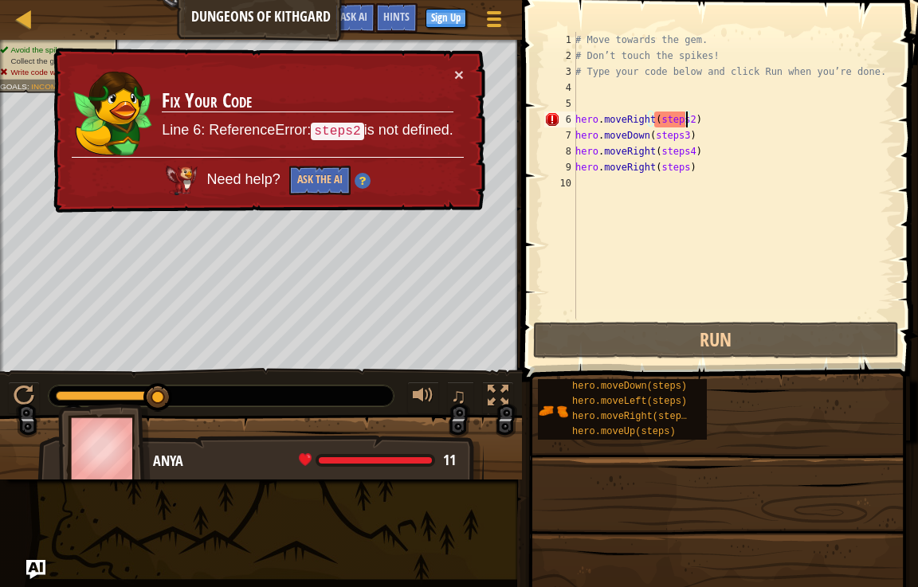
click at [684, 120] on div "# Move towards the gem. # Don’t touch the spikes! # Type your code below and cl…" at bounding box center [733, 191] width 322 height 319
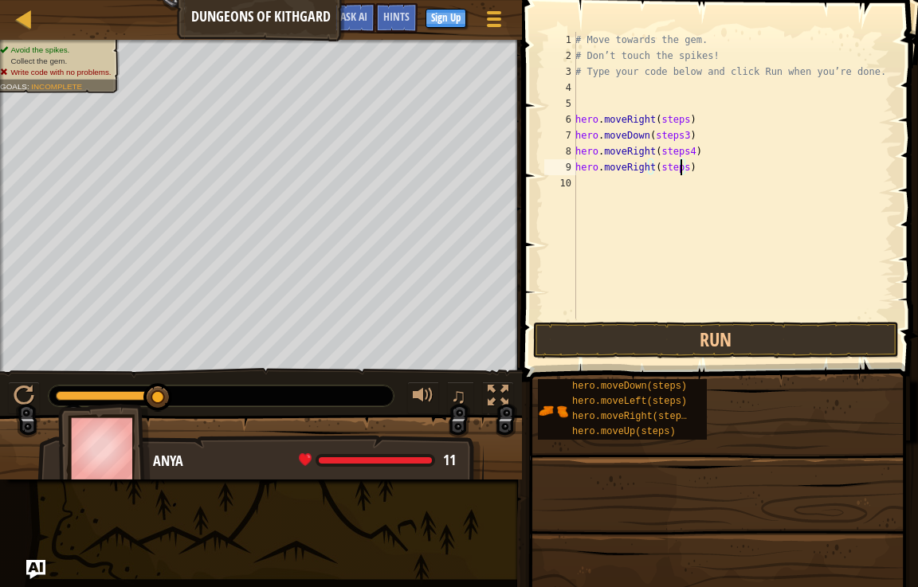
click at [679, 167] on div "# Move towards the gem. # Don’t touch the spikes! # Type your code below and cl…" at bounding box center [733, 191] width 322 height 319
click at [695, 336] on button "Run" at bounding box center [716, 340] width 366 height 37
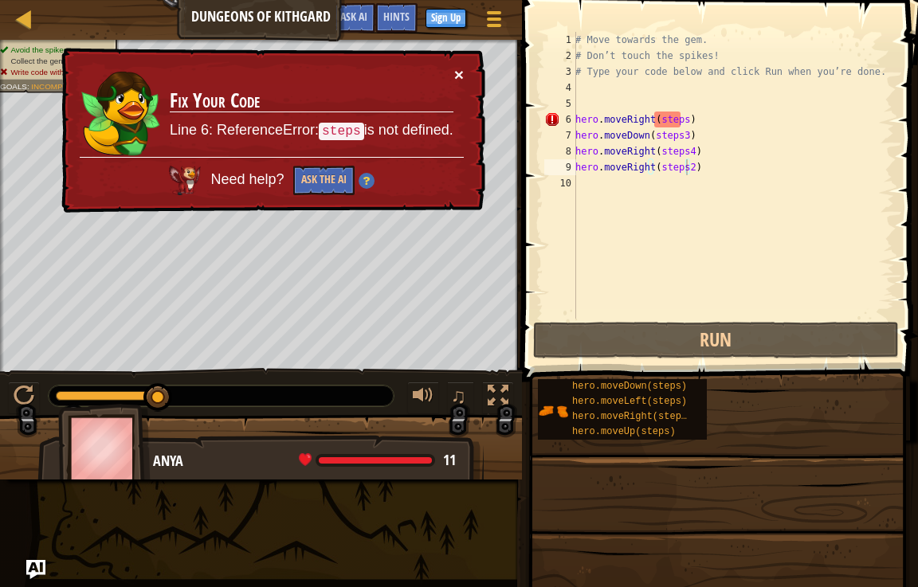
click at [460, 68] on button "×" at bounding box center [457, 71] width 10 height 17
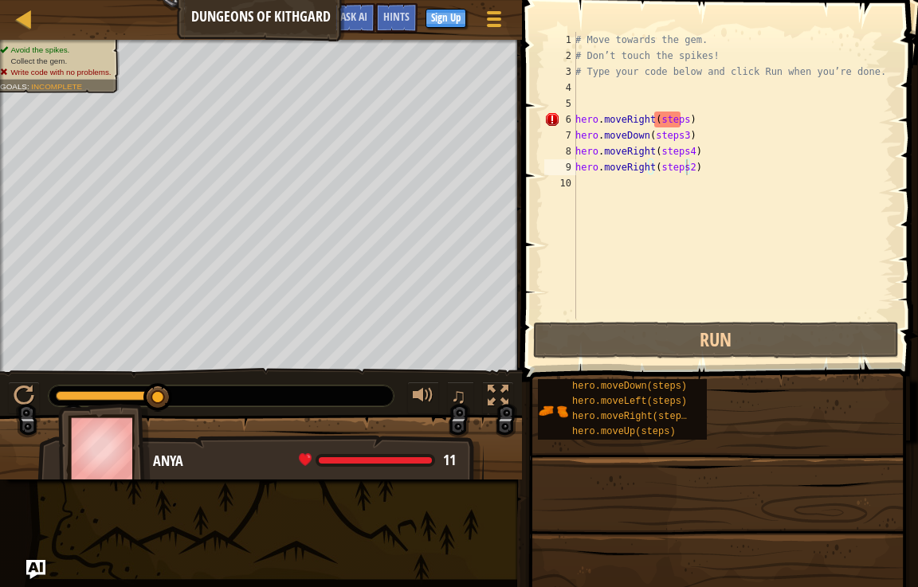
click at [14, 377] on div "♫" at bounding box center [261, 392] width 522 height 48
click at [17, 386] on div at bounding box center [24, 396] width 21 height 21
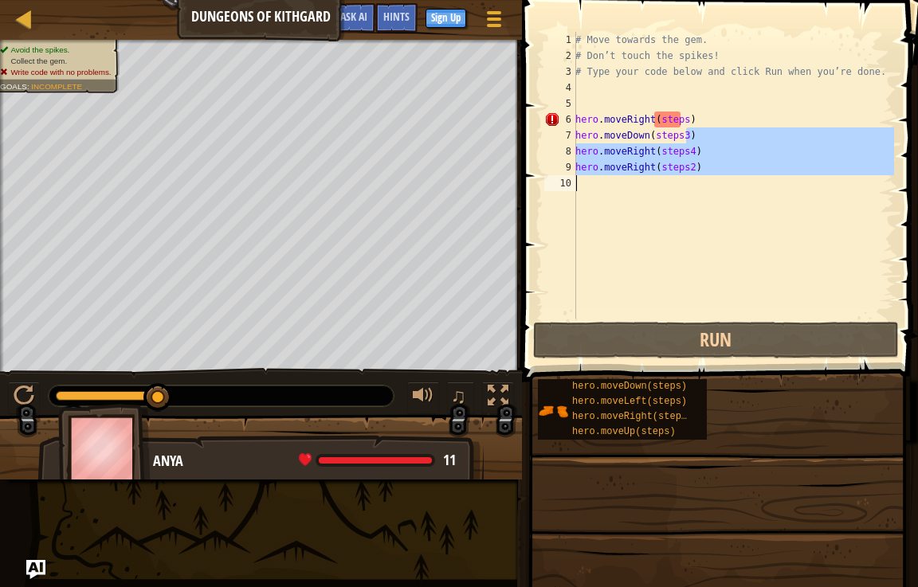
drag, startPoint x: 695, startPoint y: 134, endPoint x: 695, endPoint y: 191, distance: 57.4
click at [695, 191] on div "# Move towards the gem. # Don’t touch the spikes! # Type your code below and cl…" at bounding box center [733, 191] width 322 height 319
click at [703, 139] on div "# Move towards the gem. # Don’t touch the spikes! # Type your code below and cl…" at bounding box center [733, 175] width 322 height 287
type textarea "hero.moveDown(steps3)"
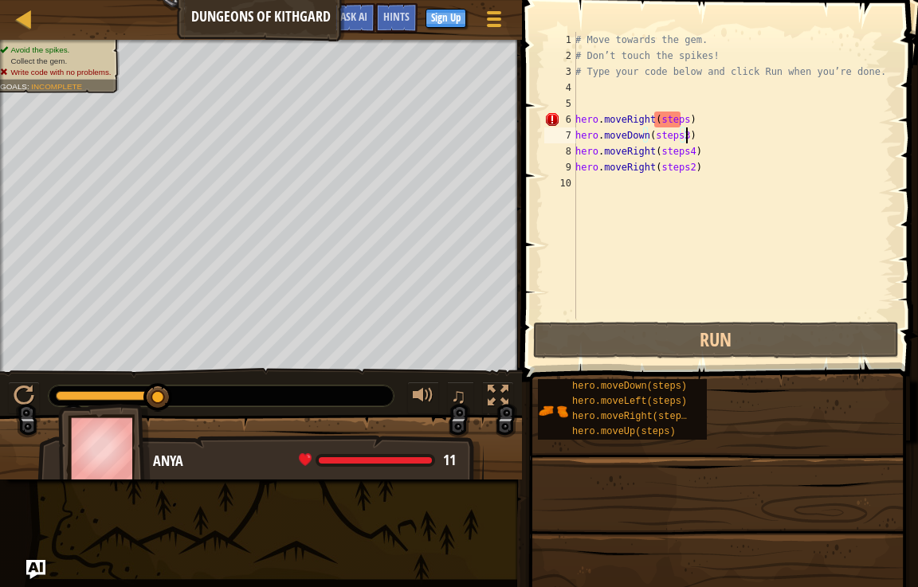
click at [749, 307] on div "# Move towards the gem. # Don’t touch the spikes! # Type your code below and cl…" at bounding box center [733, 191] width 322 height 319
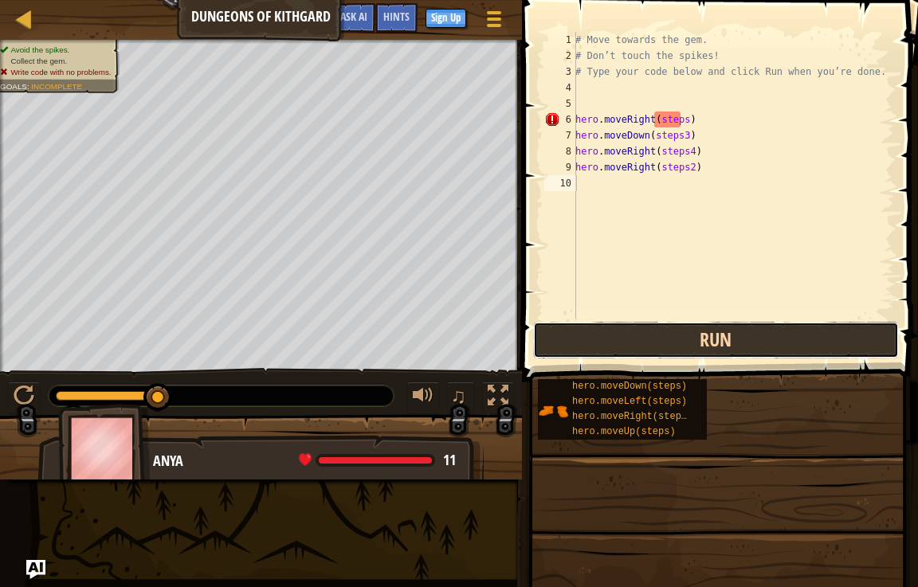
click at [729, 334] on button "Run" at bounding box center [716, 340] width 366 height 37
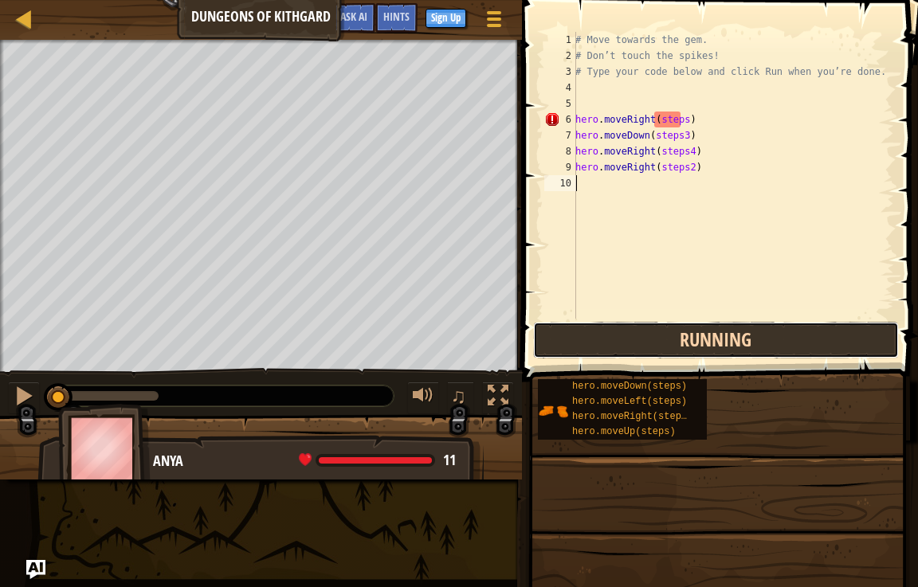
click at [729, 334] on button "Running" at bounding box center [716, 340] width 366 height 37
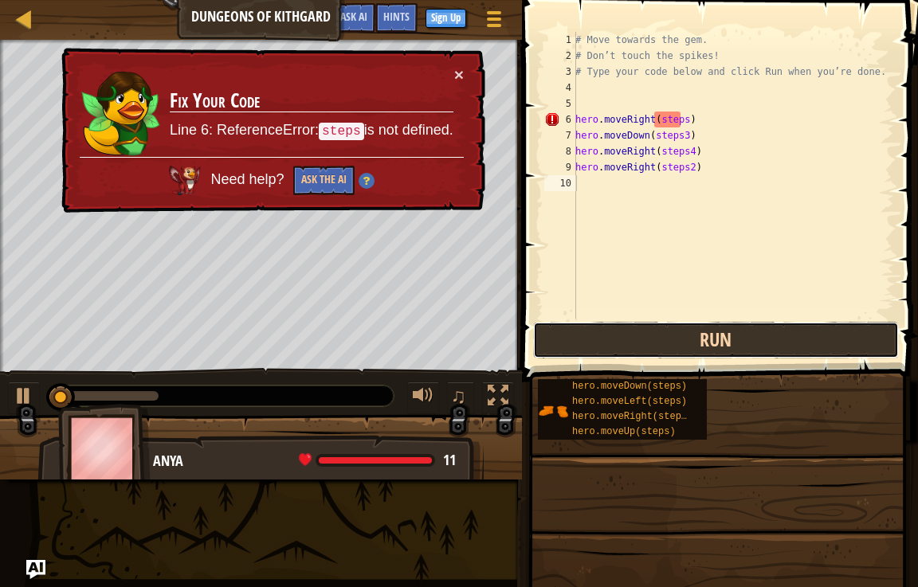
click at [729, 334] on button "Run" at bounding box center [716, 340] width 366 height 37
click at [730, 334] on button "Run" at bounding box center [716, 340] width 366 height 37
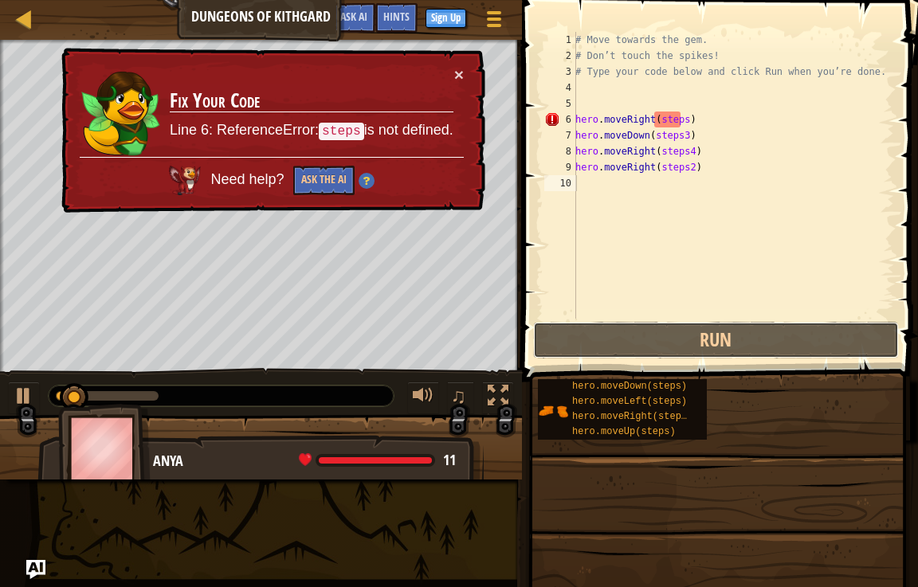
drag, startPoint x: 736, startPoint y: 333, endPoint x: 636, endPoint y: 221, distance: 150.6
click at [714, 271] on div "1 2 3 4 5 6 7 8 9 10 # Move towards the gem. # Don’t touch the spikes! # Type y…" at bounding box center [717, 222] width 401 height 429
click at [460, 69] on button "×" at bounding box center [460, 77] width 10 height 17
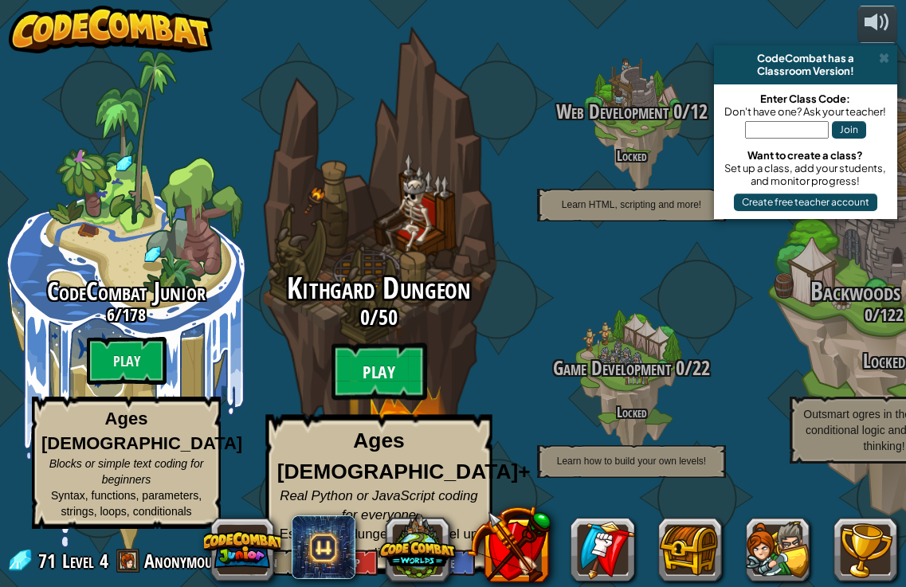
click at [390, 386] on btn "Play" at bounding box center [379, 371] width 96 height 57
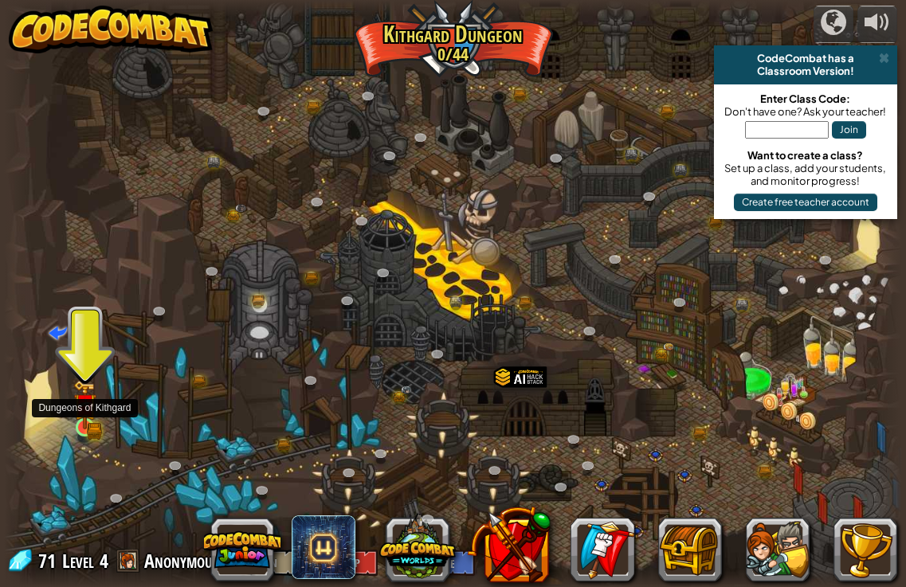
click at [89, 421] on img at bounding box center [84, 404] width 22 height 49
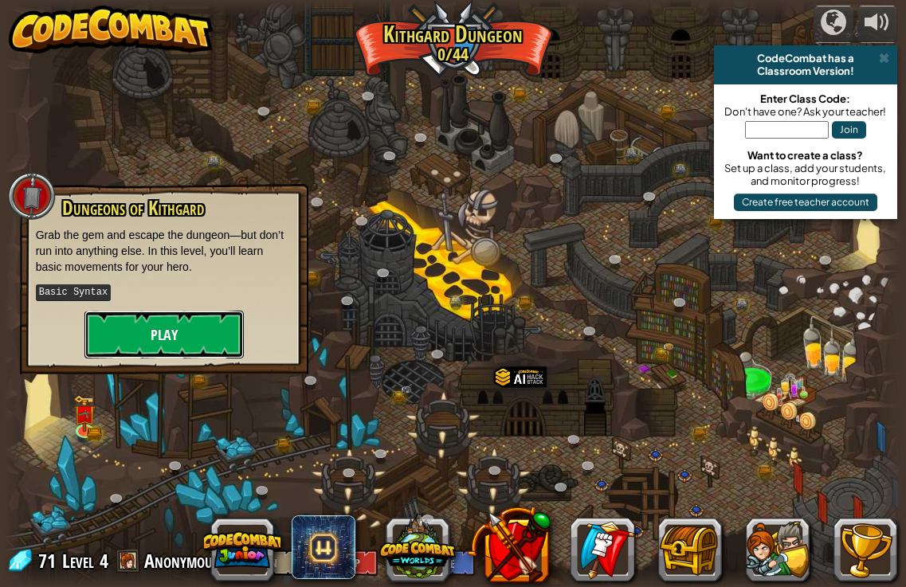
click at [186, 332] on button "Play" at bounding box center [163, 335] width 159 height 48
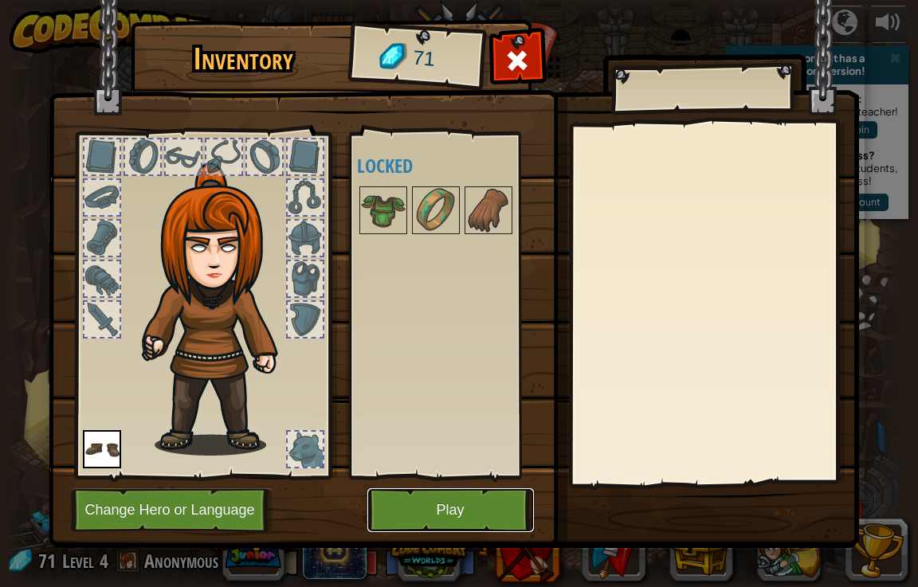
click at [482, 527] on button "Play" at bounding box center [450, 510] width 166 height 44
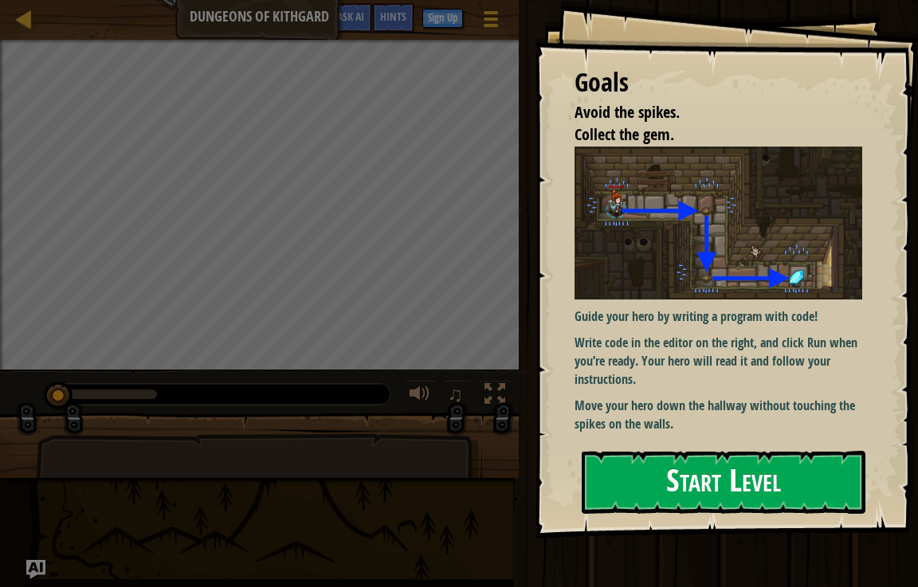
click at [707, 480] on button "Start Level" at bounding box center [723, 482] width 284 height 63
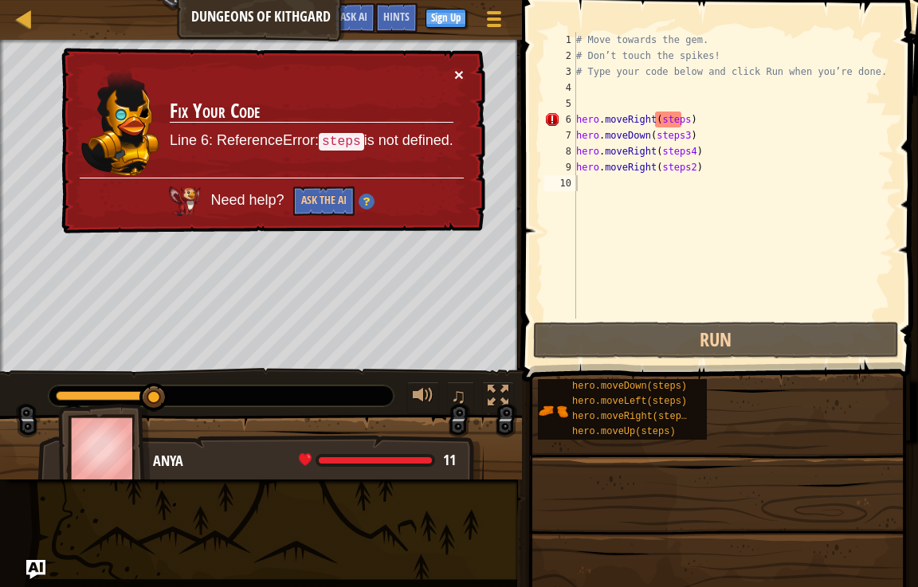
click at [460, 69] on button "×" at bounding box center [459, 74] width 10 height 17
click at [731, 117] on div "# Move towards the gem. # Don’t touch the spikes! # Type your code below and cl…" at bounding box center [733, 191] width 321 height 319
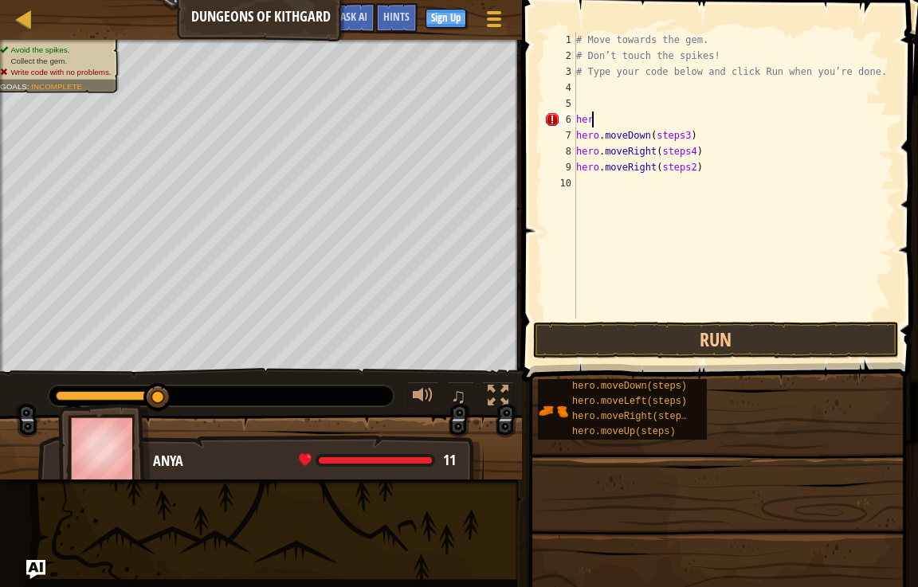
type textarea "h"
click at [625, 334] on button "Run" at bounding box center [716, 340] width 366 height 37
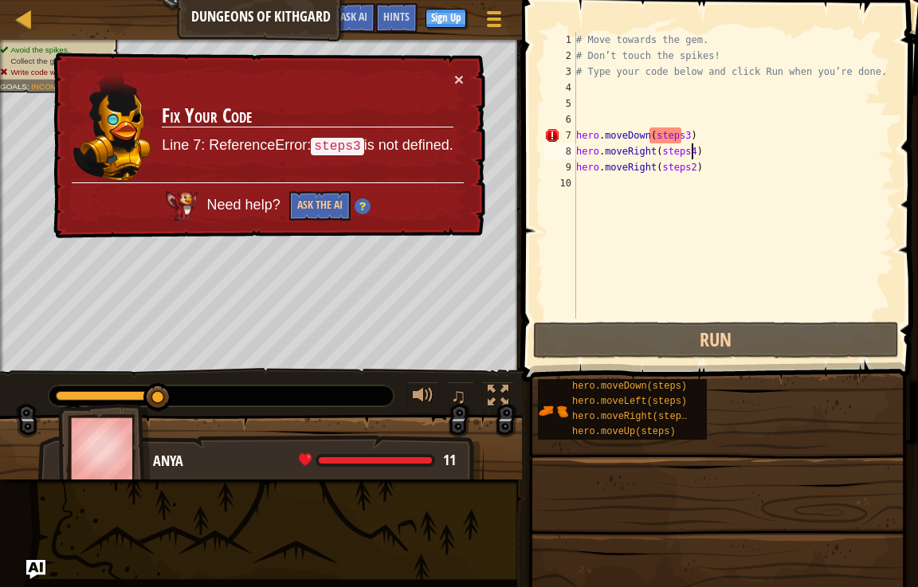
click at [730, 144] on div "# Move towards the gem. # Don’t touch the spikes! # Type your code below and cl…" at bounding box center [733, 191] width 321 height 319
click at [737, 131] on div "# Move towards the gem. # Don’t touch the spikes! # Type your code below and cl…" at bounding box center [733, 191] width 321 height 319
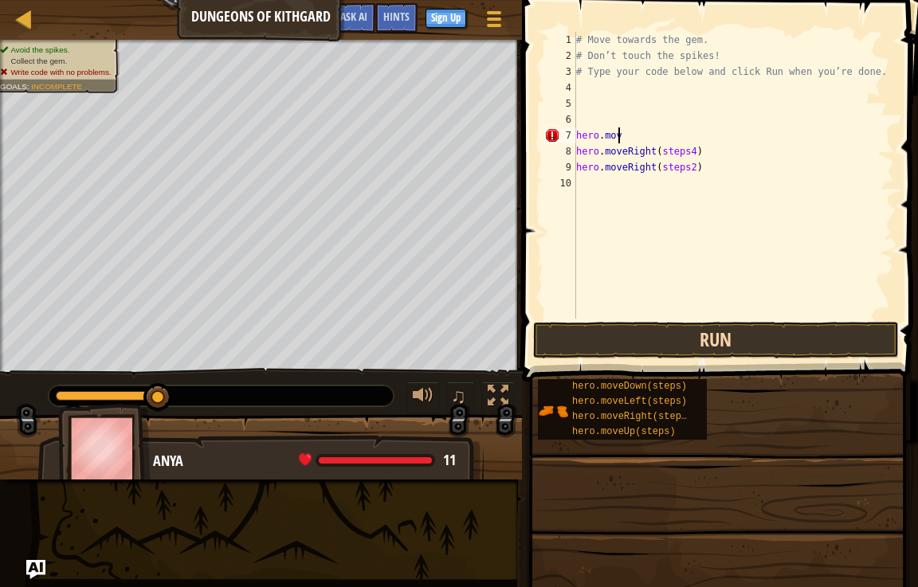
type textarea "h"
click at [744, 170] on div "# Move towards the gem. # Don’t touch the spikes! # Type your code below and cl…" at bounding box center [733, 191] width 321 height 319
click at [724, 326] on button "Run" at bounding box center [716, 340] width 366 height 37
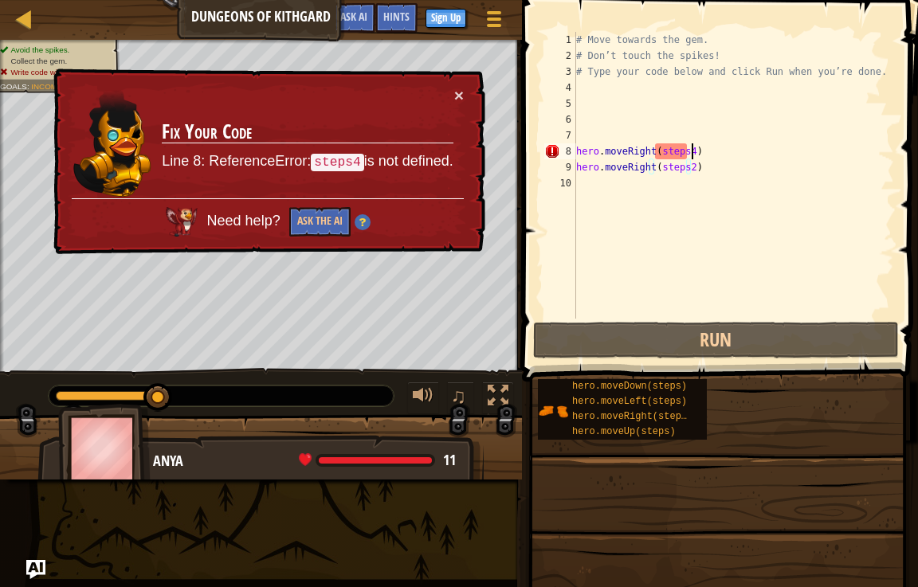
click at [758, 156] on div "# Move towards the gem. # Don’t touch the spikes! # Type your code below and cl…" at bounding box center [733, 191] width 321 height 319
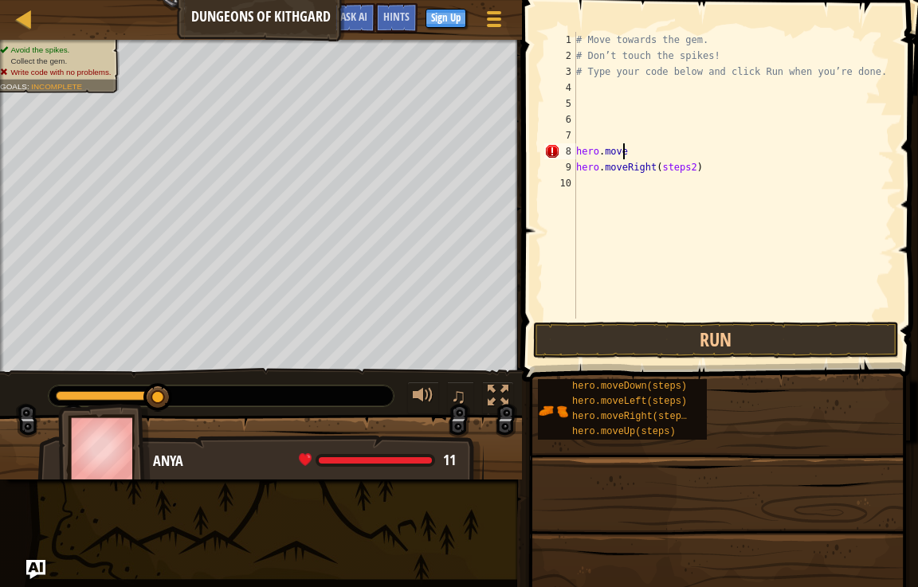
type textarea "h"
click at [689, 337] on button "Run" at bounding box center [716, 340] width 366 height 37
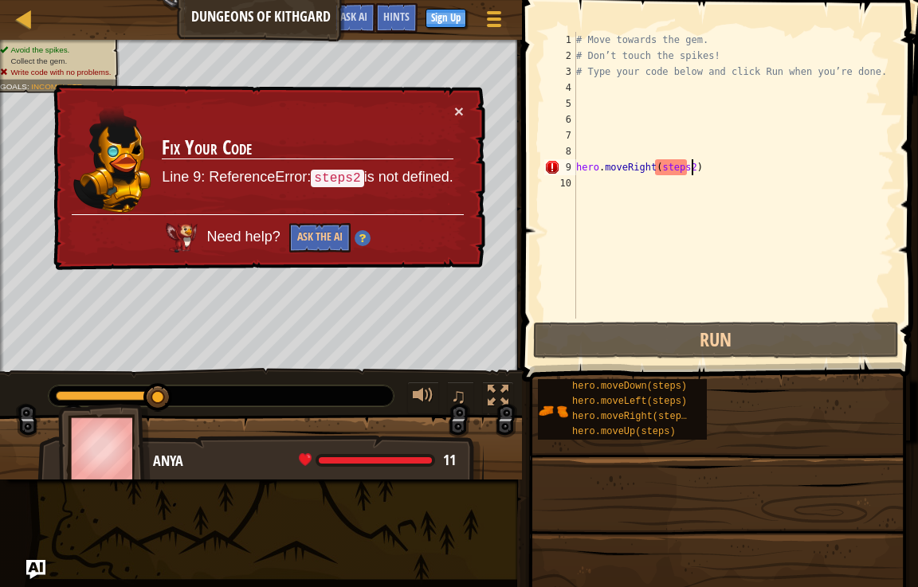
click at [734, 171] on div "# Move towards the gem. # Don’t touch the spikes! # Type your code below and cl…" at bounding box center [733, 191] width 321 height 319
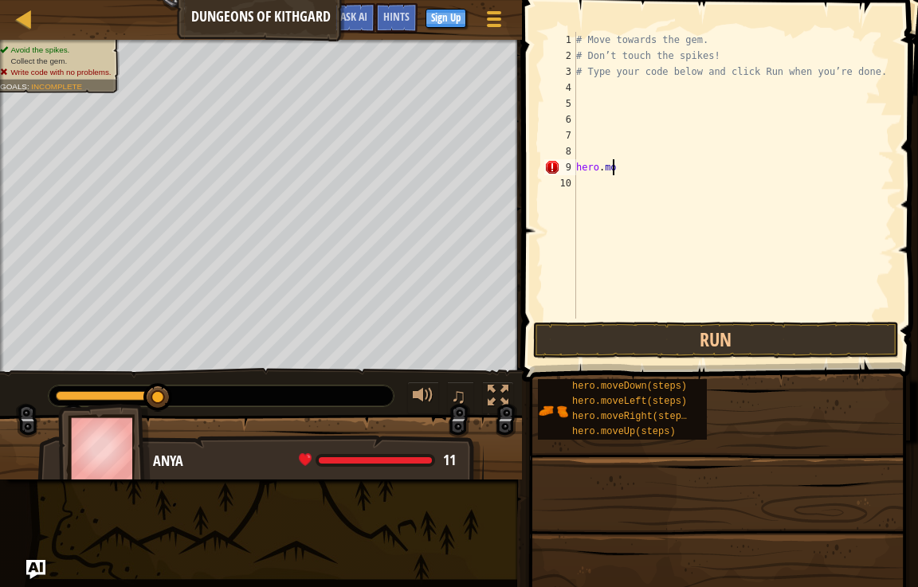
type textarea "h"
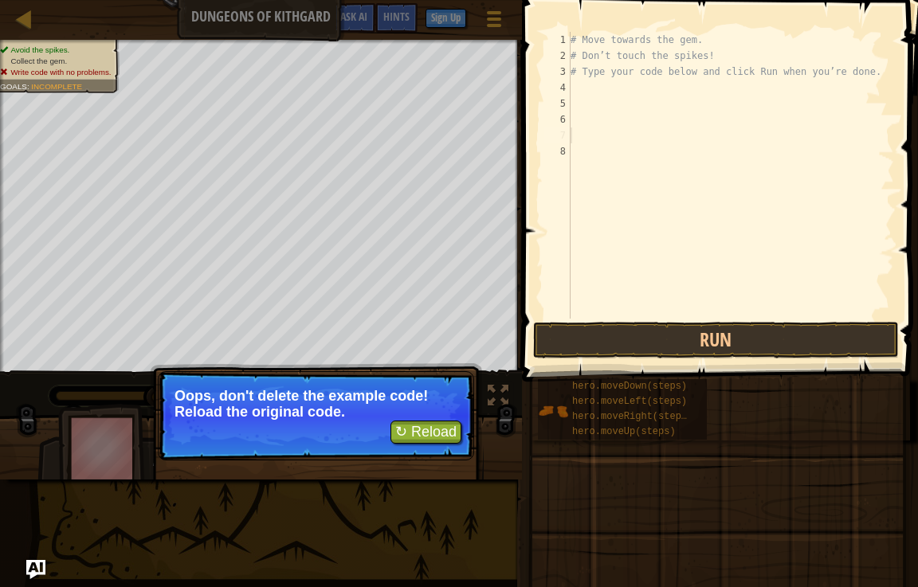
click at [572, 91] on div "# Move towards the gem. # Don’t touch the spikes! # Type your code below and cl…" at bounding box center [730, 191] width 327 height 319
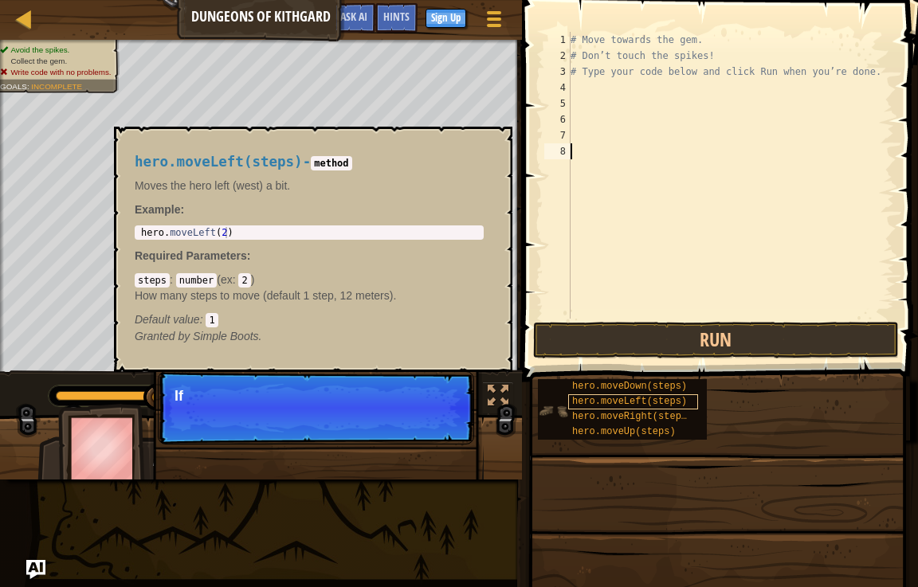
scroll to position [7, 0]
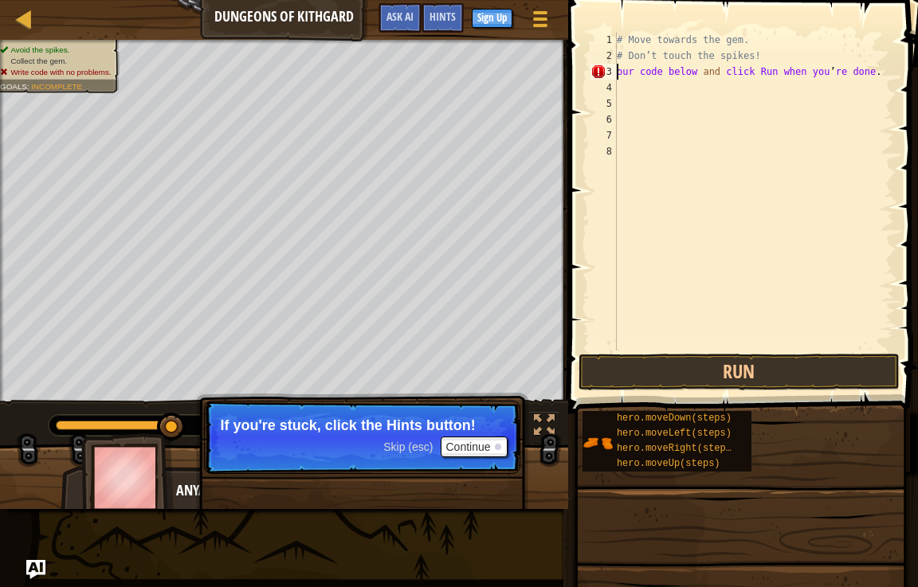
click at [875, 69] on div "# Move towards the gem. # Don’t touch the spikes! our code below and click Run …" at bounding box center [753, 207] width 280 height 350
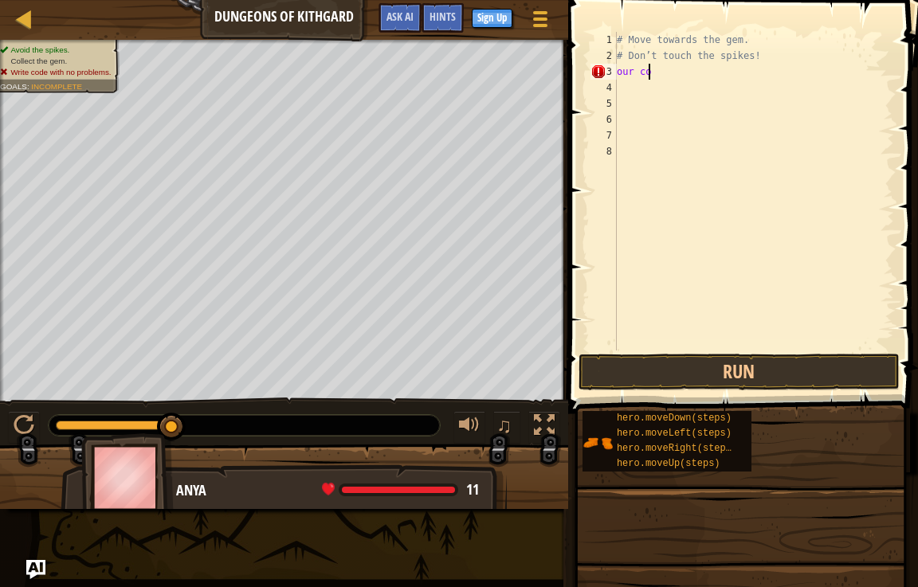
type textarea "o"
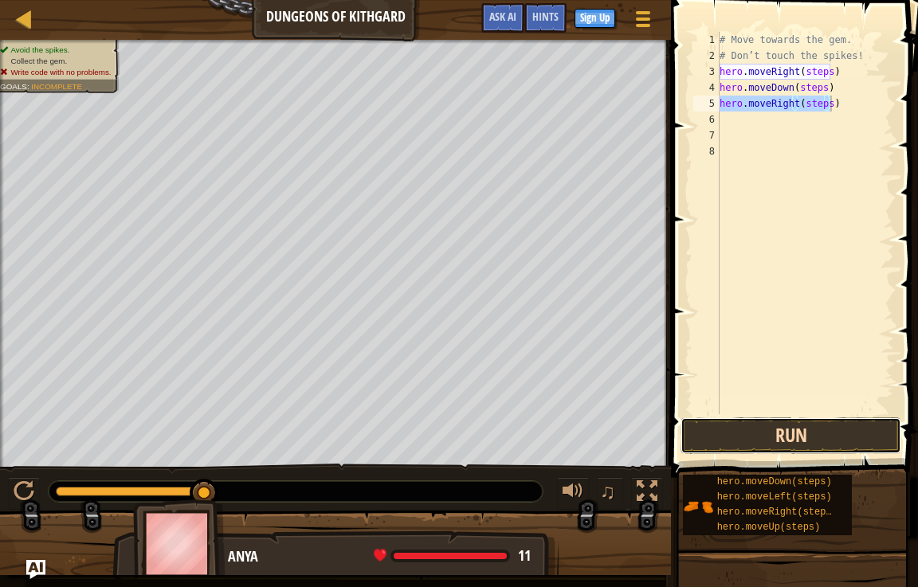
click at [785, 429] on button "Run" at bounding box center [790, 435] width 221 height 37
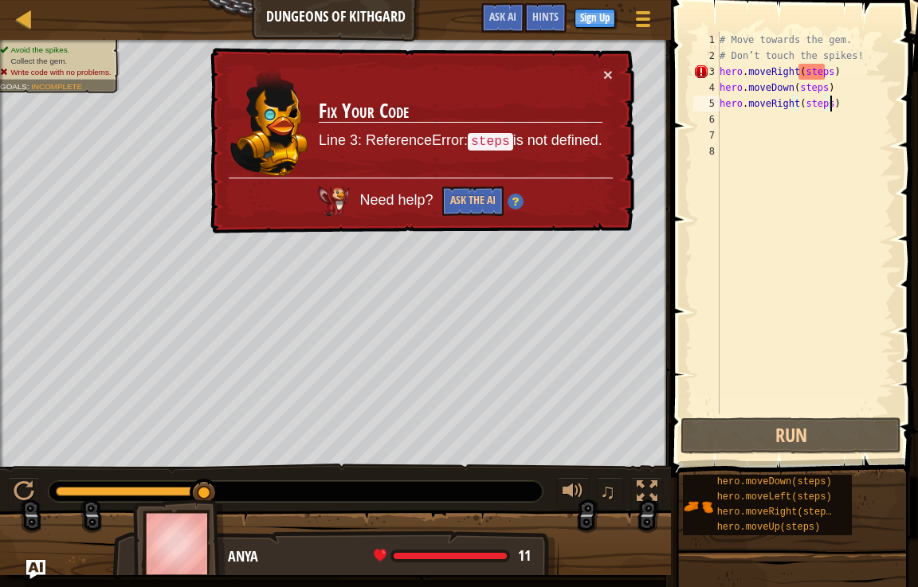
scroll to position [7, 9]
click at [825, 72] on div "# Move towards the gem. # Don’t touch the spikes! hero . moveRight ( steps ) he…" at bounding box center [805, 239] width 178 height 414
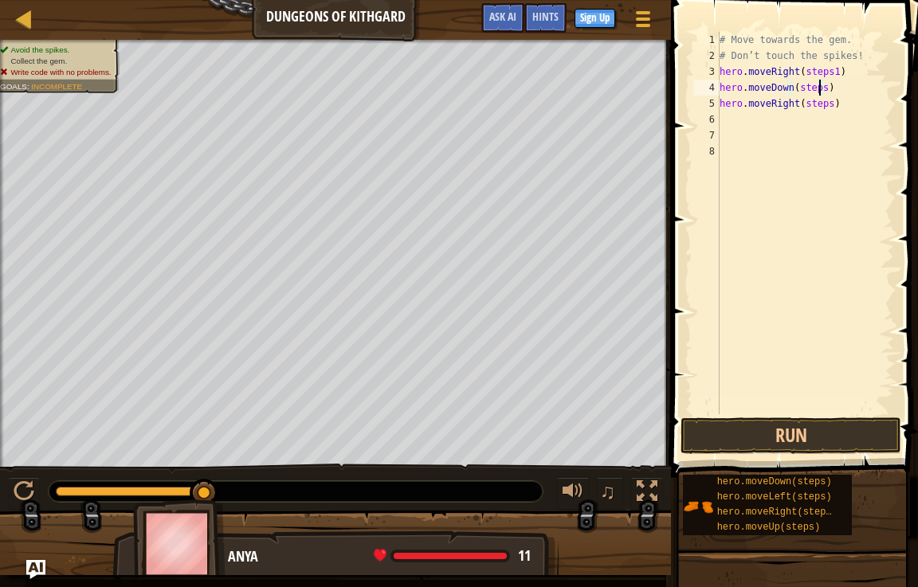
click at [817, 87] on div "# Move towards the gem. # Don’t touch the spikes! hero . moveRight ( steps1 ) h…" at bounding box center [805, 239] width 178 height 414
drag, startPoint x: 824, startPoint y: 103, endPoint x: 849, endPoint y: 100, distance: 25.6
click at [828, 103] on div "# Move towards the gem. # Don’t touch the spikes! hero . moveRight ( steps1 ) h…" at bounding box center [805, 239] width 178 height 414
type textarea "h"
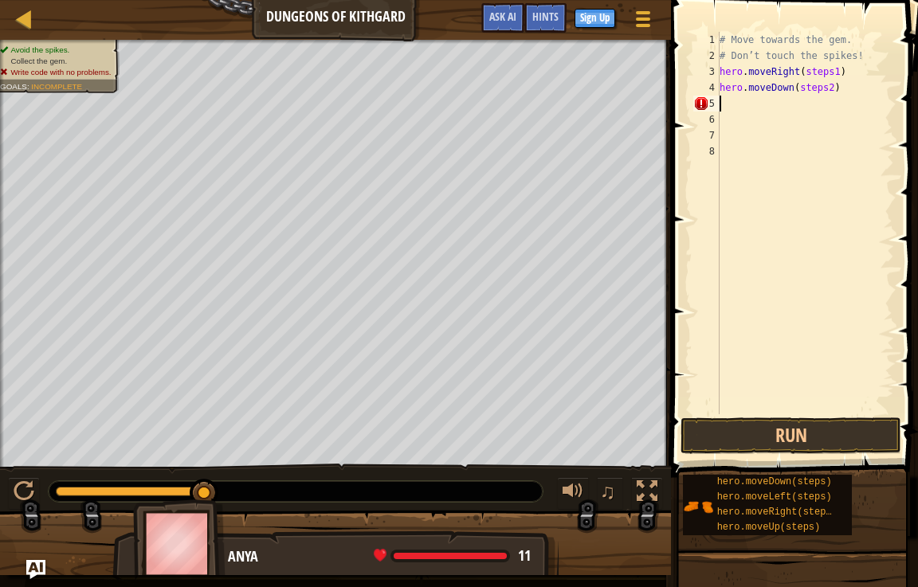
scroll to position [7, 0]
type textarea "h"
type textarea "#"
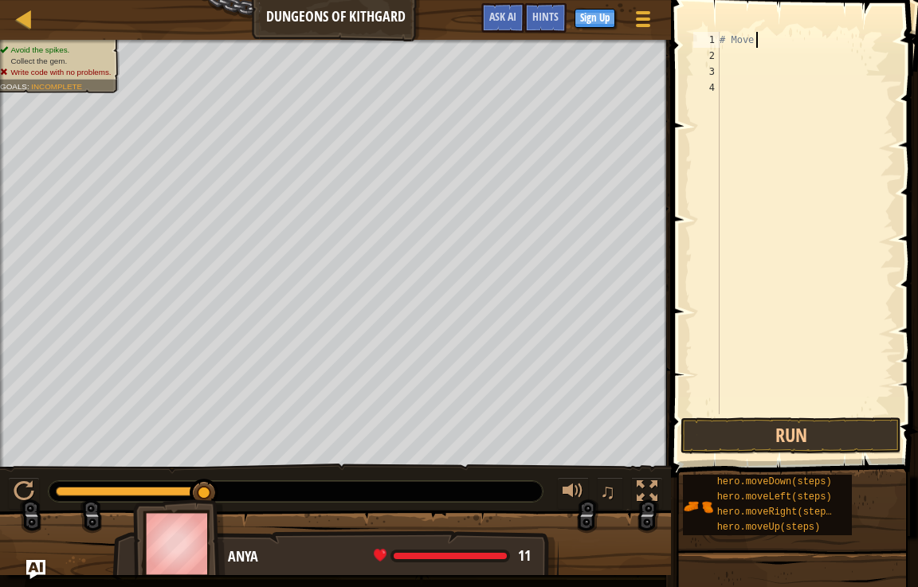
type textarea "#"
click at [822, 30] on span at bounding box center [796, 216] width 260 height 524
click at [823, 42] on div "hero . moveRight ( steps )" at bounding box center [805, 239] width 178 height 414
click at [817, 54] on div "hero . moveRight ( 1 ) hero . moveDown ( steps ) hero . moveRight ( steps )" at bounding box center [805, 239] width 178 height 414
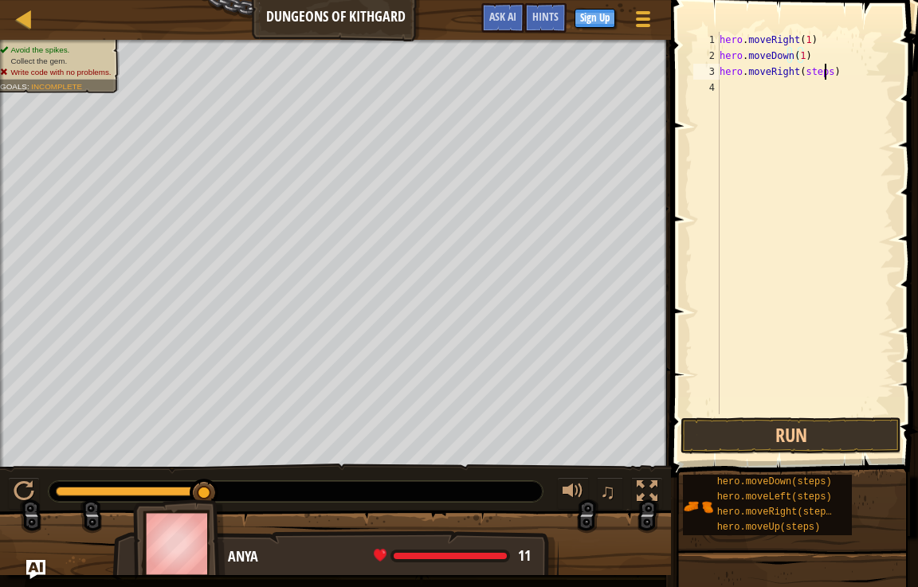
click at [824, 69] on div "hero . moveRight ( 1 ) hero . moveDown ( 1 ) hero . moveRight ( steps )" at bounding box center [805, 239] width 178 height 414
type textarea "hero.moveRight(1)"
click at [840, 435] on button "Run" at bounding box center [790, 435] width 221 height 37
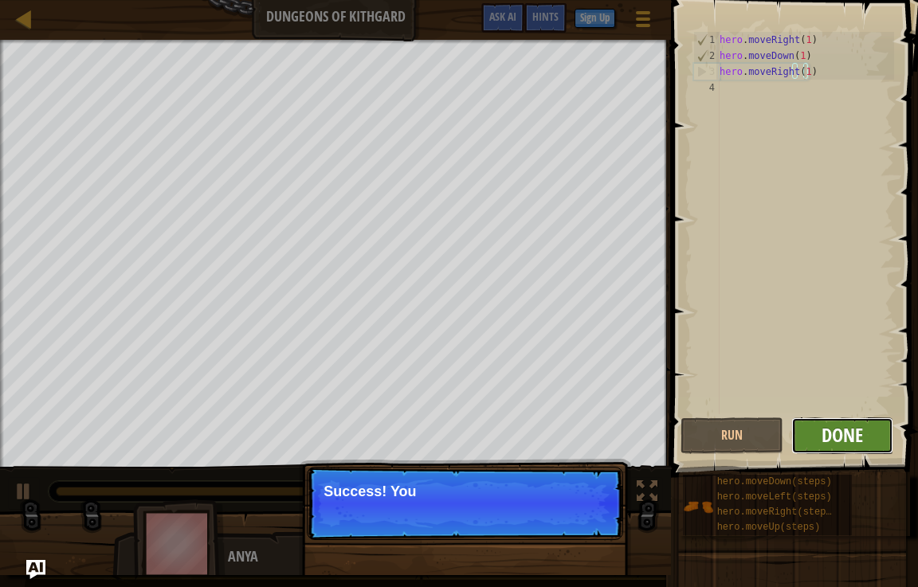
click at [851, 432] on span "Done" at bounding box center [841, 434] width 41 height 25
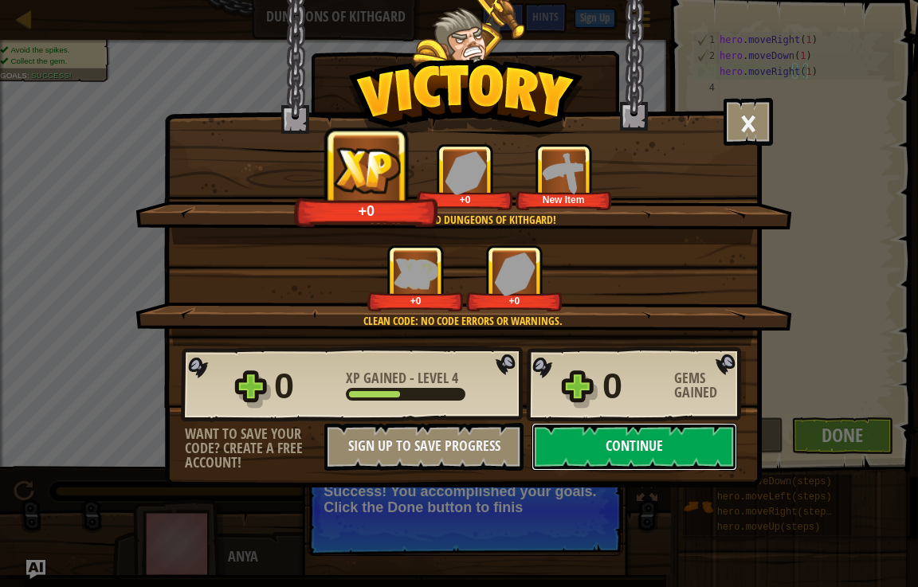
click at [621, 445] on button "Continue" at bounding box center [634, 447] width 206 height 48
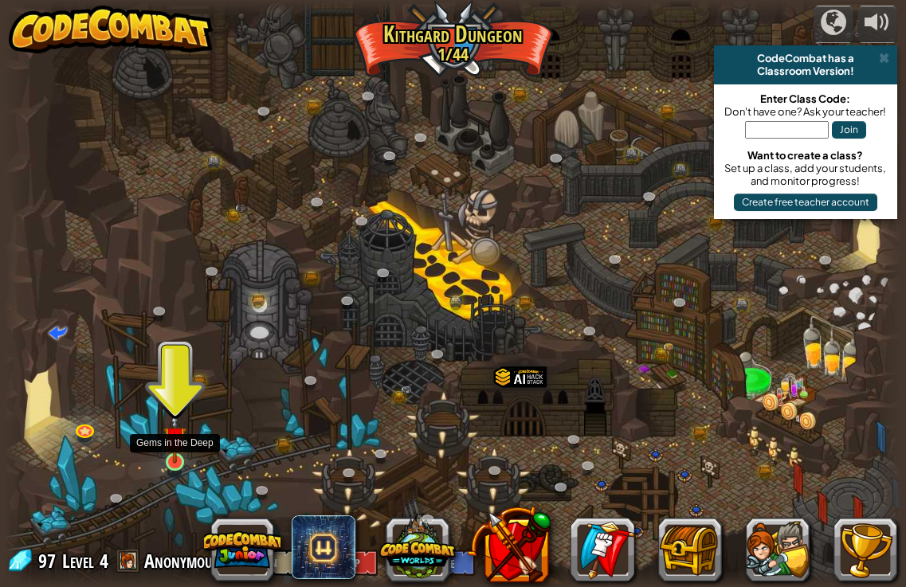
click at [178, 444] on img at bounding box center [174, 438] width 22 height 52
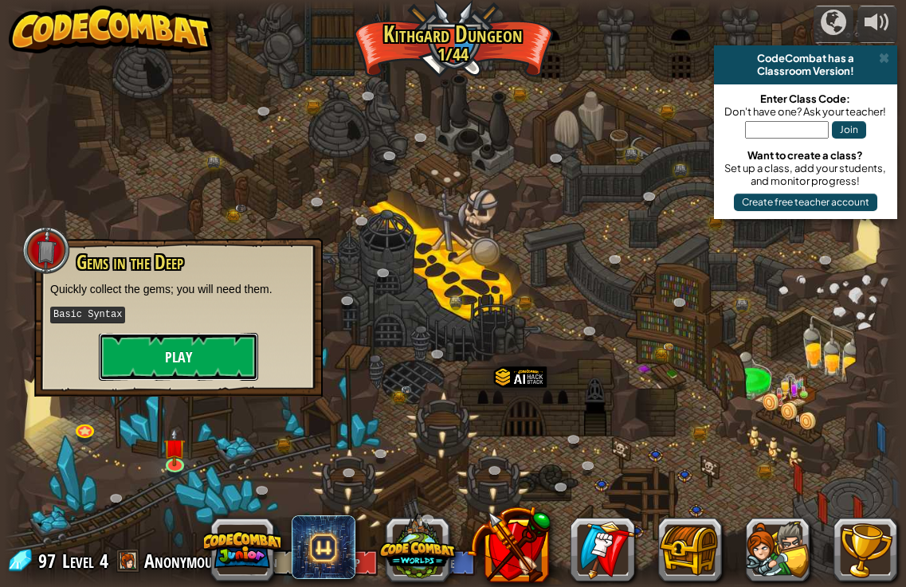
click at [215, 364] on button "Play" at bounding box center [178, 357] width 159 height 48
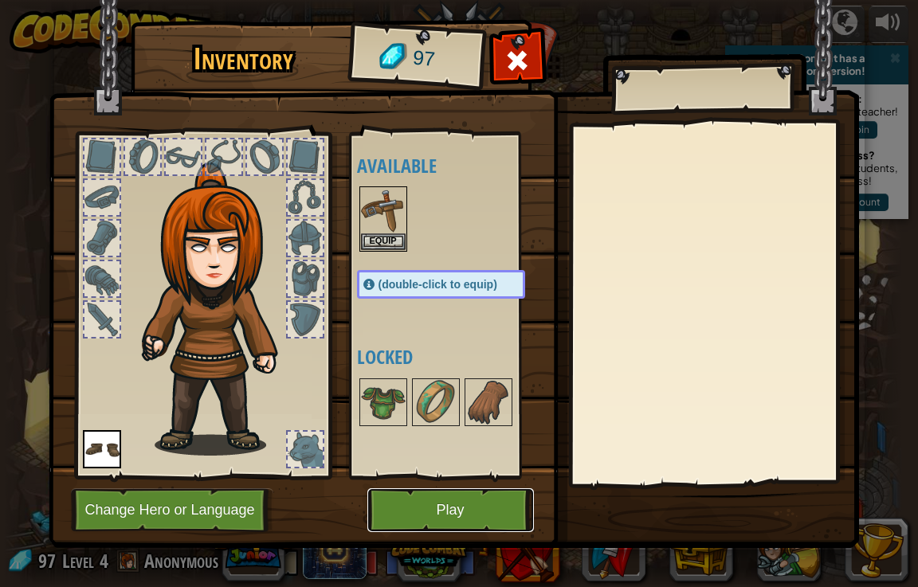
click at [462, 506] on button "Play" at bounding box center [450, 510] width 166 height 44
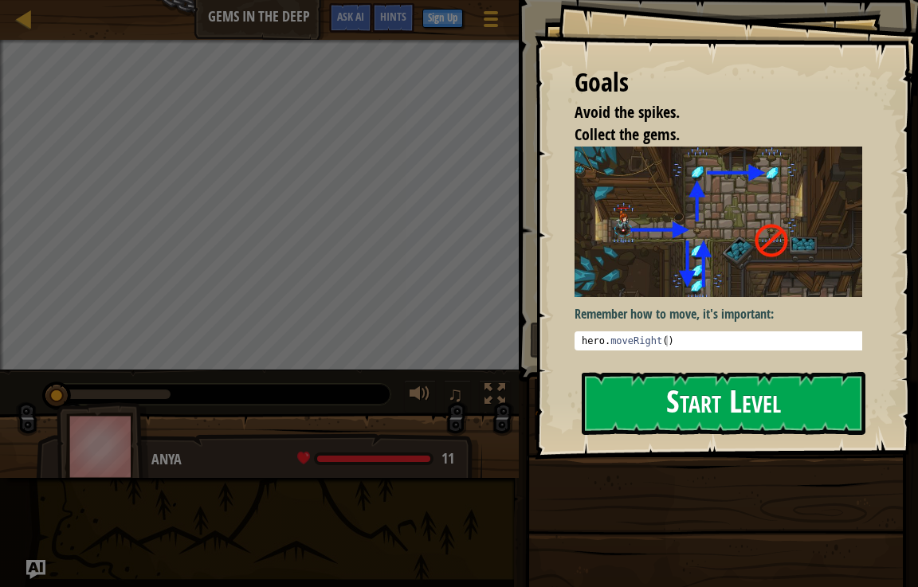
click at [698, 397] on button "Start Level" at bounding box center [723, 403] width 284 height 63
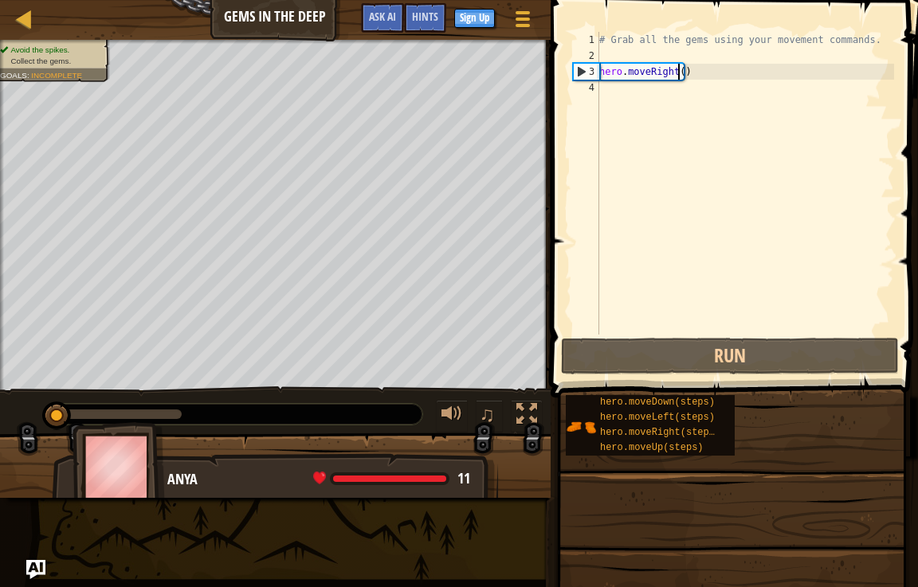
click at [677, 72] on div "# Grab all the gems using your movement commands. hero . moveRight ( )" at bounding box center [745, 199] width 298 height 335
type textarea "hero.moveRight()"
